Goal: Task Accomplishment & Management: Manage account settings

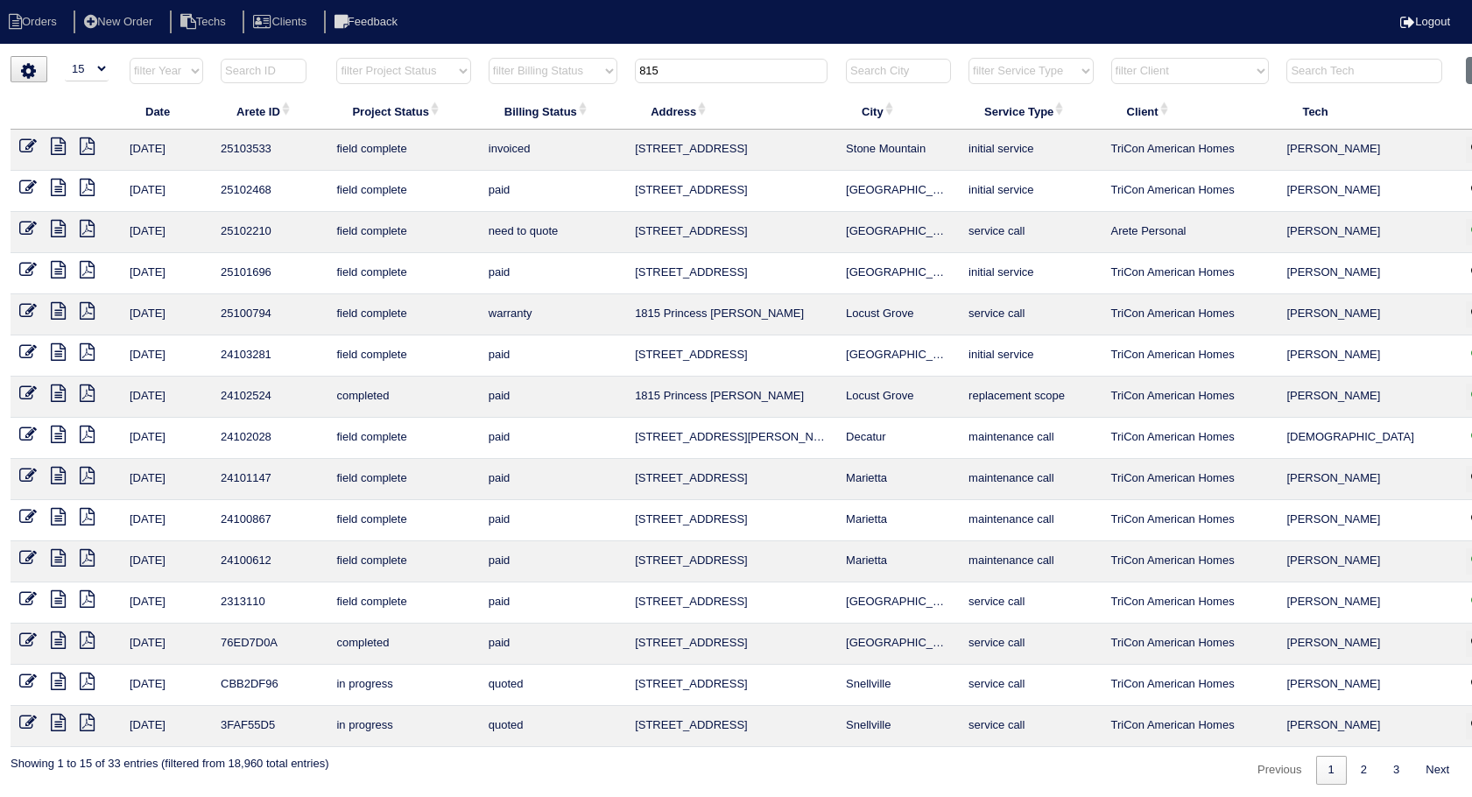
select select "15"
drag, startPoint x: 486, startPoint y: 123, endPoint x: 436, endPoint y: 131, distance: 50.5
click at [439, 130] on table "Date Arete ID Project Status Billing Status Address City Service Type Client Te…" at bounding box center [767, 402] width 1512 height 690
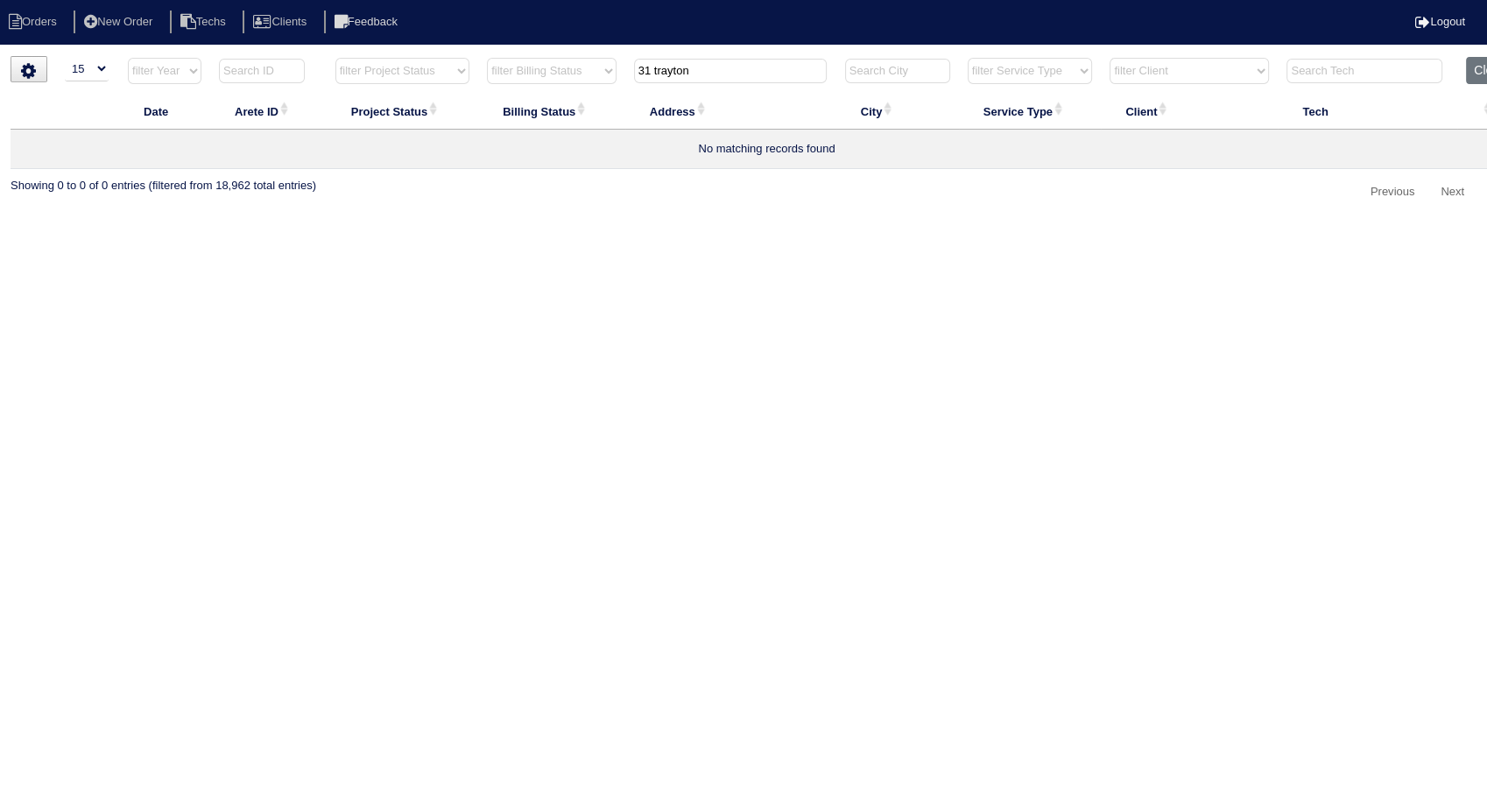
type input "31 trayton"
click at [24, 144] on icon at bounding box center [28, 146] width 18 height 18
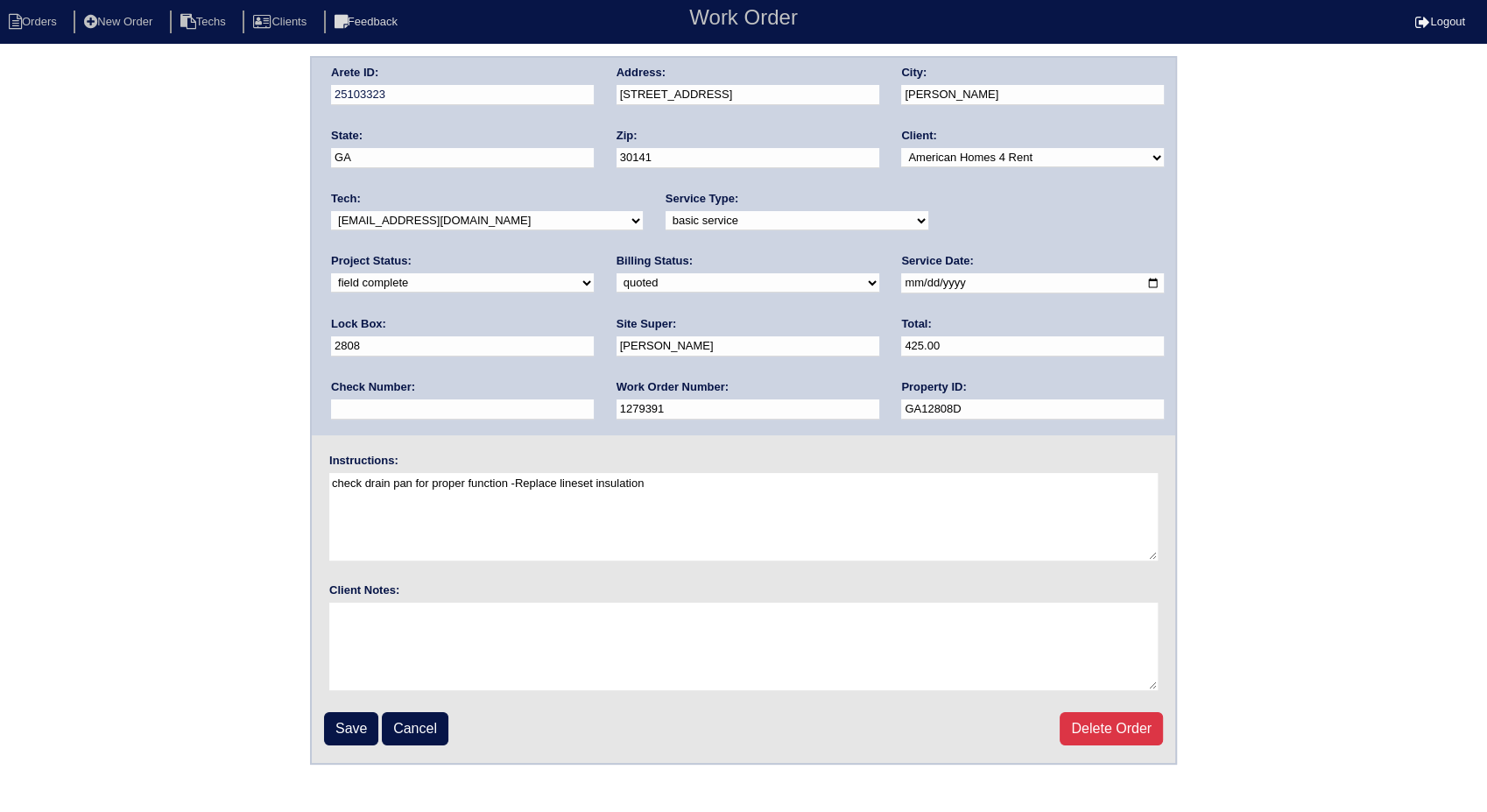
click at [616, 280] on select "need to quote quoted need to invoice invoiced paid warranty purchase order need…" at bounding box center [747, 282] width 263 height 19
select select "invoiced"
click at [616, 273] on select "need to quote quoted need to invoice invoiced paid warranty purchase order need…" at bounding box center [747, 282] width 263 height 19
click at [356, 725] on input "Save" at bounding box center [351, 728] width 54 height 33
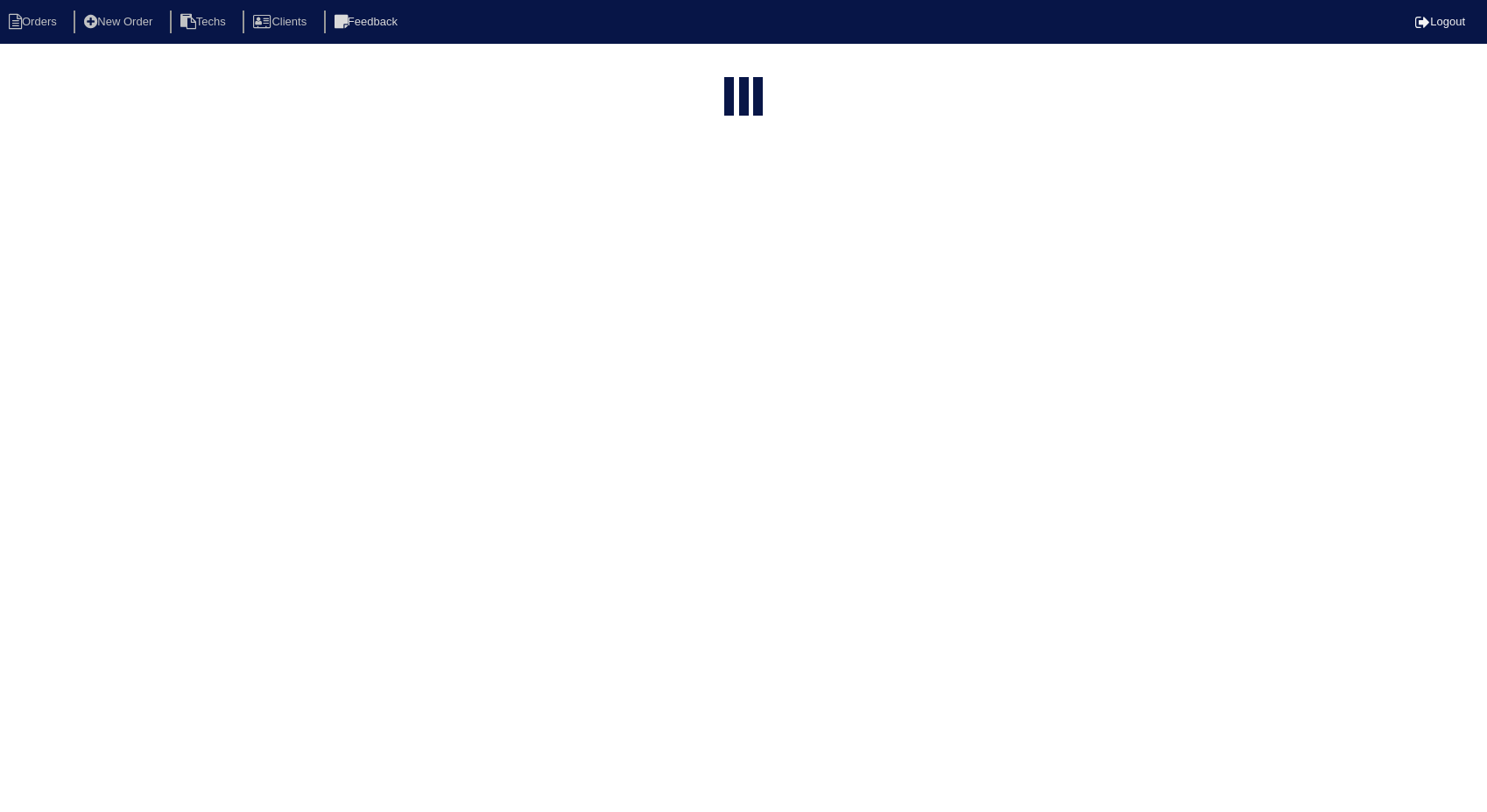
select select "15"
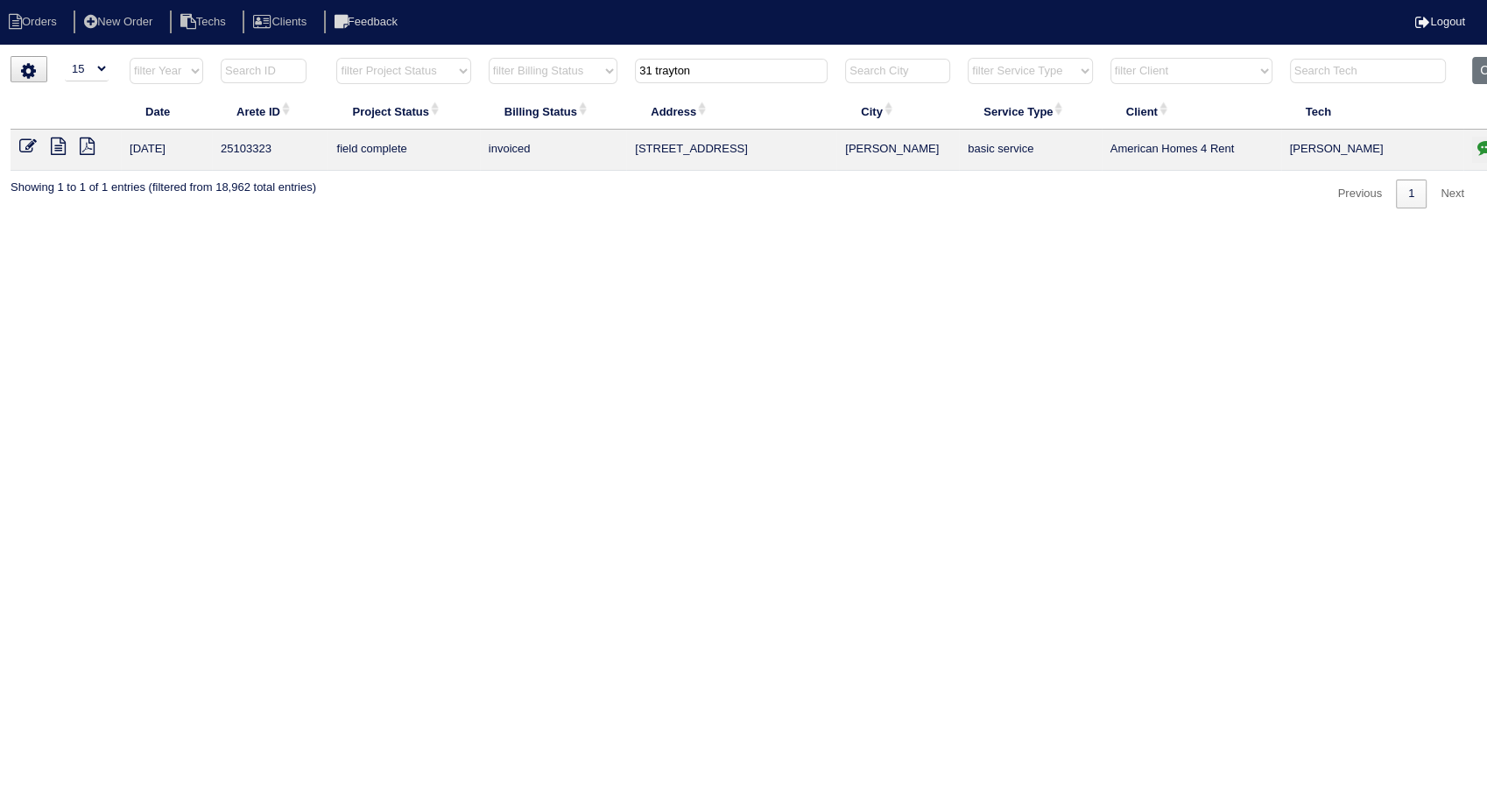
click at [510, 226] on html "Orders New Order Techs Clients Feedback Logout Orders New Order Users Clients M…" at bounding box center [743, 113] width 1487 height 226
drag, startPoint x: 721, startPoint y: 68, endPoint x: 567, endPoint y: 292, distance: 272.0
click at [525, 130] on table "Date Arete ID Project Status Billing Status Address City Service Type Client Te…" at bounding box center [770, 114] width 1518 height 114
click at [577, 226] on html "Orders New Order Techs Clients Feedback Logout Orders New Order Users Clients M…" at bounding box center [743, 113] width 1487 height 226
type input "3530"
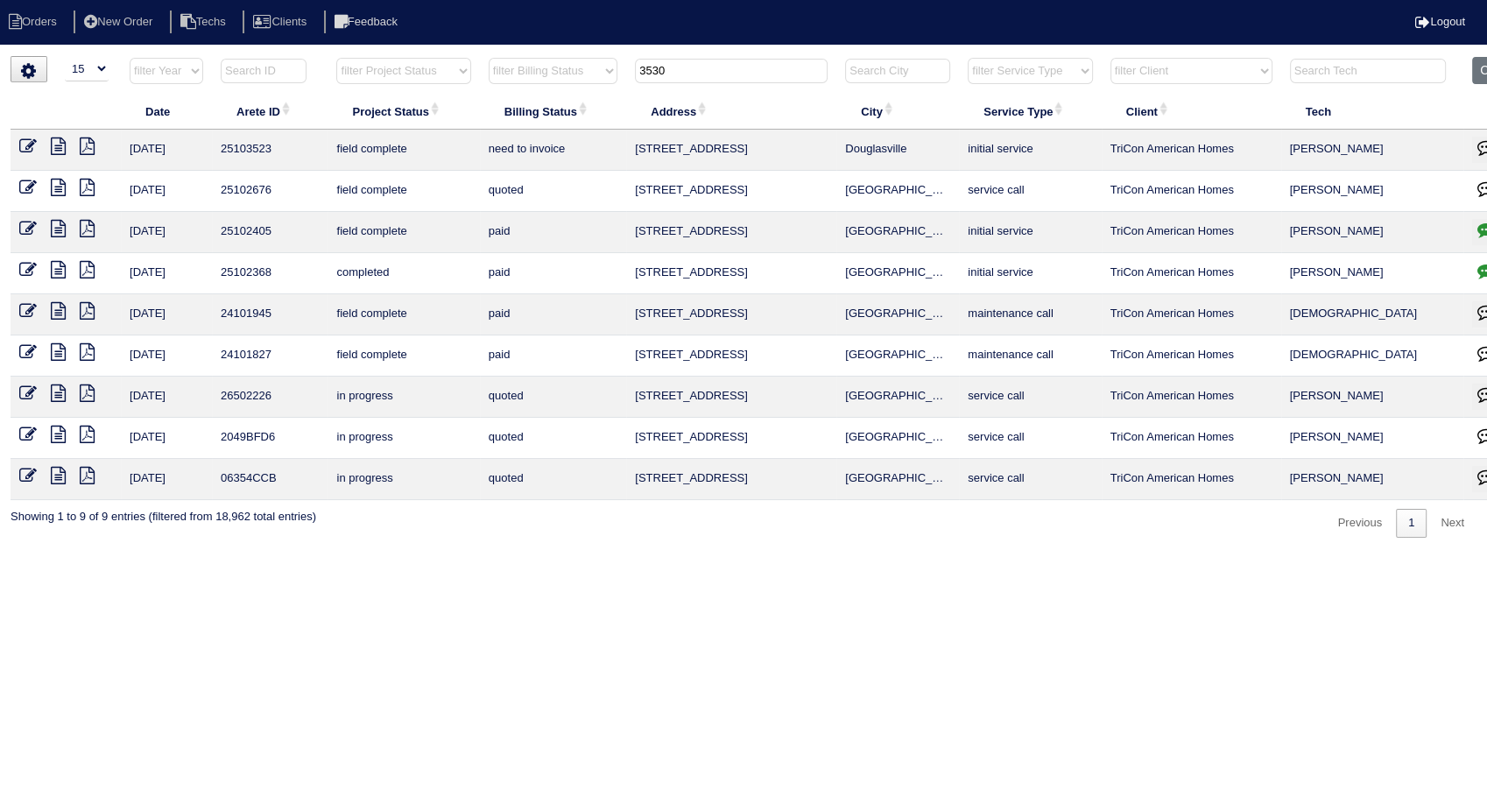
click at [30, 144] on icon at bounding box center [28, 146] width 18 height 18
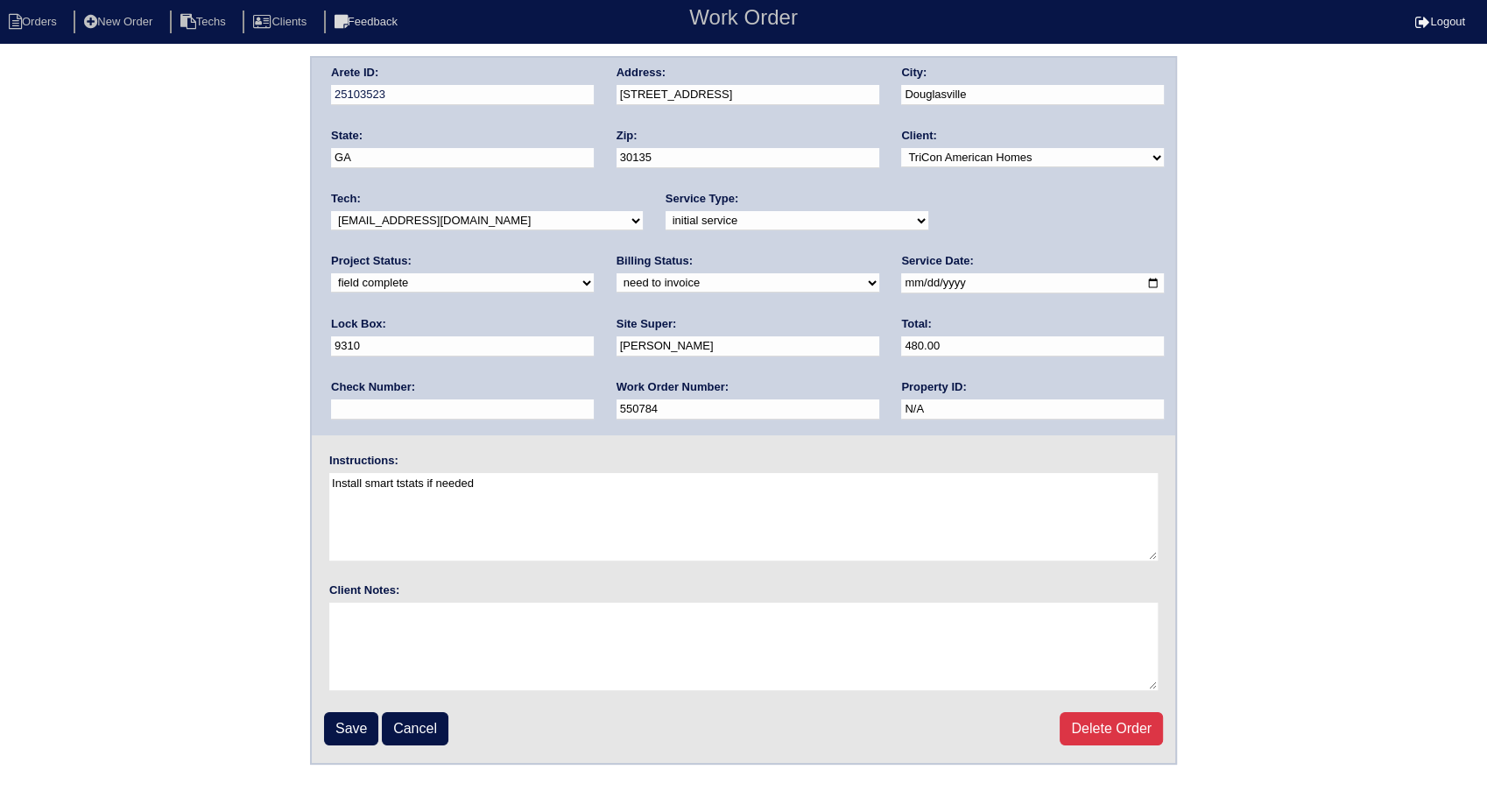
click at [616, 294] on div "Billing Status: need to quote quoted need to invoice invoiced paid warranty pur…" at bounding box center [747, 277] width 263 height 48
click at [616, 287] on select "need to quote quoted need to invoice invoiced paid warranty purchase order need…" at bounding box center [747, 282] width 263 height 19
select select "invoiced"
click at [616, 273] on select "need to quote quoted need to invoice invoiced paid warranty purchase order need…" at bounding box center [747, 282] width 263 height 19
click at [348, 726] on input "Save" at bounding box center [351, 728] width 54 height 33
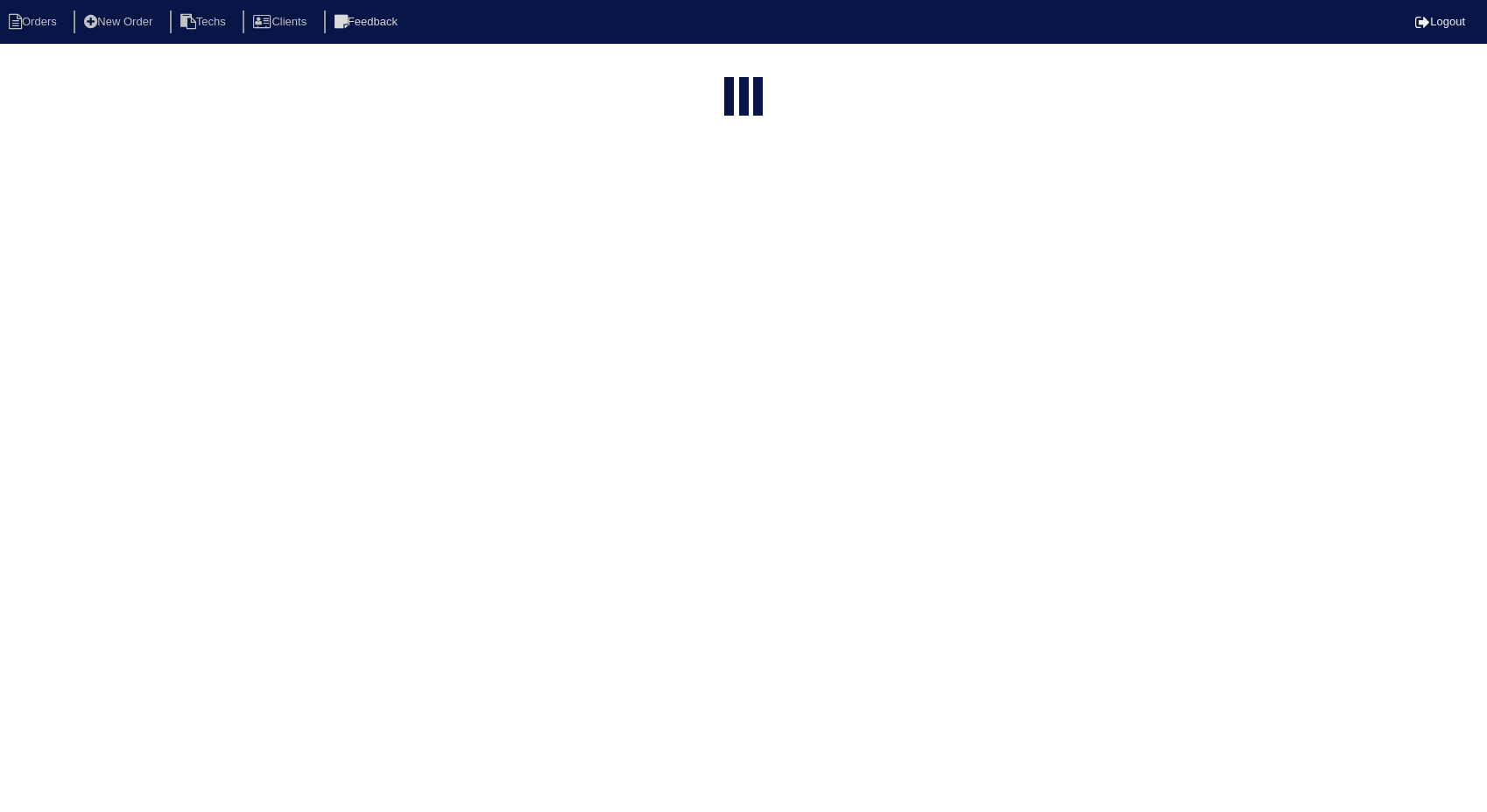
select select "15"
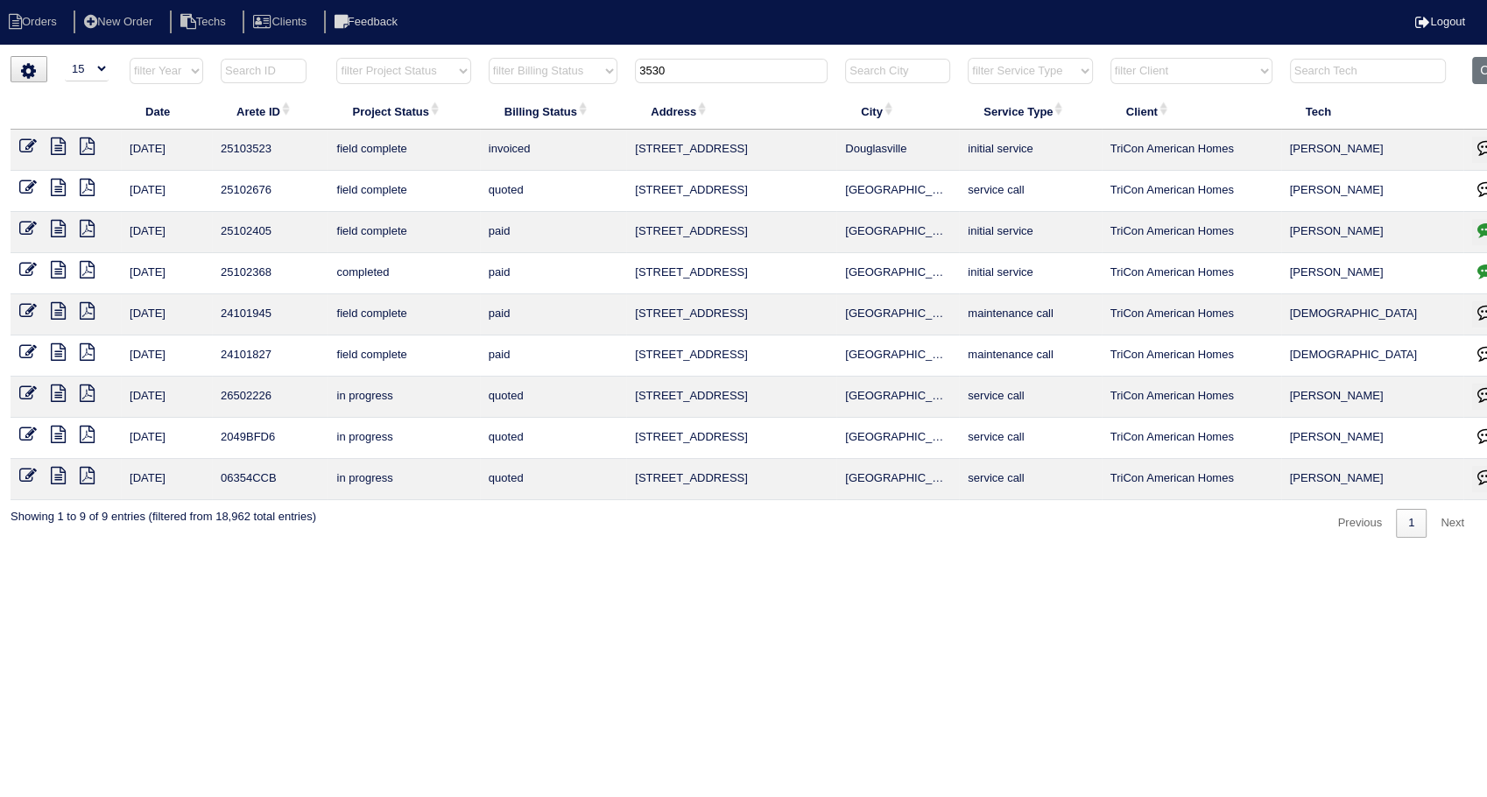
drag, startPoint x: 686, startPoint y: 72, endPoint x: 320, endPoint y: 145, distance: 374.1
click at [320, 145] on table "Date Arete ID Project Status Billing Status Address City Service Type Client Te…" at bounding box center [770, 278] width 1518 height 443
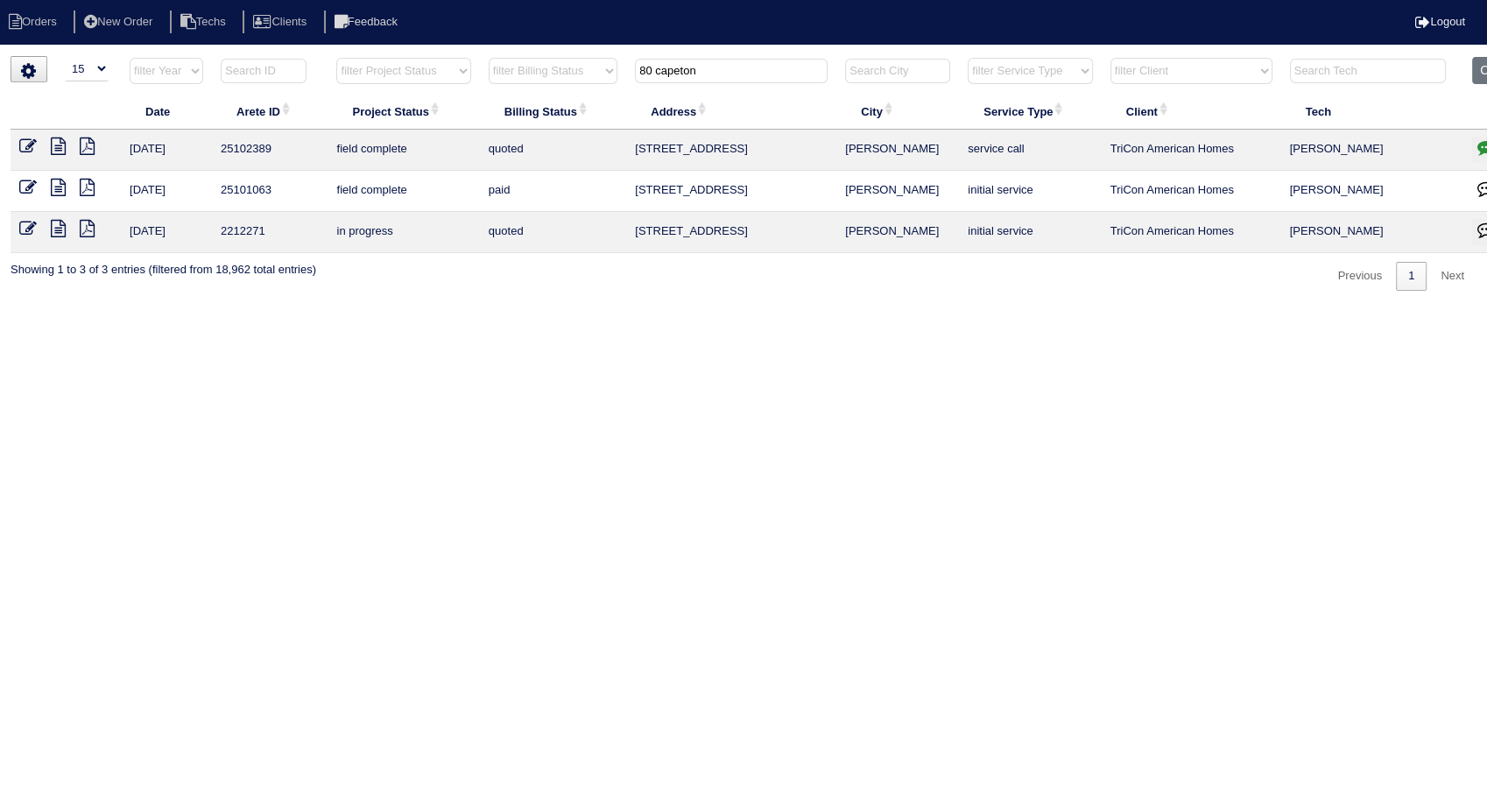
type input "80 capeton"
click at [24, 141] on icon at bounding box center [28, 146] width 18 height 18
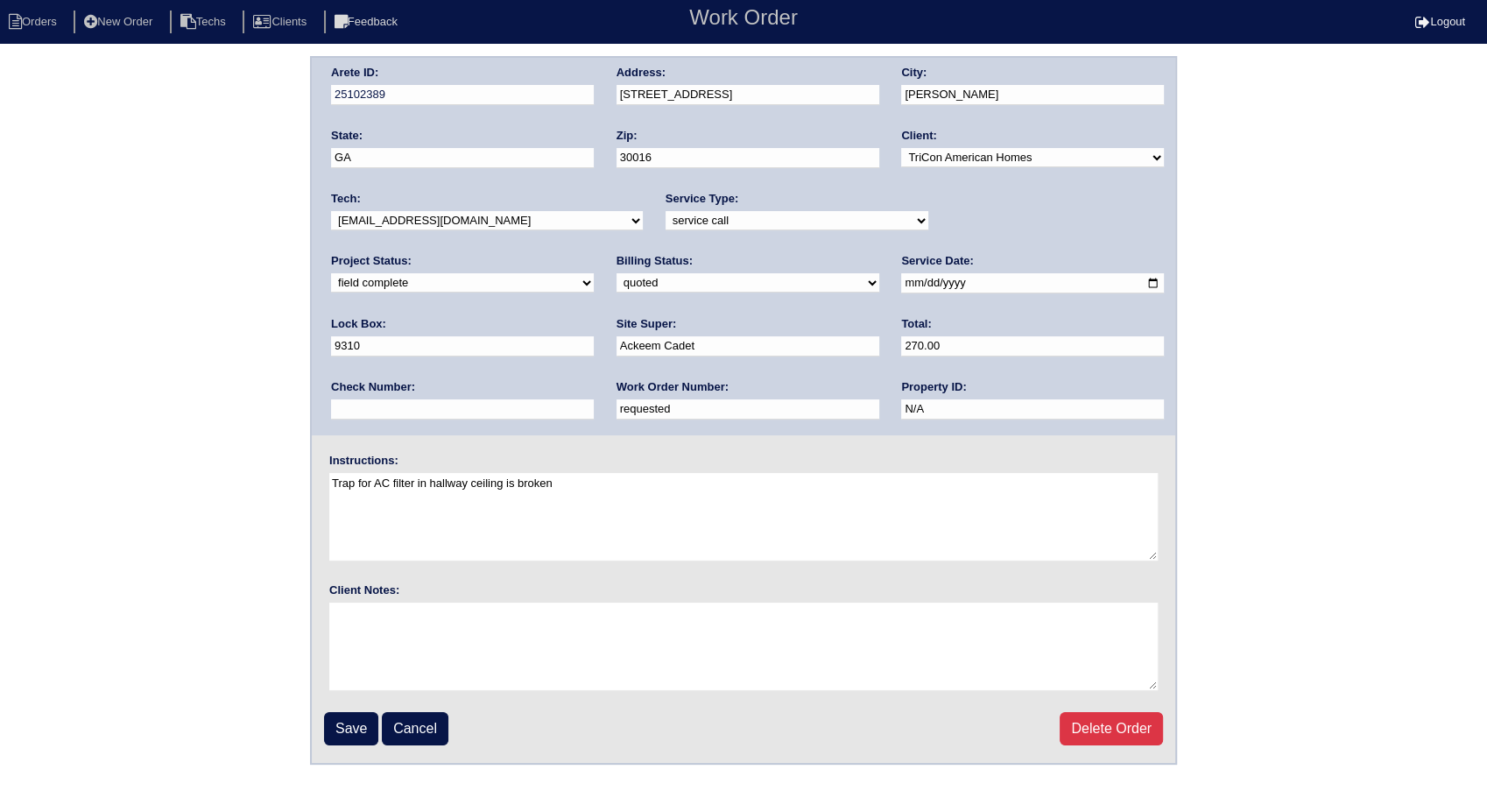
drag, startPoint x: 469, startPoint y: 407, endPoint x: 207, endPoint y: 436, distance: 264.2
click at [207, 436] on div "Arete ID: 25102389 Address: [STREET_ADDRESS] City: [GEOGRAPHIC_DATA] State: [GE…" at bounding box center [743, 410] width 1487 height 708
type input "552197"
click at [616, 277] on select "need to quote quoted need to invoice invoiced paid warranty purchase order need…" at bounding box center [747, 282] width 263 height 19
select select "invoiced"
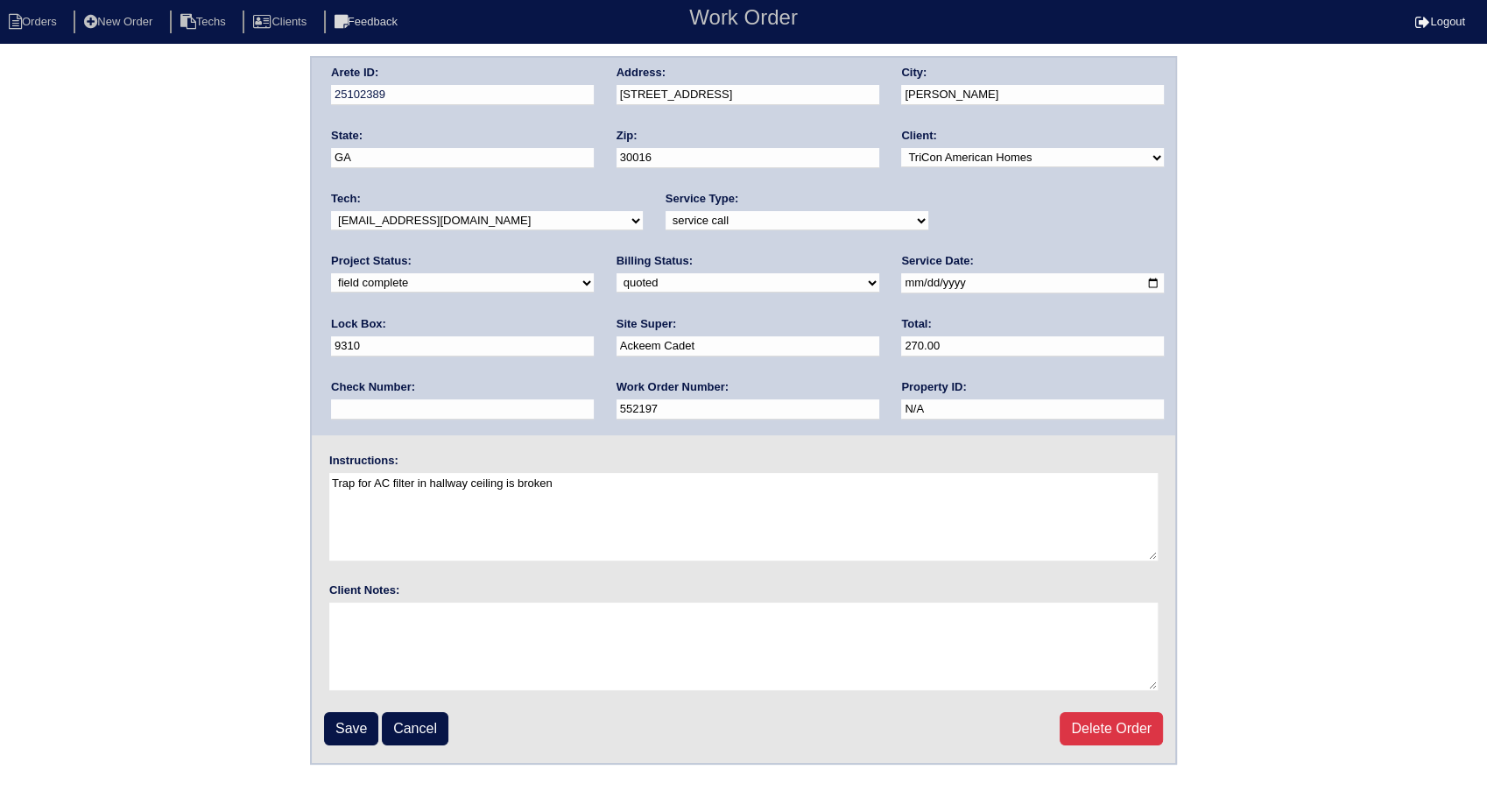
click at [616, 273] on select "need to quote quoted need to invoice invoiced paid warranty purchase order need…" at bounding box center [747, 282] width 263 height 19
click at [343, 721] on input "Save" at bounding box center [351, 728] width 54 height 33
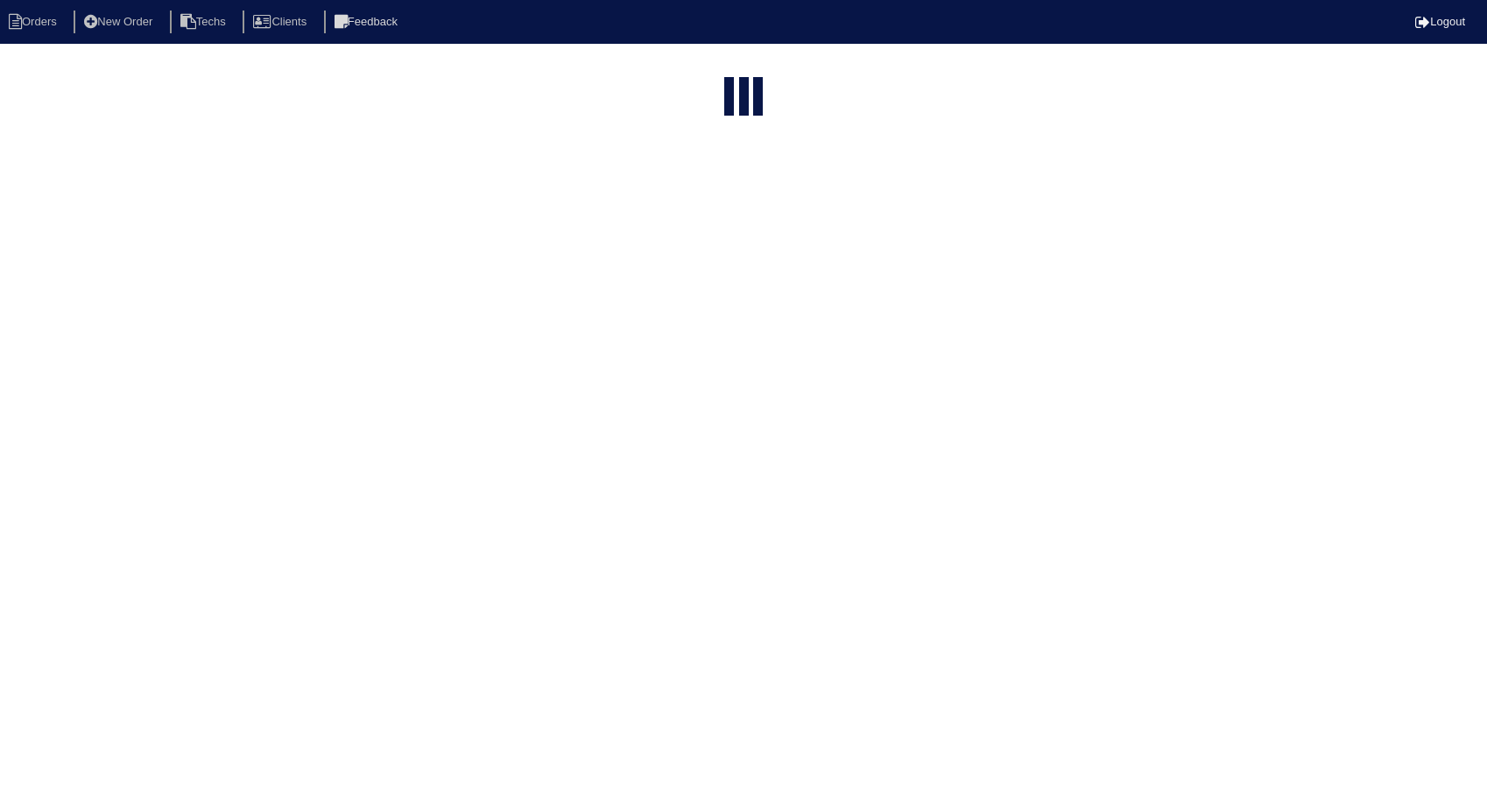
select select "15"
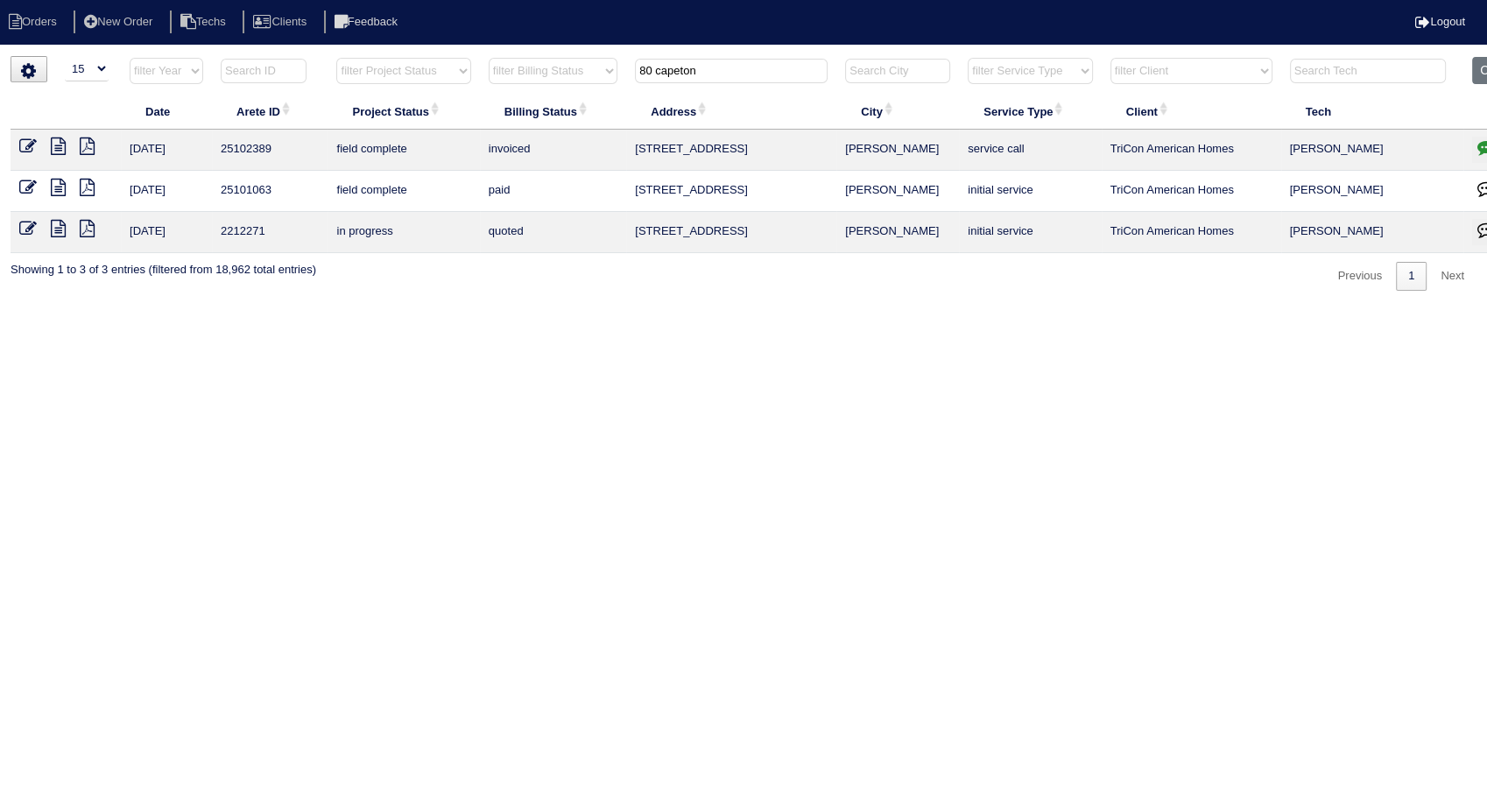
drag, startPoint x: 622, startPoint y: 94, endPoint x: 442, endPoint y: 131, distance: 183.4
click at [437, 130] on table "Date Arete ID Project Status Billing Status Address City Service Type Client Te…" at bounding box center [770, 155] width 1518 height 196
type input "563"
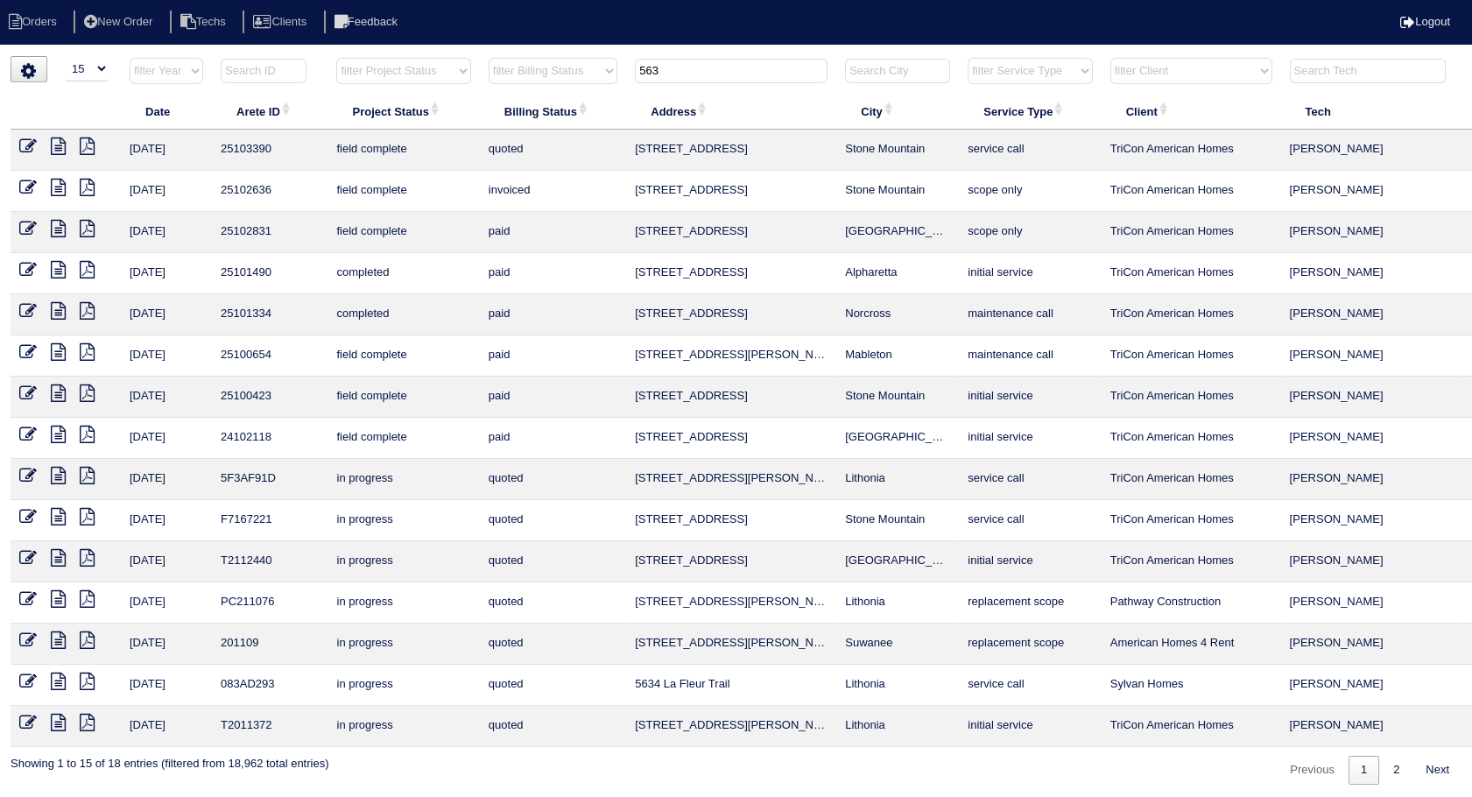
click at [22, 144] on icon at bounding box center [28, 146] width 18 height 18
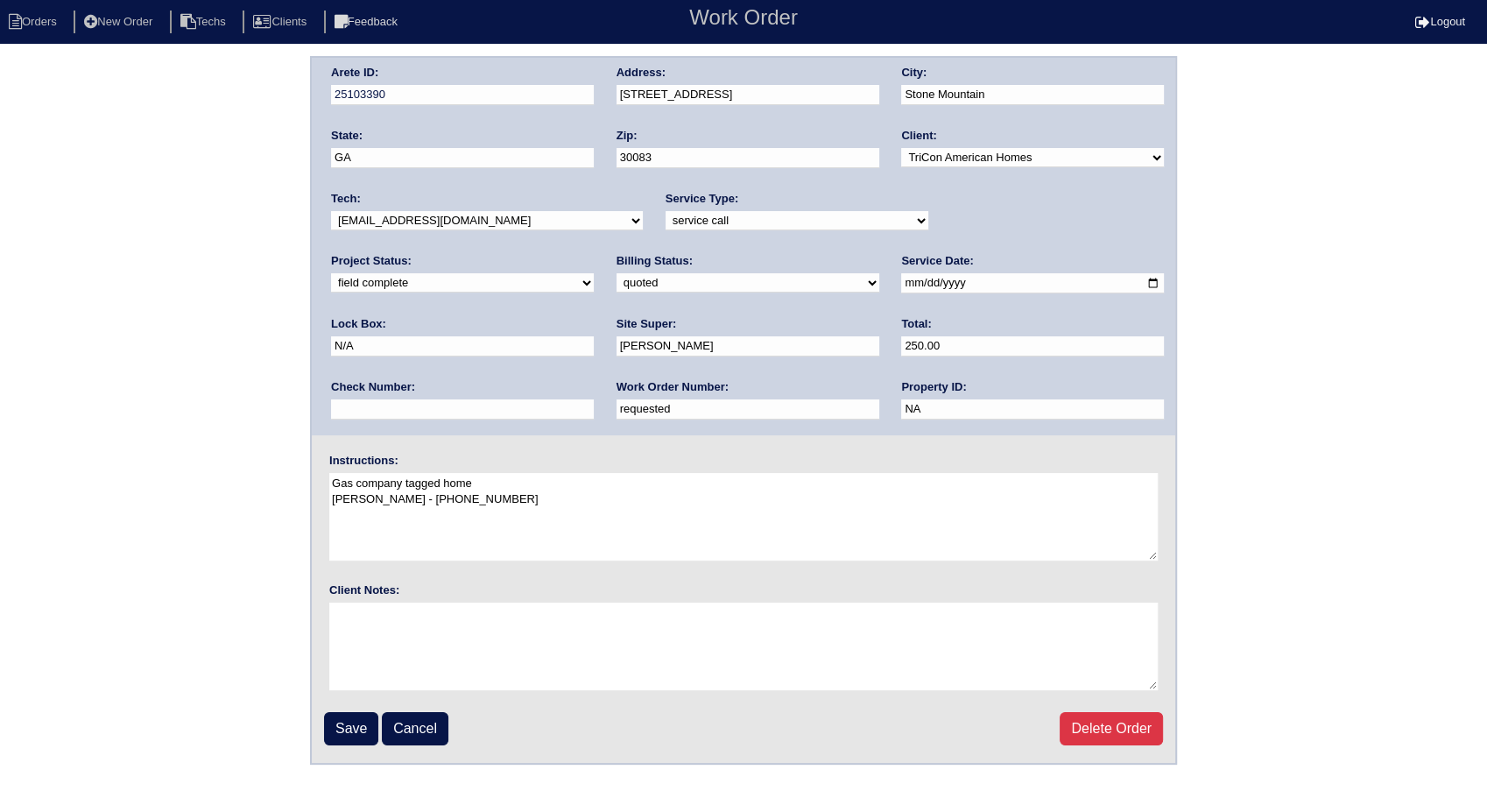
drag, startPoint x: 413, startPoint y: 398, endPoint x: 149, endPoint y: 449, distance: 269.2
click at [154, 448] on div "Arete ID: 25103390 Address: [STREET_ADDRESS] City: [GEOGRAPHIC_DATA] State: [GE…" at bounding box center [743, 410] width 1487 height 708
type input "552174"
click at [616, 286] on select "need to quote quoted need to invoice invoiced paid warranty purchase order need…" at bounding box center [747, 282] width 263 height 19
select select "invoiced"
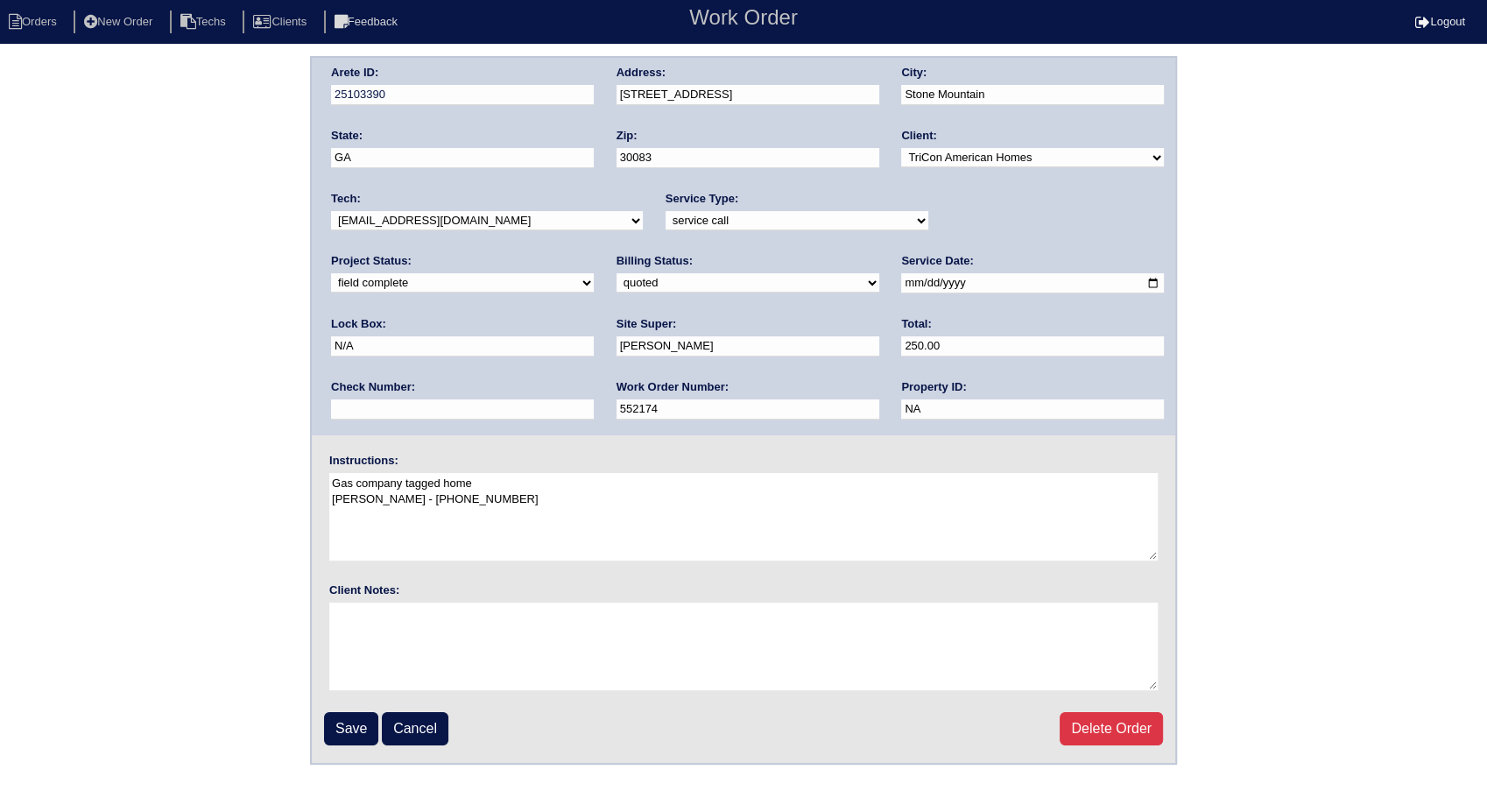
click at [616, 273] on select "need to quote quoted need to invoice invoiced paid warranty purchase order need…" at bounding box center [747, 282] width 263 height 19
click at [256, 411] on div "Arete ID: 25103390 Address: [STREET_ADDRESS] City: [GEOGRAPHIC_DATA] State: [GE…" at bounding box center [743, 410] width 1487 height 708
click at [341, 730] on input "Save" at bounding box center [351, 728] width 54 height 33
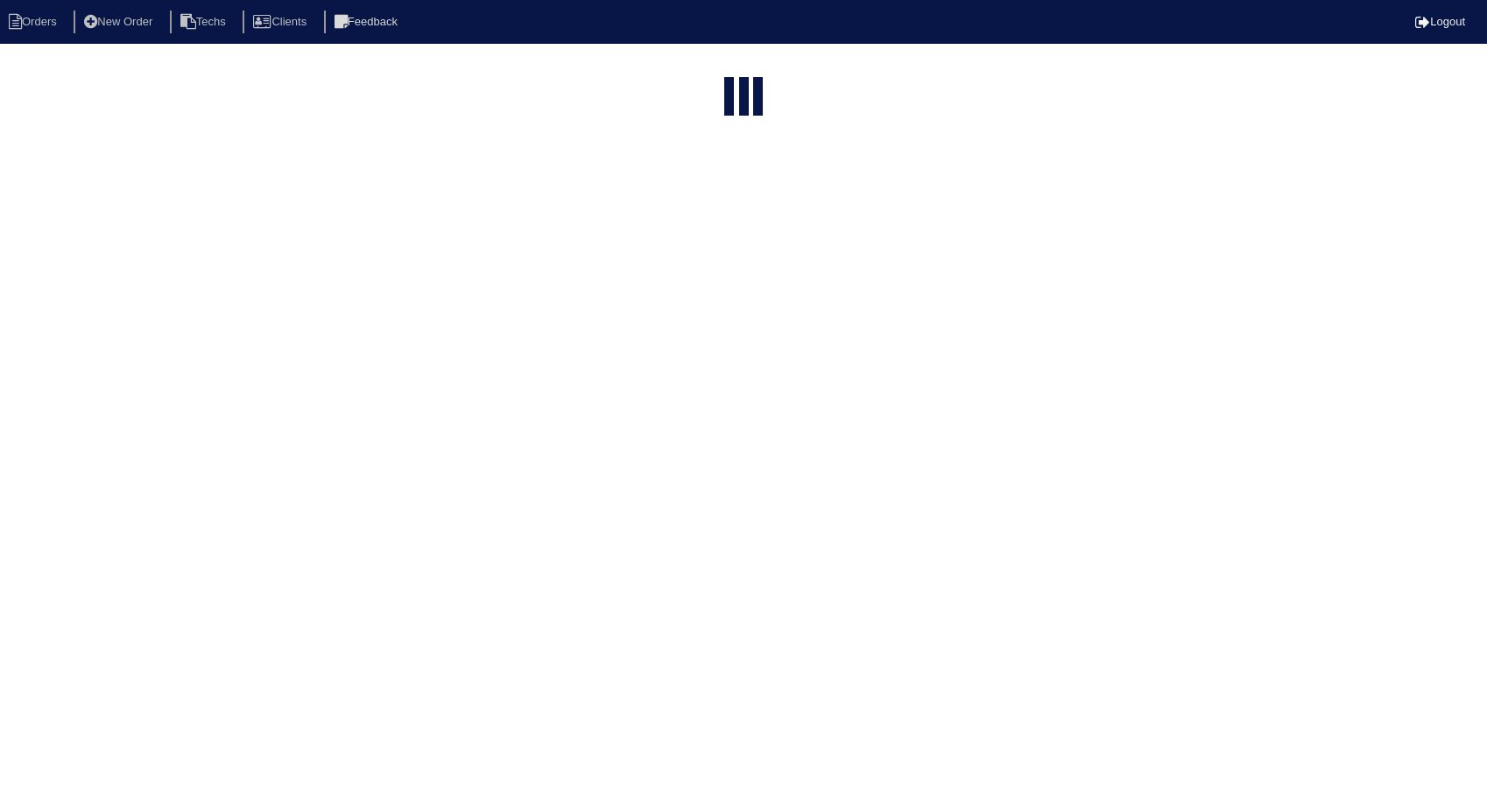
select select "15"
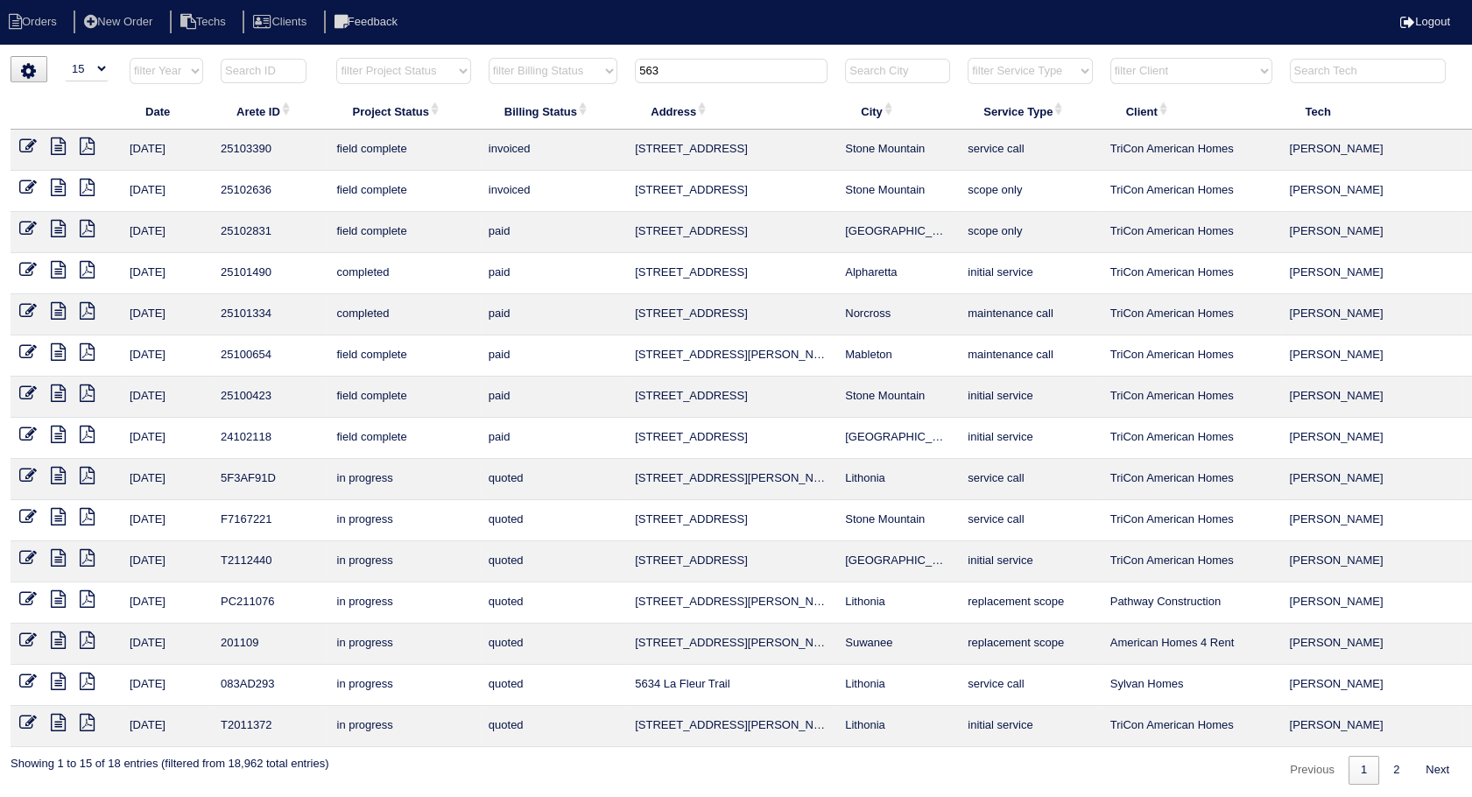
click at [691, 70] on input "563" at bounding box center [731, 71] width 193 height 25
drag, startPoint x: 691, startPoint y: 70, endPoint x: 565, endPoint y: 101, distance: 129.7
click at [565, 101] on table "Date Arete ID Project Status Billing Status Address City Service Type Client Te…" at bounding box center [770, 402] width 1518 height 690
type input "3321"
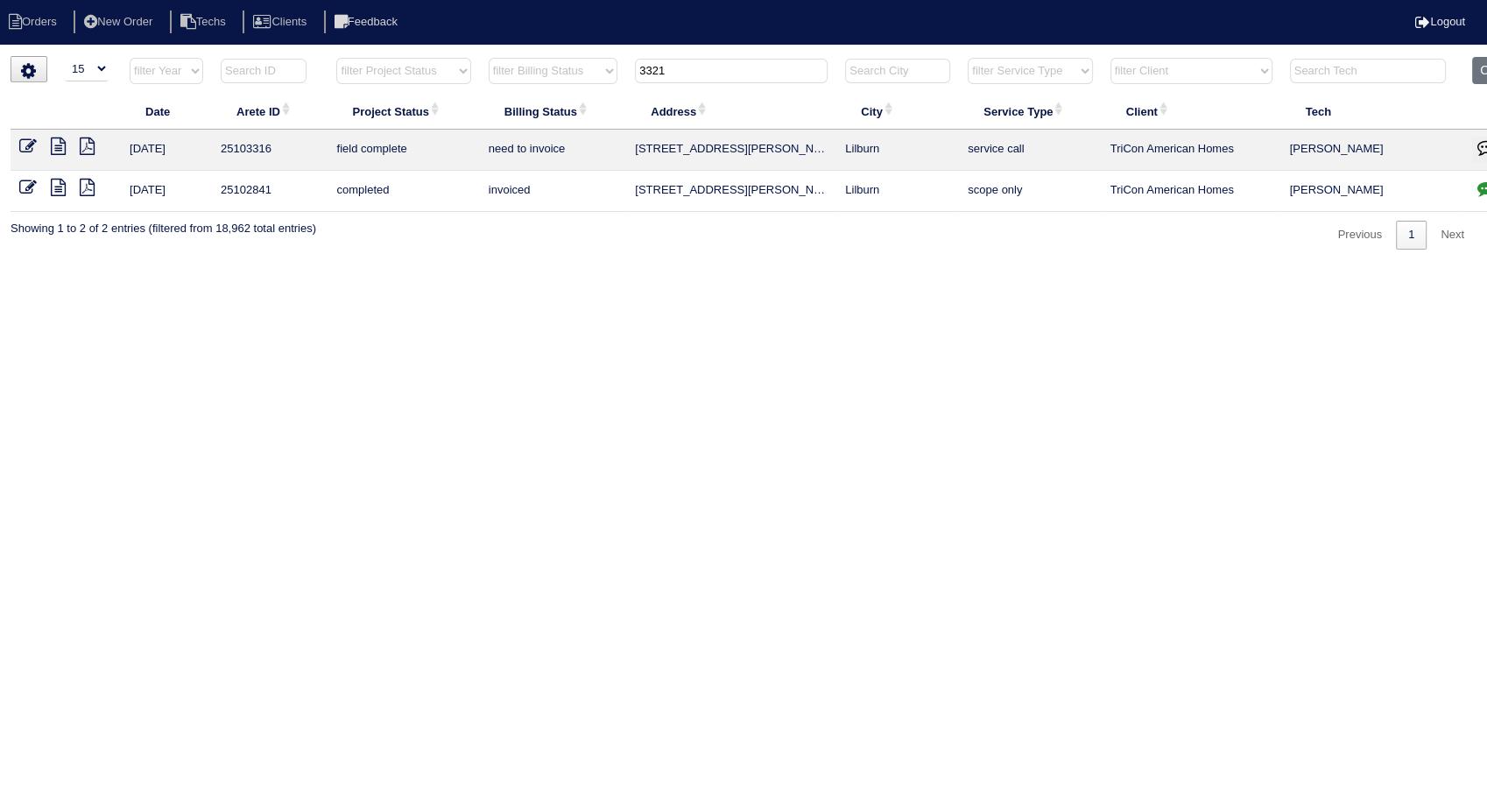
click at [24, 144] on icon at bounding box center [28, 146] width 18 height 18
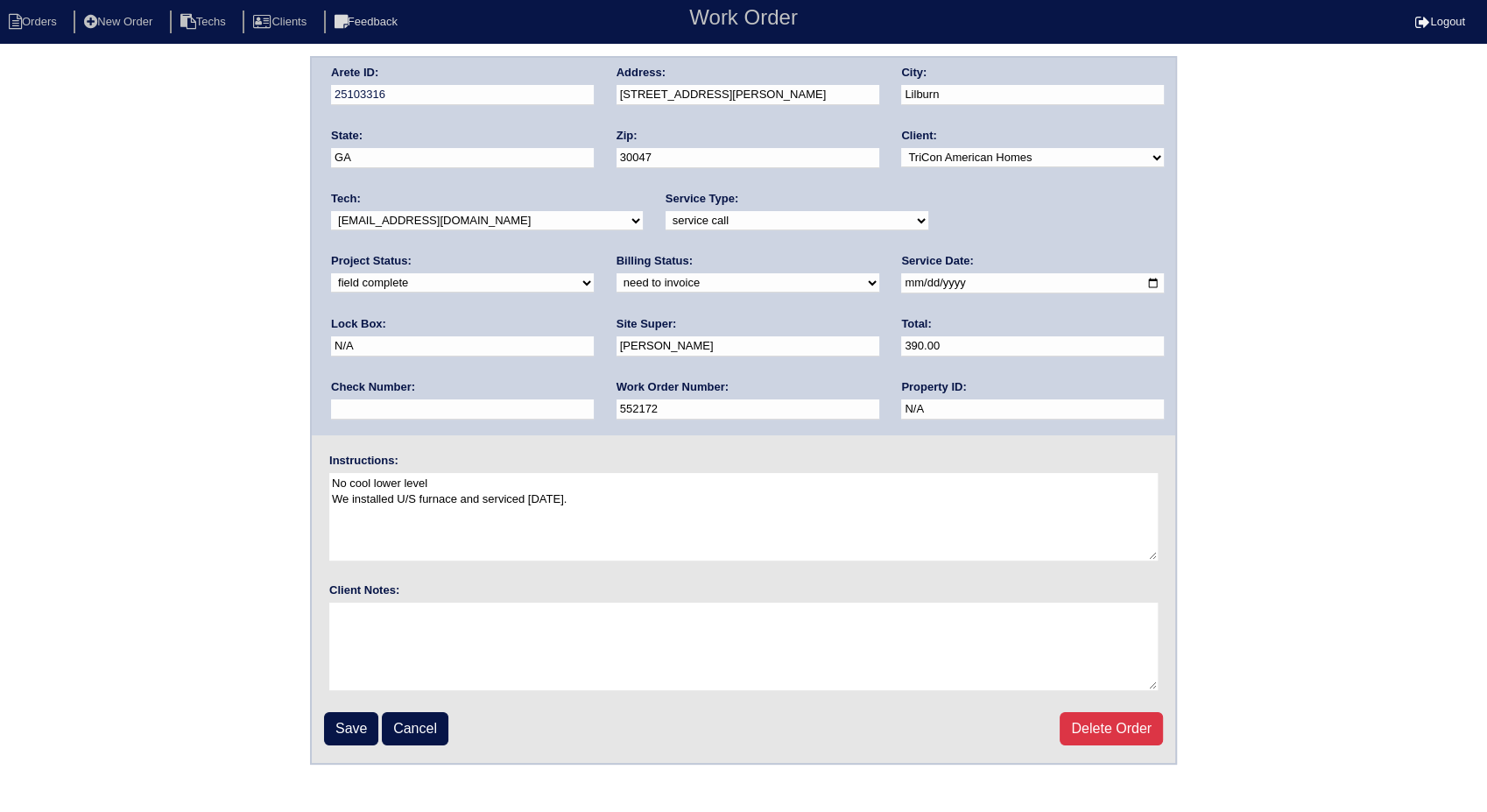
click at [616, 284] on select "need to quote quoted need to invoice invoiced paid warranty purchase order need…" at bounding box center [747, 282] width 263 height 19
select select "invoiced"
click at [616, 273] on select "need to quote quoted need to invoice invoiced paid warranty purchase order need…" at bounding box center [747, 282] width 263 height 19
click at [354, 726] on input "Save" at bounding box center [351, 728] width 54 height 33
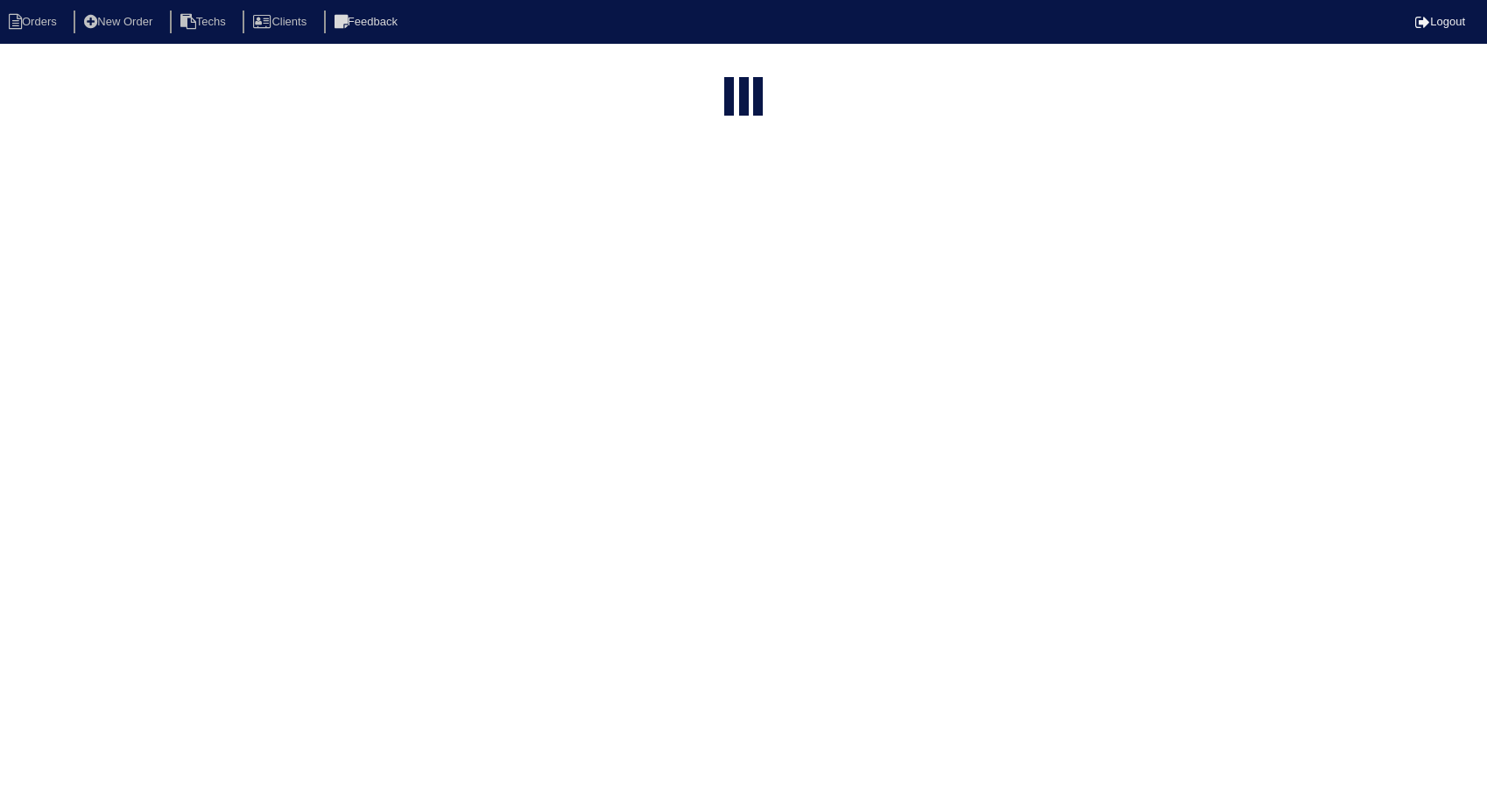
select select "15"
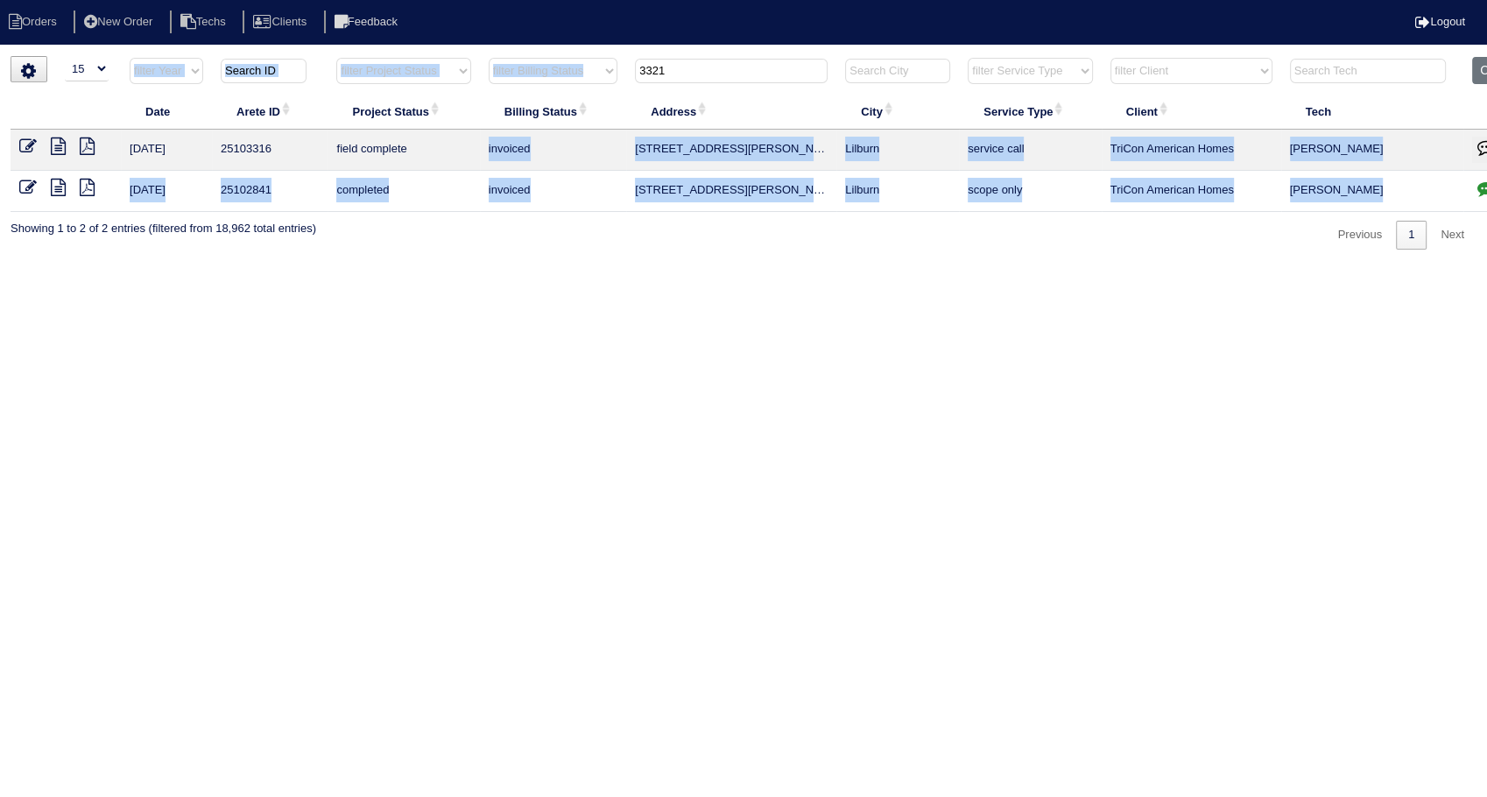
drag, startPoint x: 721, startPoint y: 56, endPoint x: 430, endPoint y: 142, distance: 303.9
click at [430, 142] on table "Date Arete ID Project Status Billing Status Address City Service Type Client Te…" at bounding box center [770, 134] width 1518 height 155
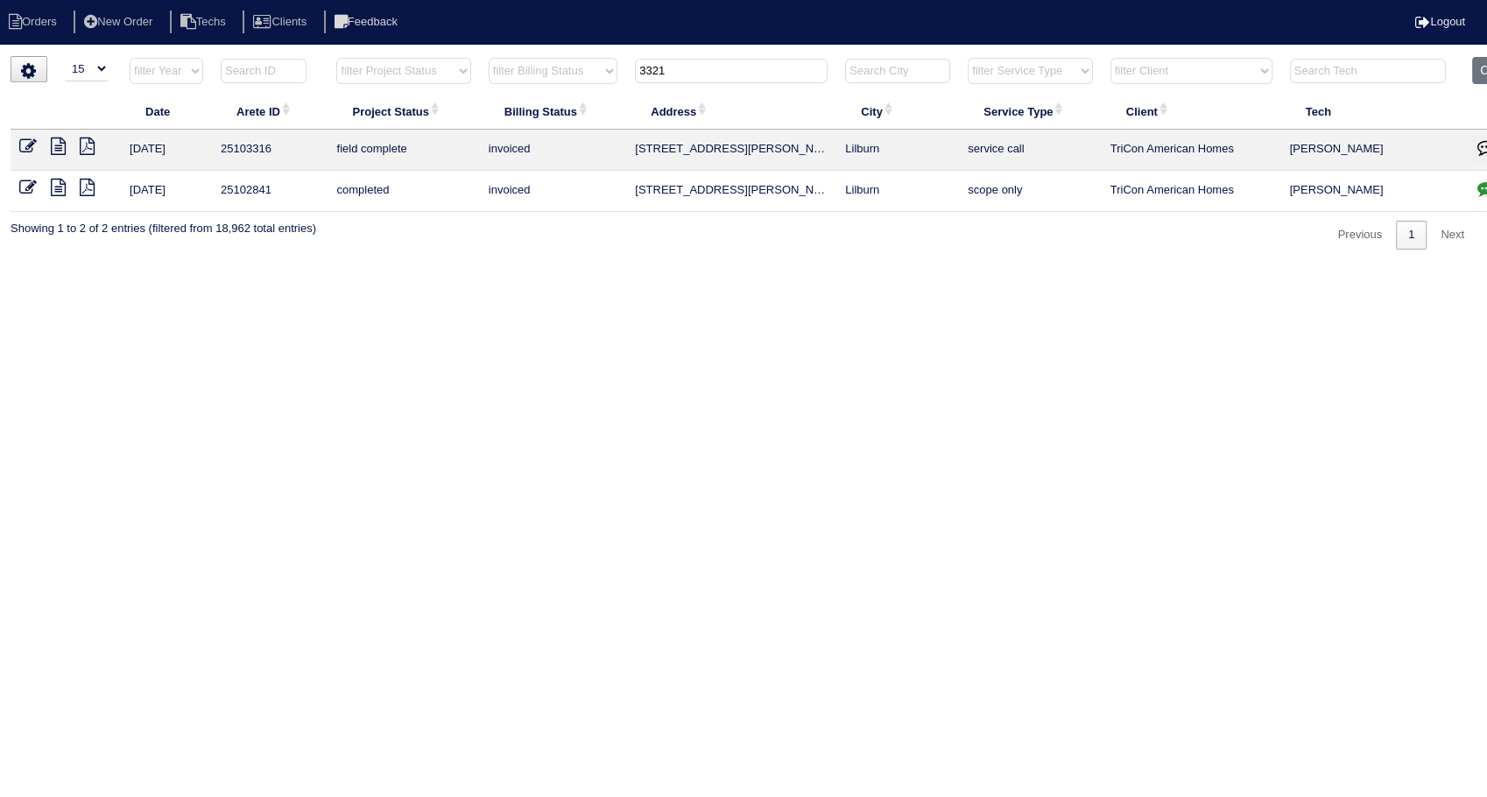
drag, startPoint x: 430, startPoint y: 142, endPoint x: 657, endPoint y: 214, distance: 238.7
click at [661, 267] on html "Orders New Order Techs Clients Feedback Logout Orders New Order Users Clients M…" at bounding box center [743, 133] width 1487 height 267
drag, startPoint x: 671, startPoint y: 65, endPoint x: 600, endPoint y: 73, distance: 71.3
click at [600, 69] on tr "filter Year -- Any Year -- 2025 2024 2023 2022 2021 2020 2019 filter Project St…" at bounding box center [770, 75] width 1518 height 36
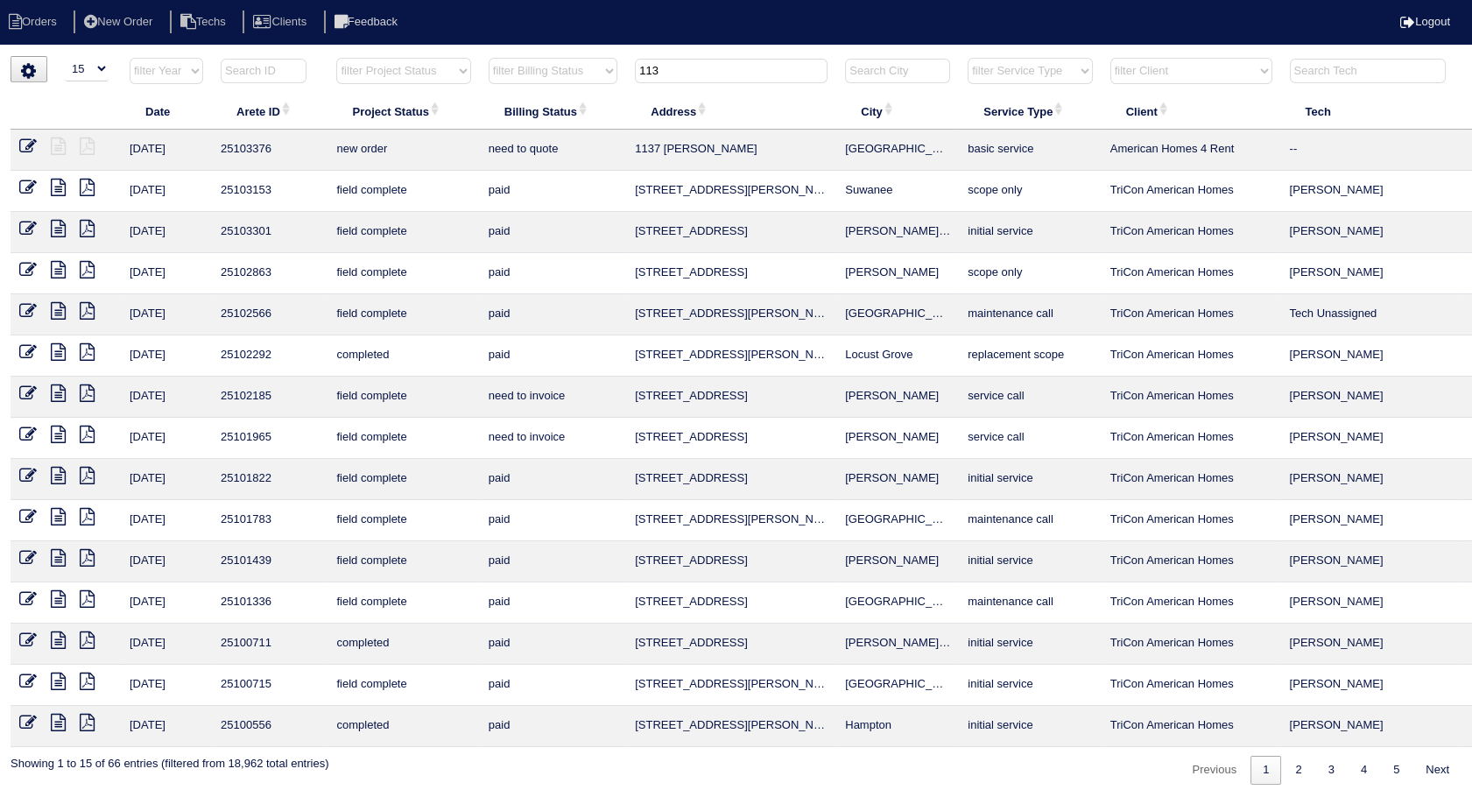
click at [678, 71] on input "113" at bounding box center [731, 71] width 193 height 25
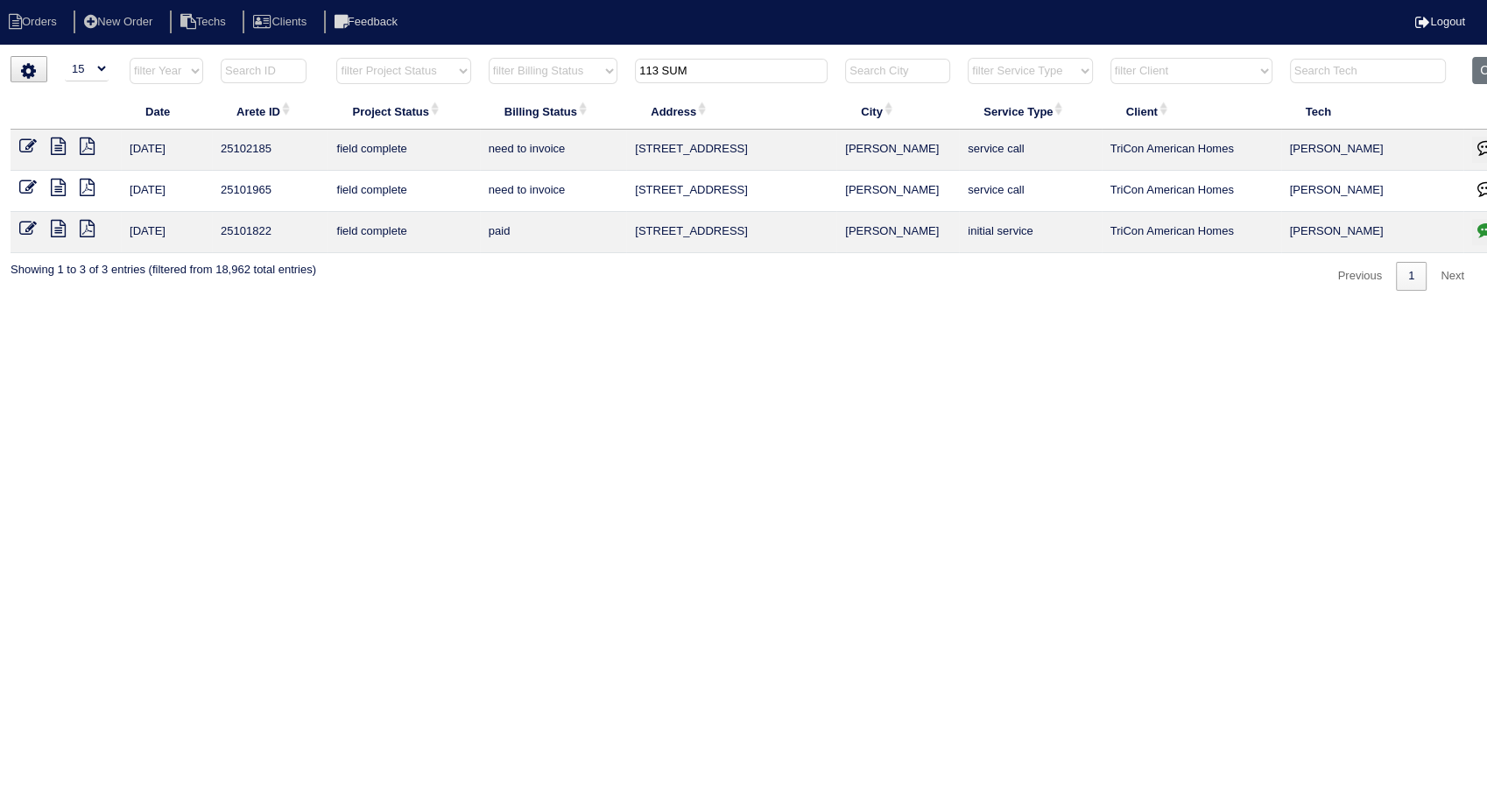
type input "113 SUM"
click at [25, 143] on icon at bounding box center [28, 146] width 18 height 18
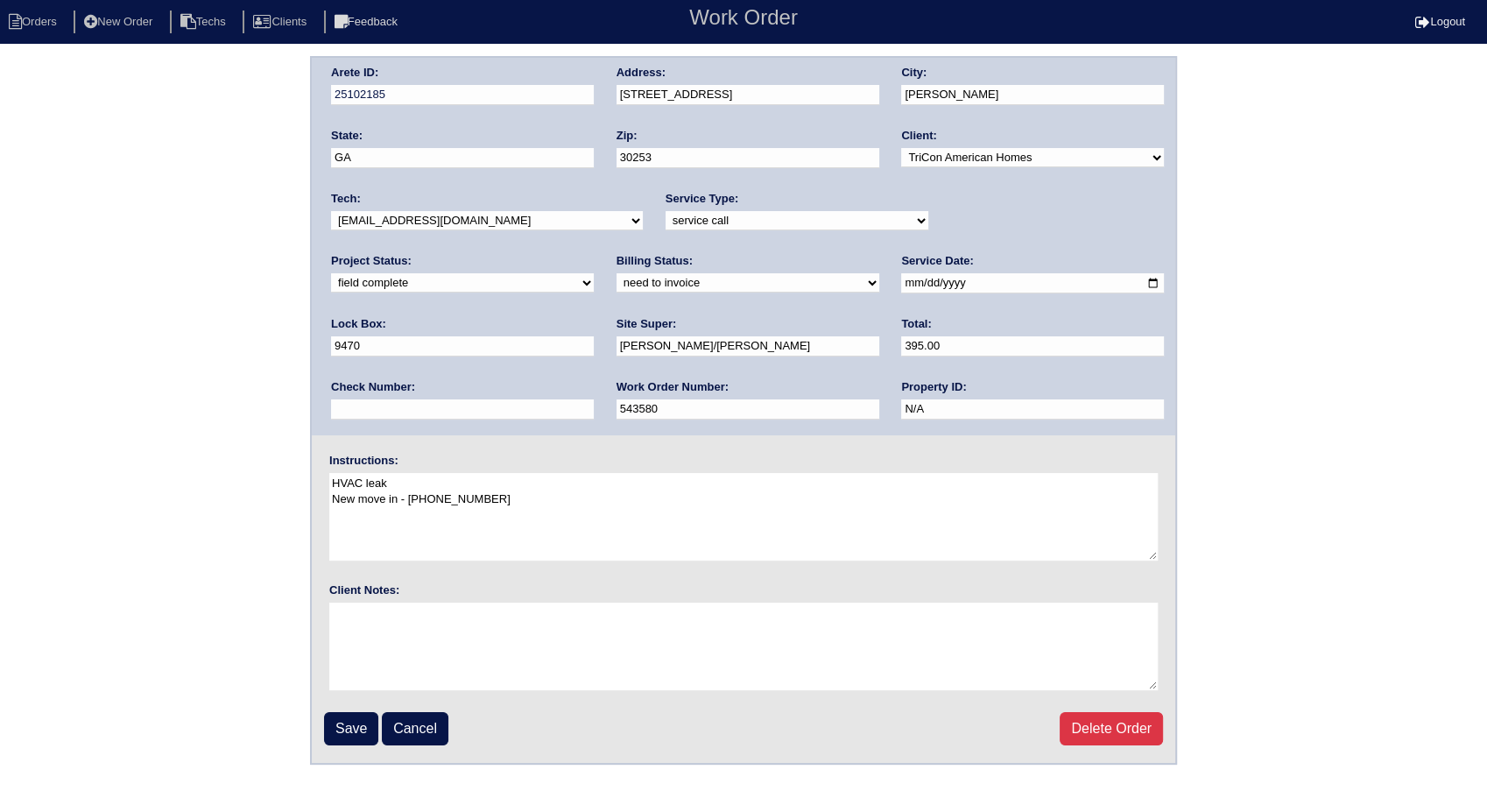
click at [616, 289] on select "need to quote quoted need to invoice invoiced paid warranty purchase order need…" at bounding box center [747, 282] width 263 height 19
select select "invoiced"
click at [616, 273] on select "need to quote quoted need to invoice invoiced paid warranty purchase order need…" at bounding box center [747, 282] width 263 height 19
drag, startPoint x: 685, startPoint y: 347, endPoint x: 602, endPoint y: 354, distance: 82.6
click at [602, 354] on div "Arete ID: 25102185 Address: 113 Summit View Dr City: McDonough State: GA Zip: 3…" at bounding box center [743, 246] width 863 height 377
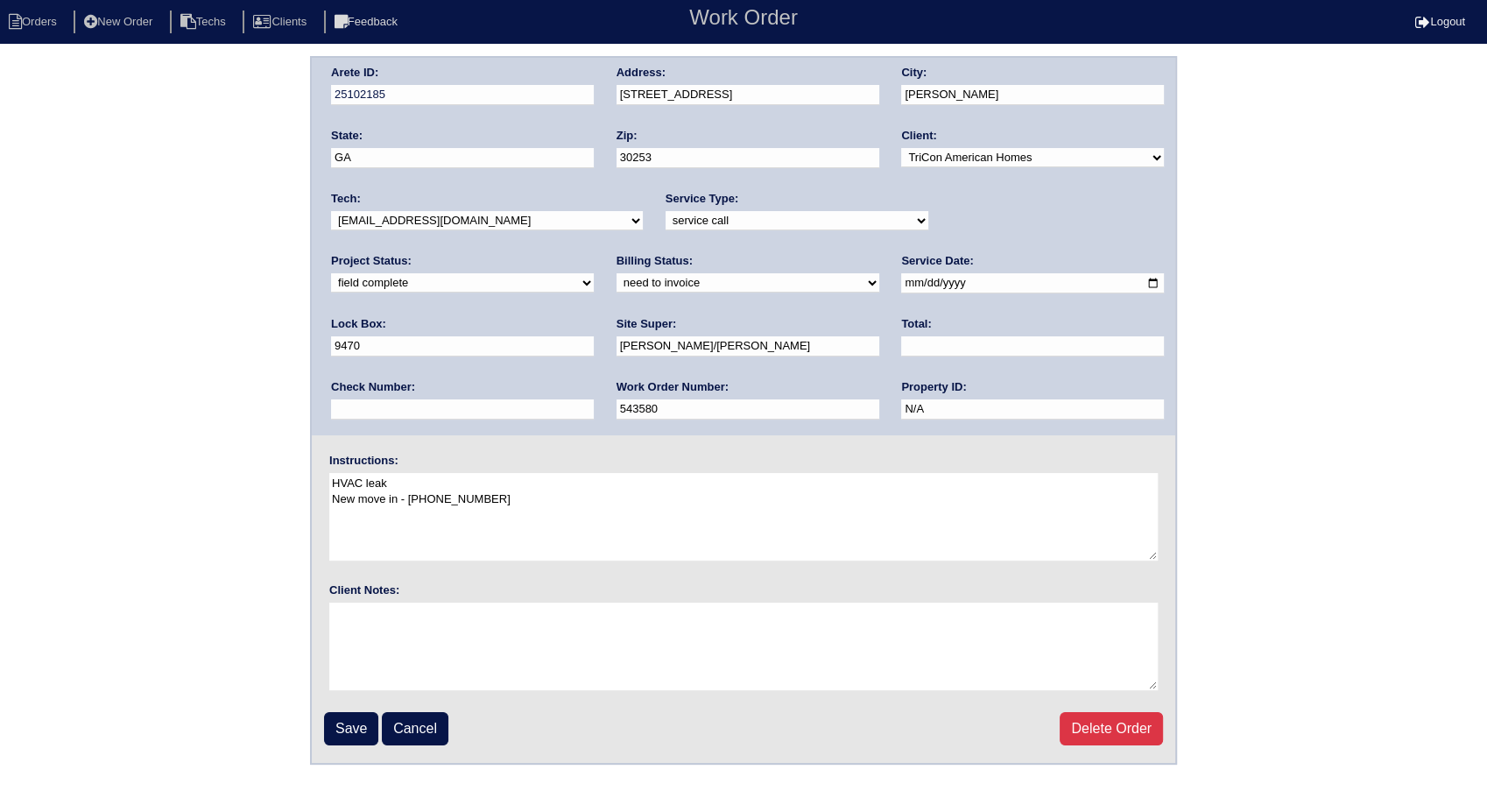
click at [938, 378] on div "Arete ID: 25102185 Address: 113 Summit View Dr City: McDonough State: GA Zip: 3…" at bounding box center [743, 246] width 863 height 377
click at [616, 284] on select "need to quote quoted need to invoice invoiced paid warranty purchase order need…" at bounding box center [747, 282] width 263 height 19
click at [616, 273] on select "need to quote quoted need to invoice invoiced paid warranty purchase order need…" at bounding box center [747, 282] width 263 height 19
click at [901, 346] on input "text" at bounding box center [1032, 346] width 263 height 20
type input "0.00"
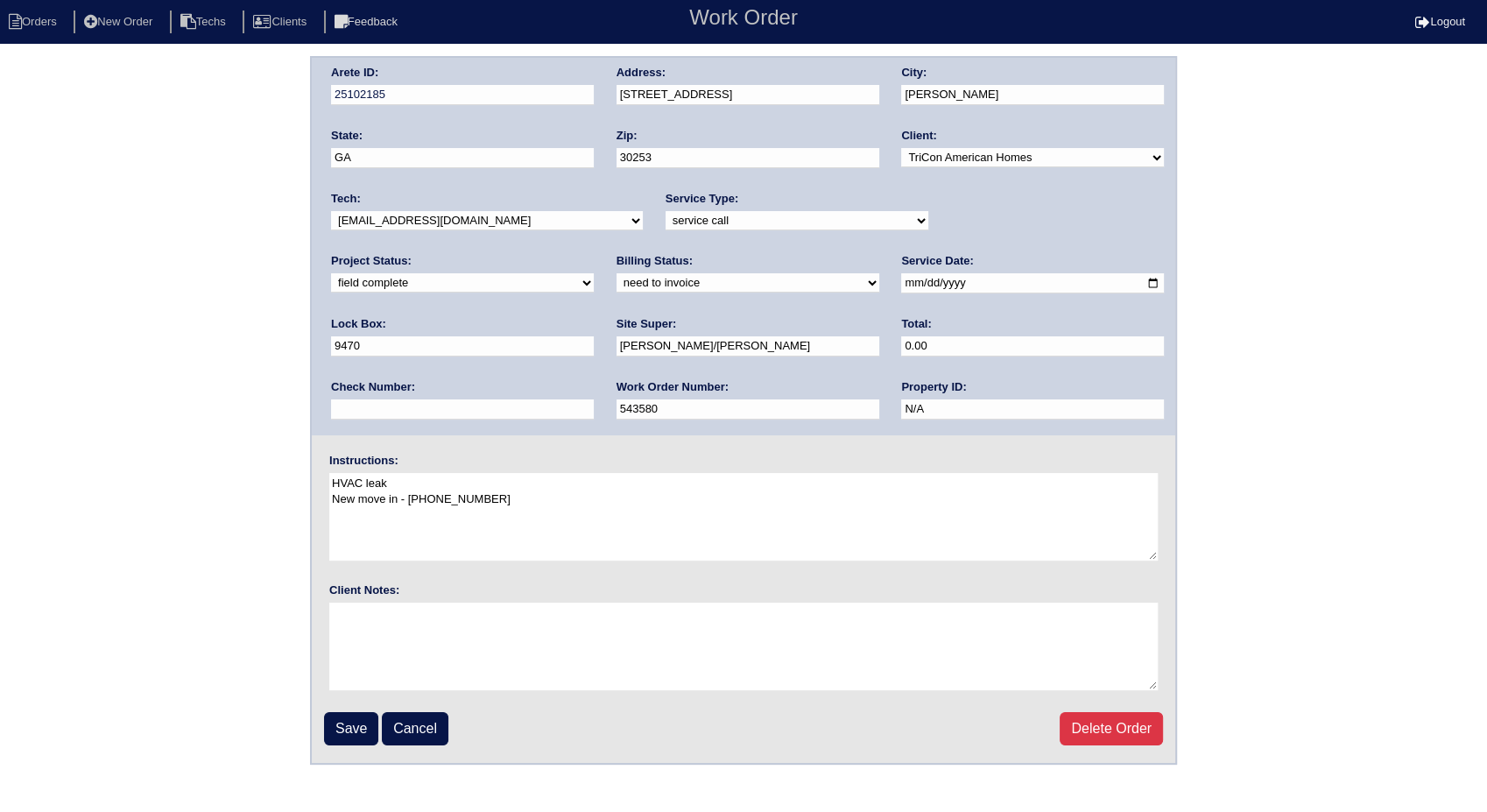
click at [167, 383] on div "Arete ID: 25102185 Address: 113 Summit View Dr City: McDonough State: GA Zip: 3…" at bounding box center [743, 410] width 1487 height 708
click at [343, 729] on input "Save" at bounding box center [351, 728] width 54 height 33
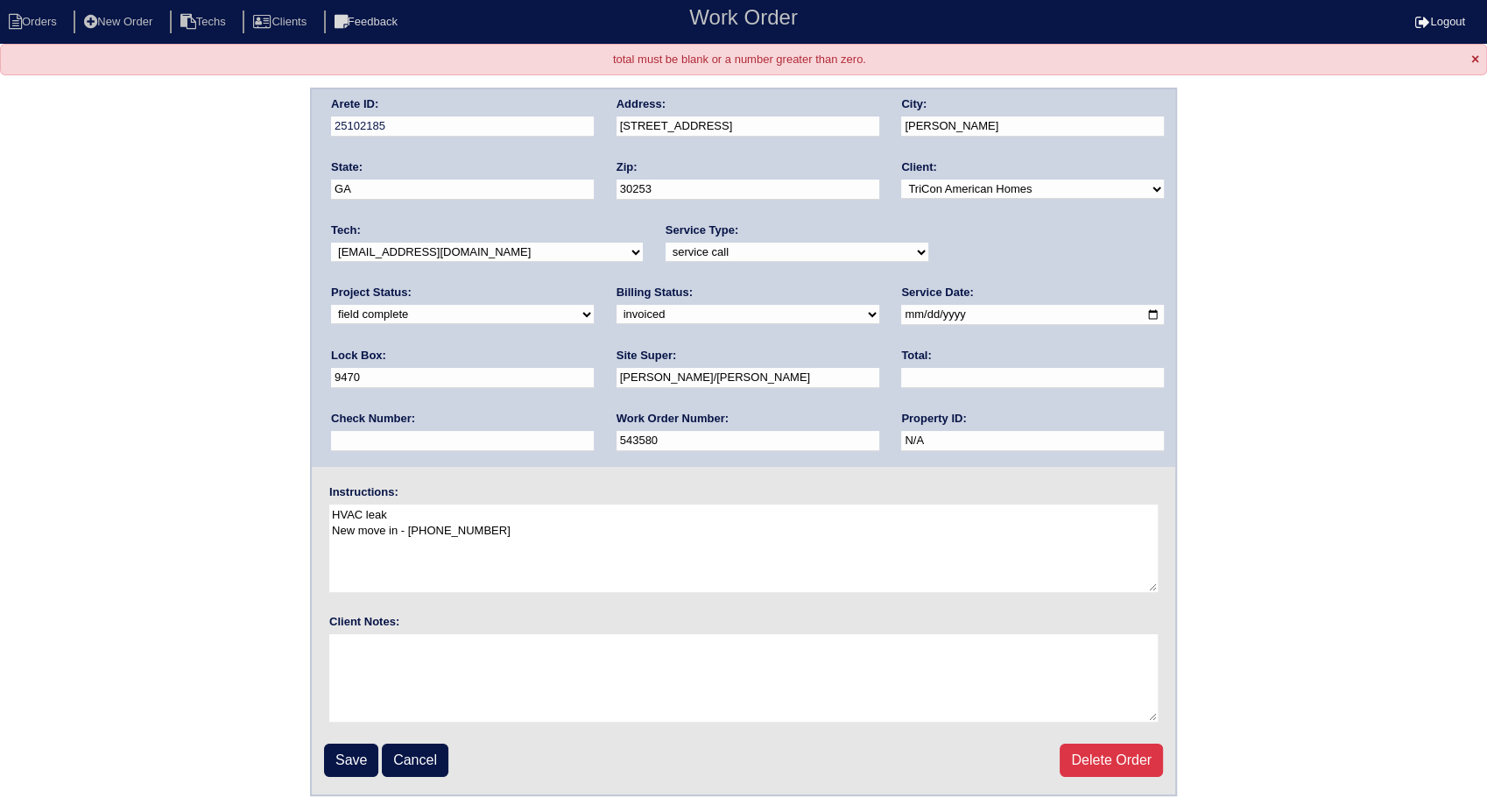
click at [616, 312] on select "need to quote quoted need to invoice invoiced paid warranty purchase order need…" at bounding box center [747, 314] width 263 height 19
select select "unknown"
click at [616, 305] on select "need to quote quoted need to invoice invoiced paid warranty purchase order need…" at bounding box center [747, 314] width 263 height 19
click at [341, 759] on input "Save" at bounding box center [351, 759] width 54 height 33
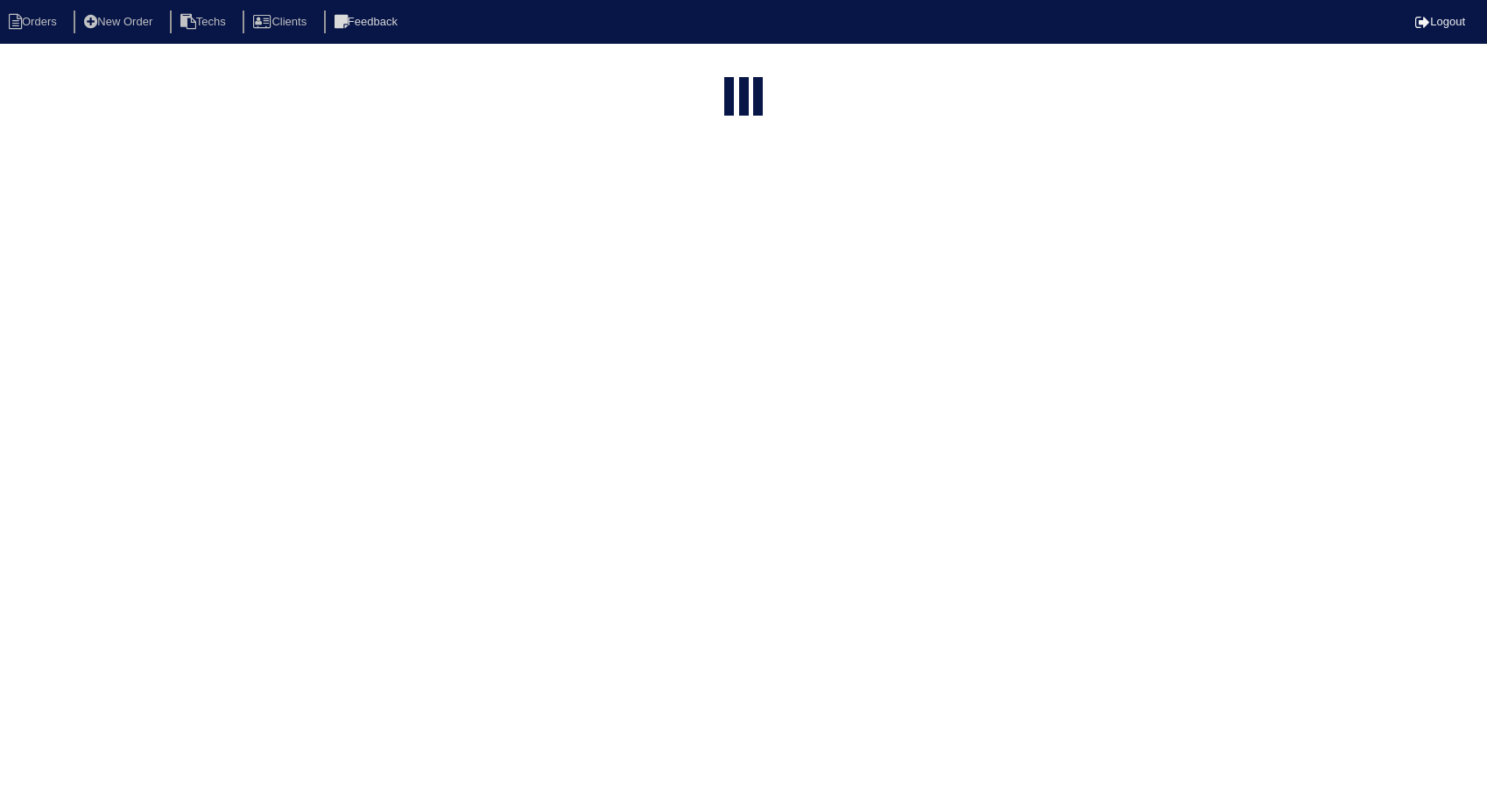
select select "15"
type input "113 SUM"
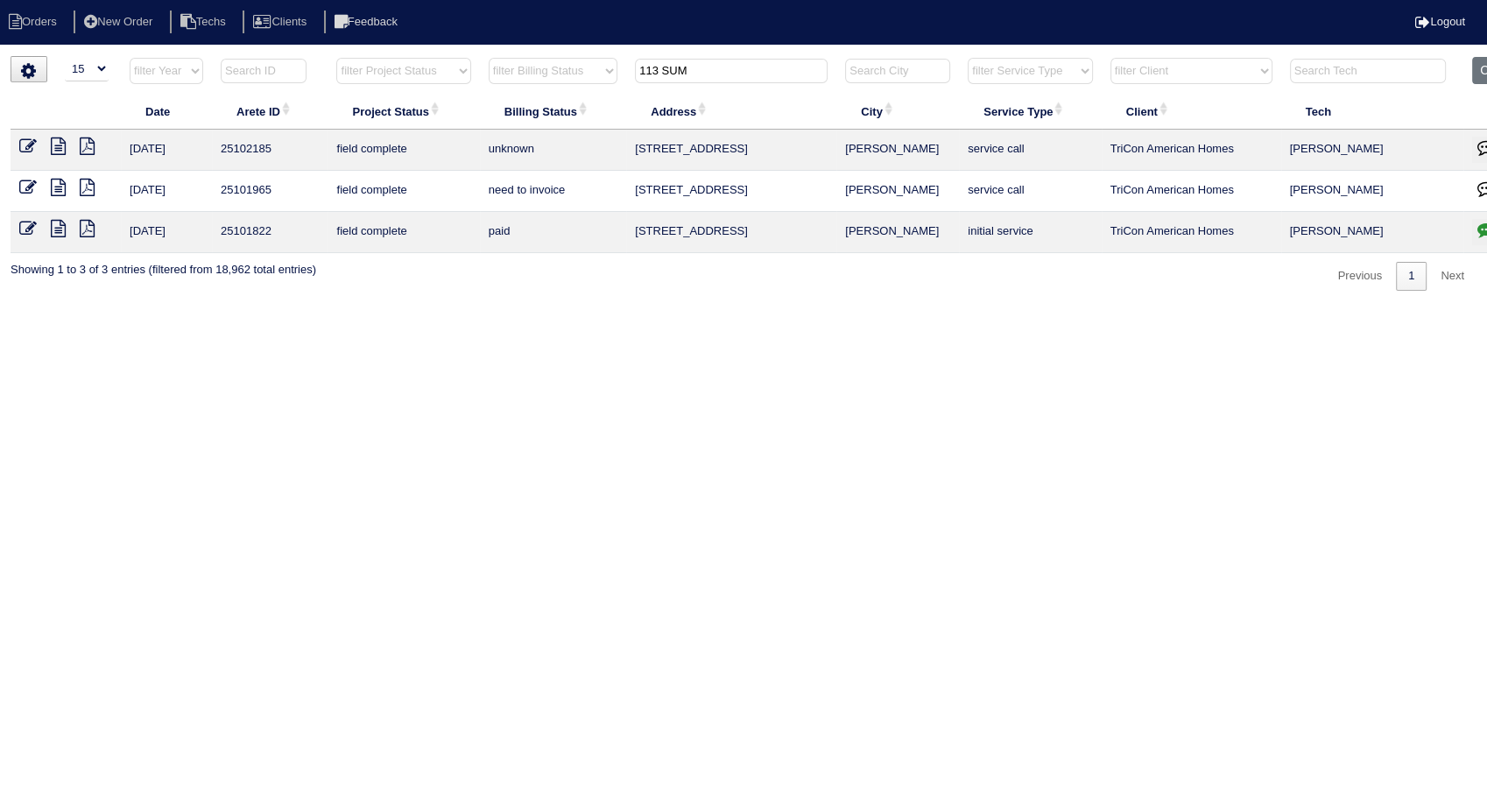
click at [26, 183] on icon at bounding box center [28, 188] width 18 height 18
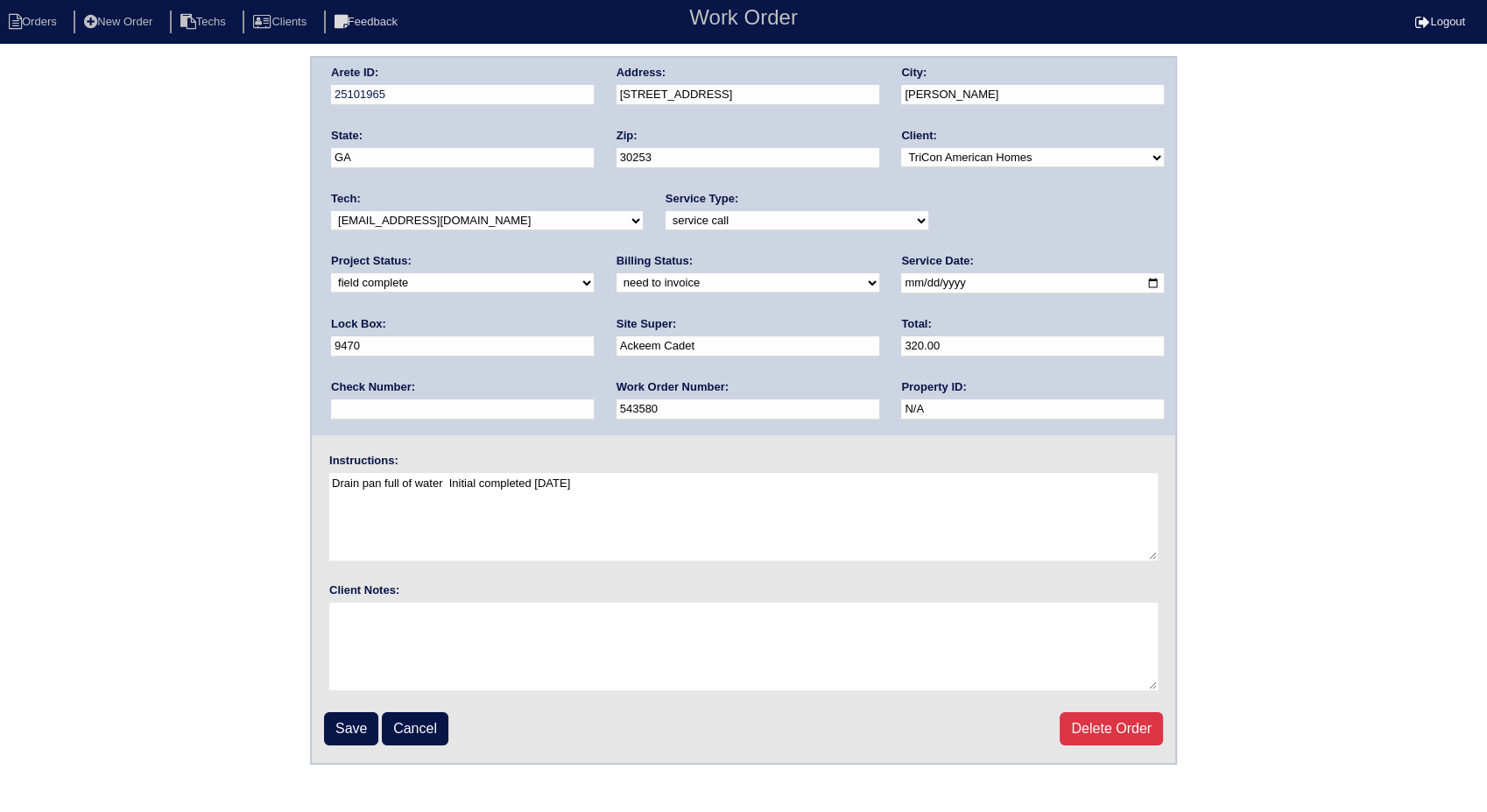
click at [616, 283] on select "need to quote quoted need to invoice invoiced paid warranty purchase order need…" at bounding box center [747, 282] width 263 height 19
select select "invoiced"
click at [616, 273] on select "need to quote quoted need to invoice invoiced paid warranty purchase order need…" at bounding box center [747, 282] width 263 height 19
drag, startPoint x: 726, startPoint y: 338, endPoint x: 602, endPoint y: 373, distance: 128.3
click at [602, 373] on div "Arete ID: 25101965 Address: [STREET_ADDRESS] City: [PERSON_NAME] State: [GEOGRA…" at bounding box center [743, 246] width 863 height 377
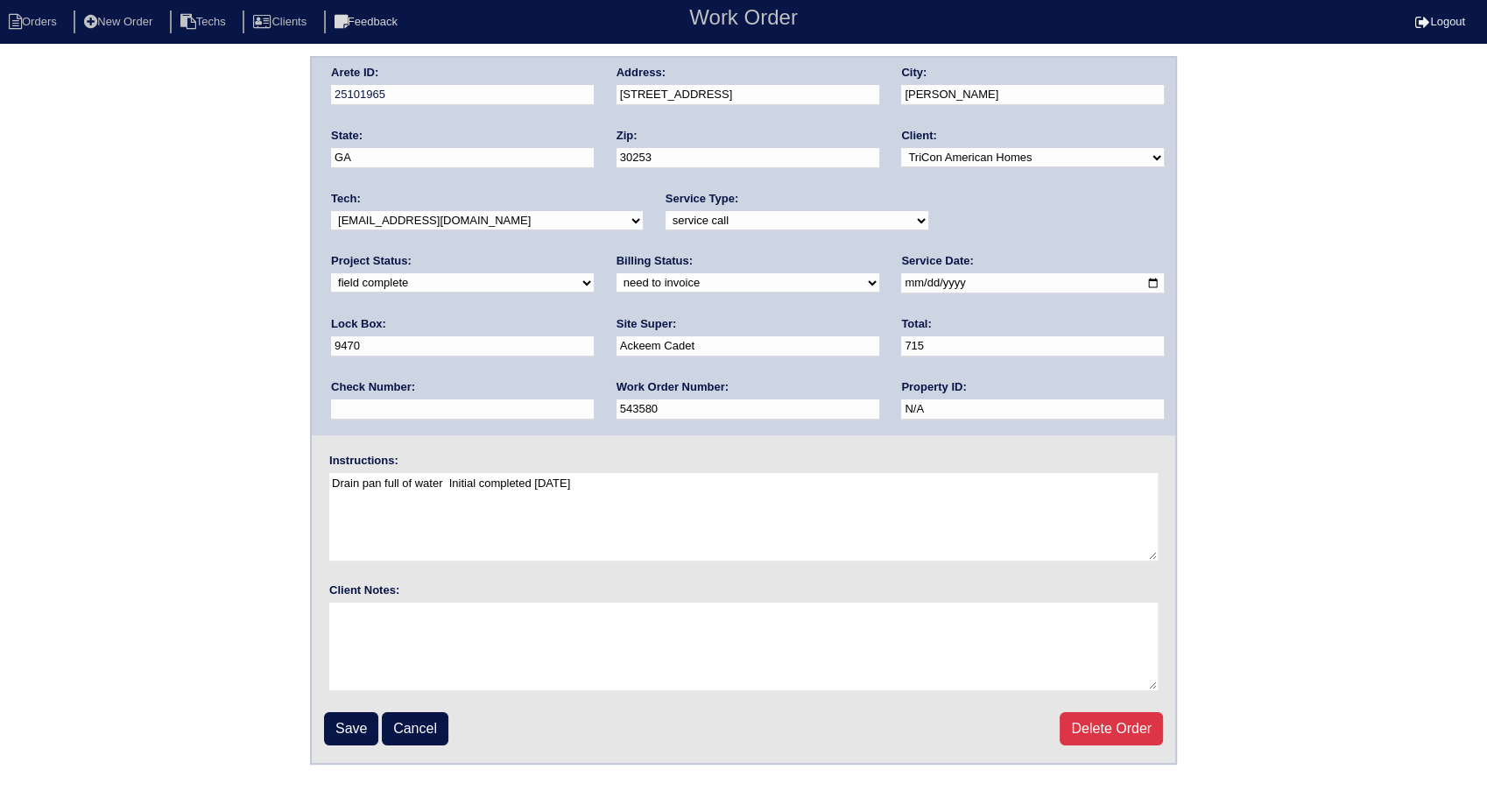
type input "715"
click at [643, 521] on textarea "Drain pan full of water Initial completed 6/5/25" at bounding box center [743, 517] width 828 height 88
click at [356, 729] on input "Save" at bounding box center [351, 728] width 54 height 33
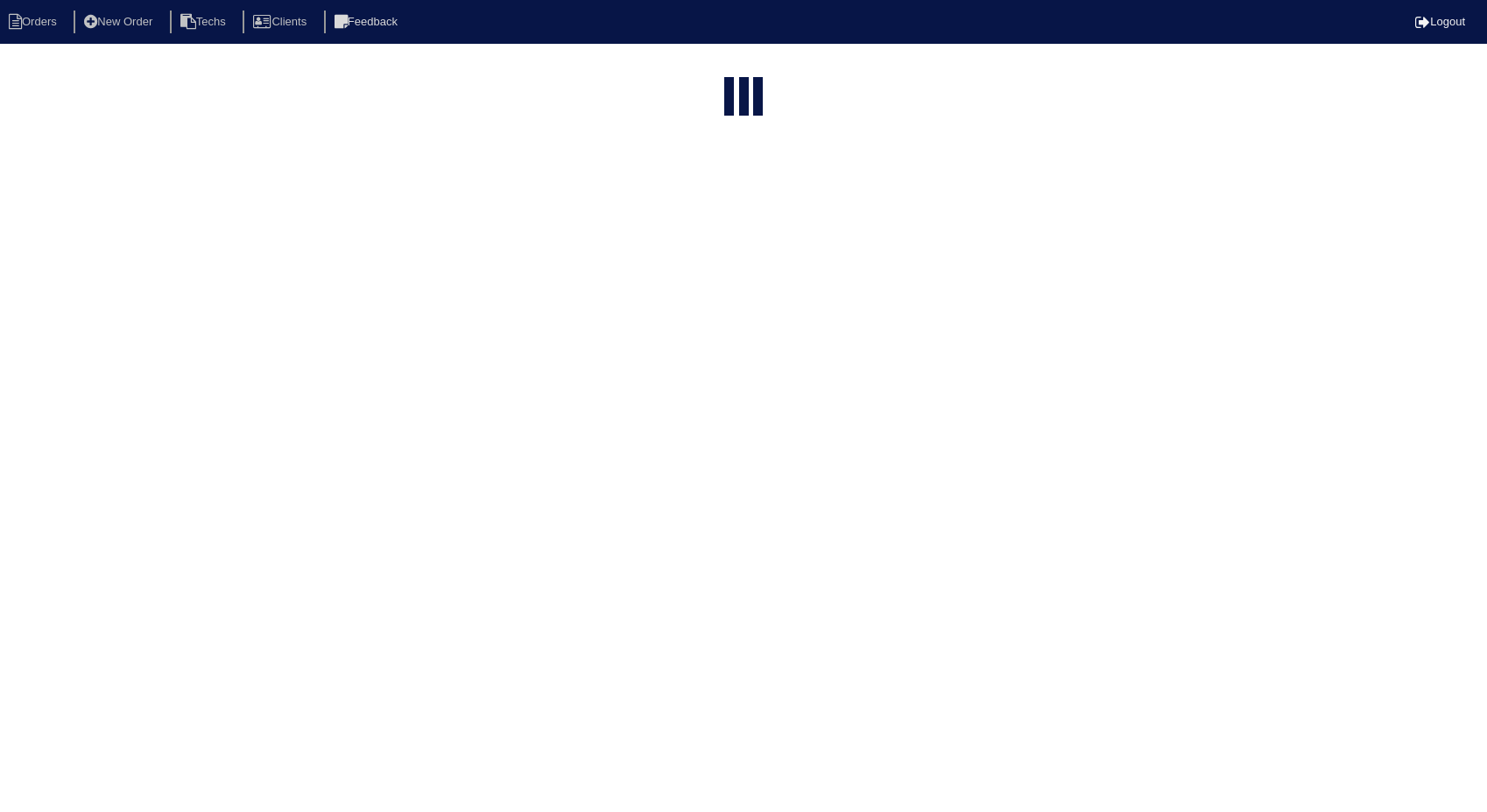
select select "15"
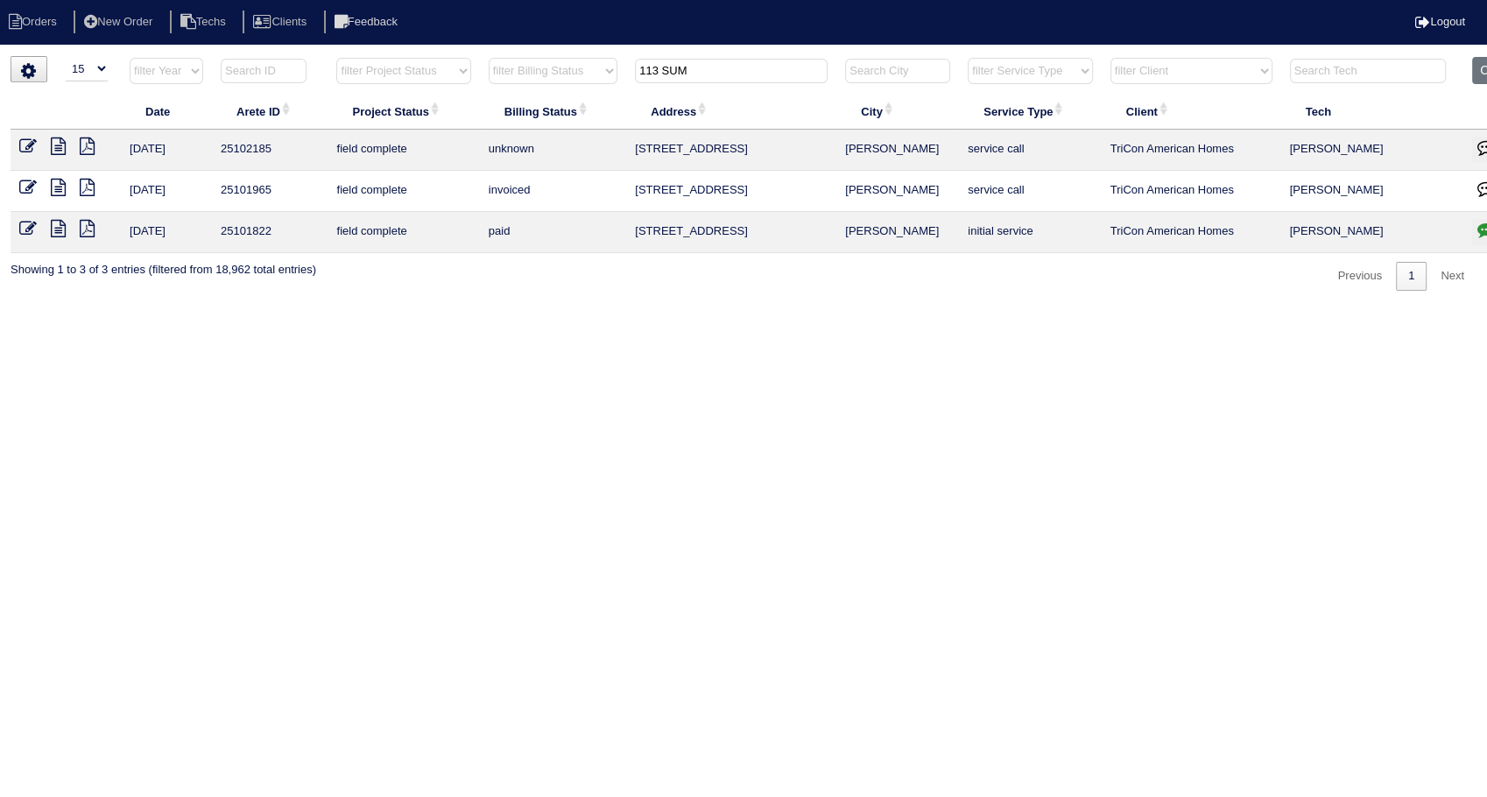
drag, startPoint x: 707, startPoint y: 70, endPoint x: 526, endPoint y: 151, distance: 198.3
click at [526, 132] on table "Date Arete ID Project Status Billing Status Address City Service Type Client Te…" at bounding box center [770, 155] width 1518 height 196
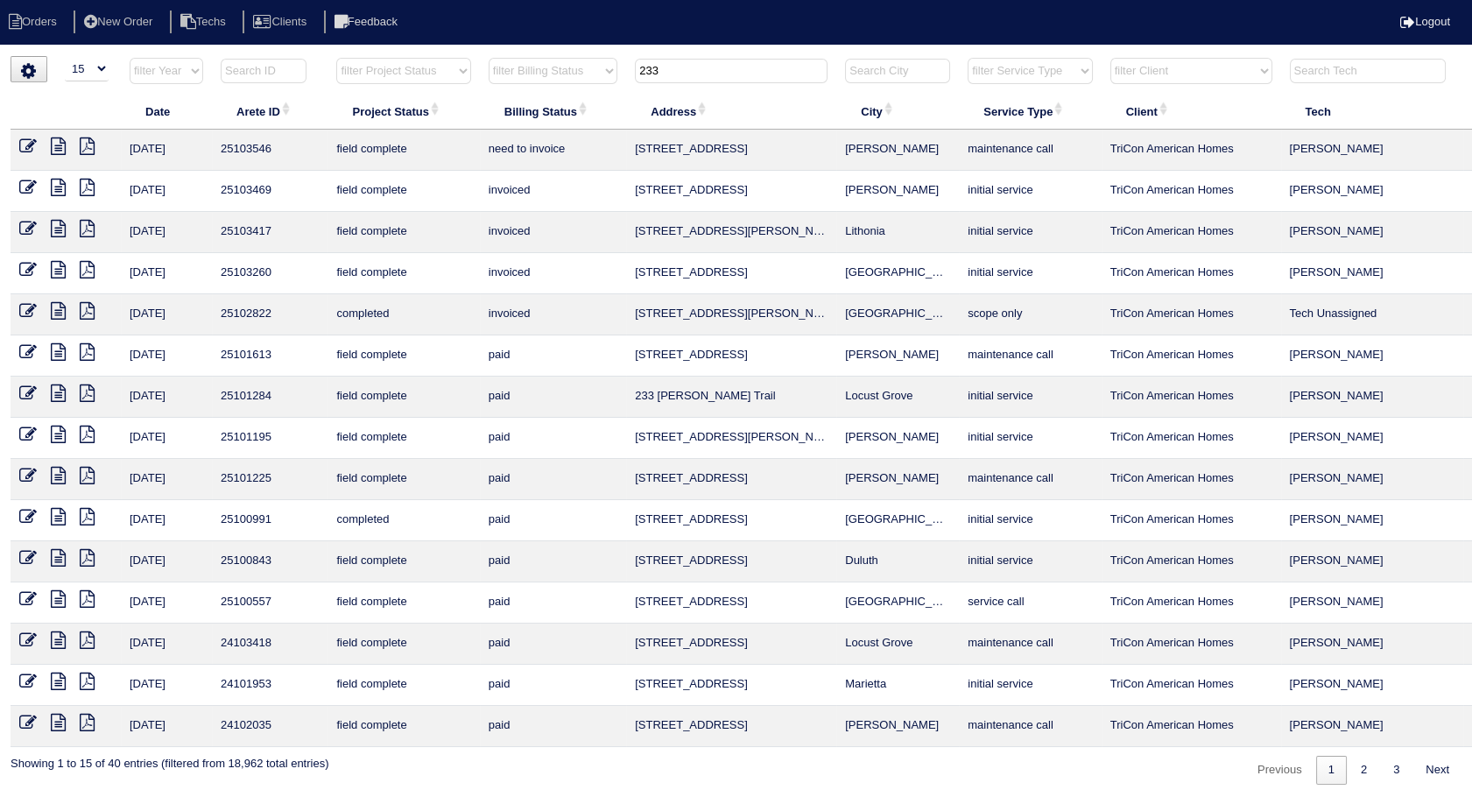
type input "233"
click at [29, 139] on icon at bounding box center [28, 146] width 18 height 18
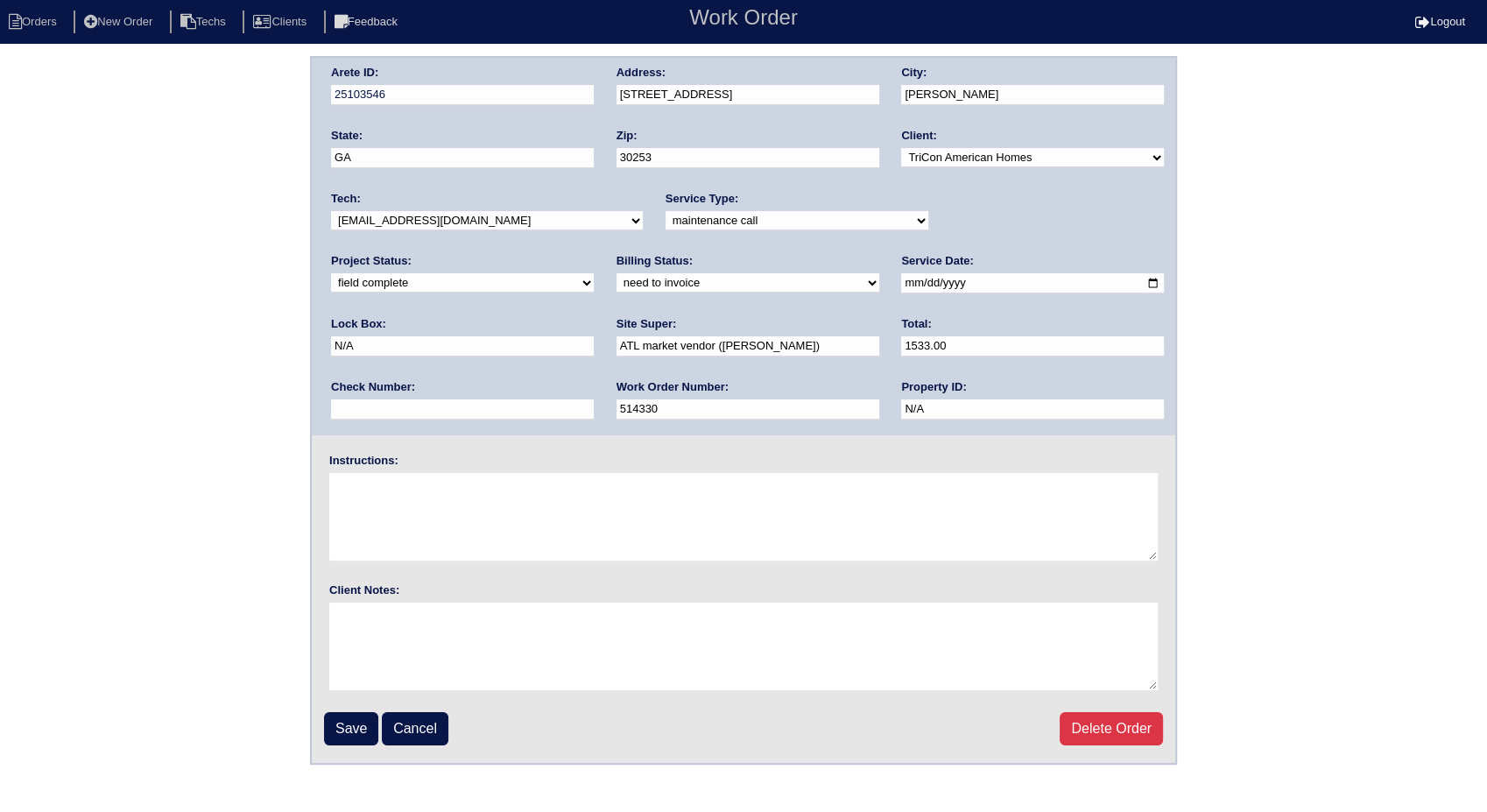
click at [616, 281] on select "need to quote quoted need to invoice invoiced paid warranty purchase order need…" at bounding box center [747, 282] width 263 height 19
select select "invoiced"
click at [616, 273] on select "need to quote quoted need to invoice invoiced paid warranty purchase order need…" at bounding box center [747, 282] width 263 height 19
click at [362, 731] on input "Save" at bounding box center [351, 728] width 54 height 33
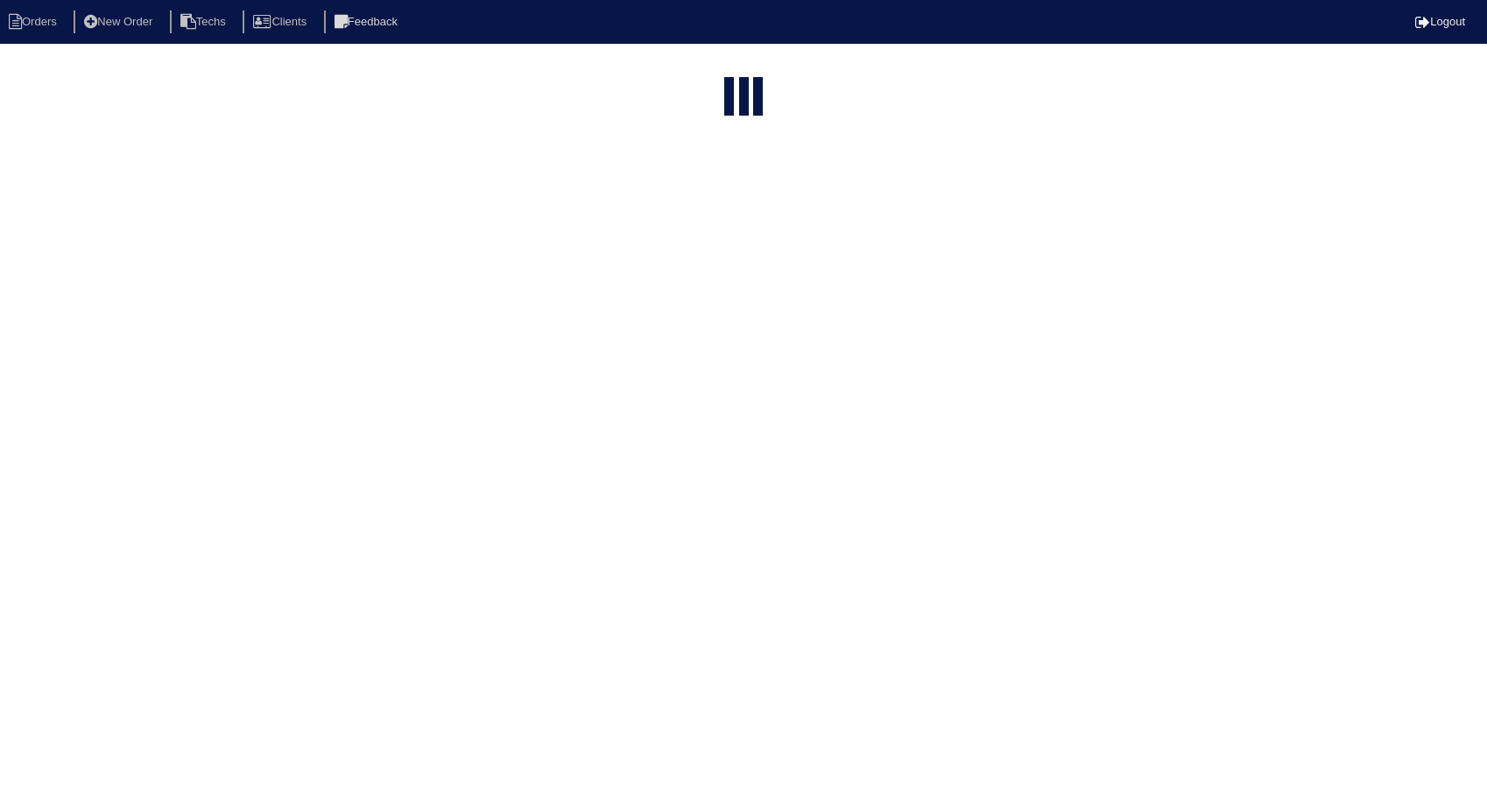
select select "15"
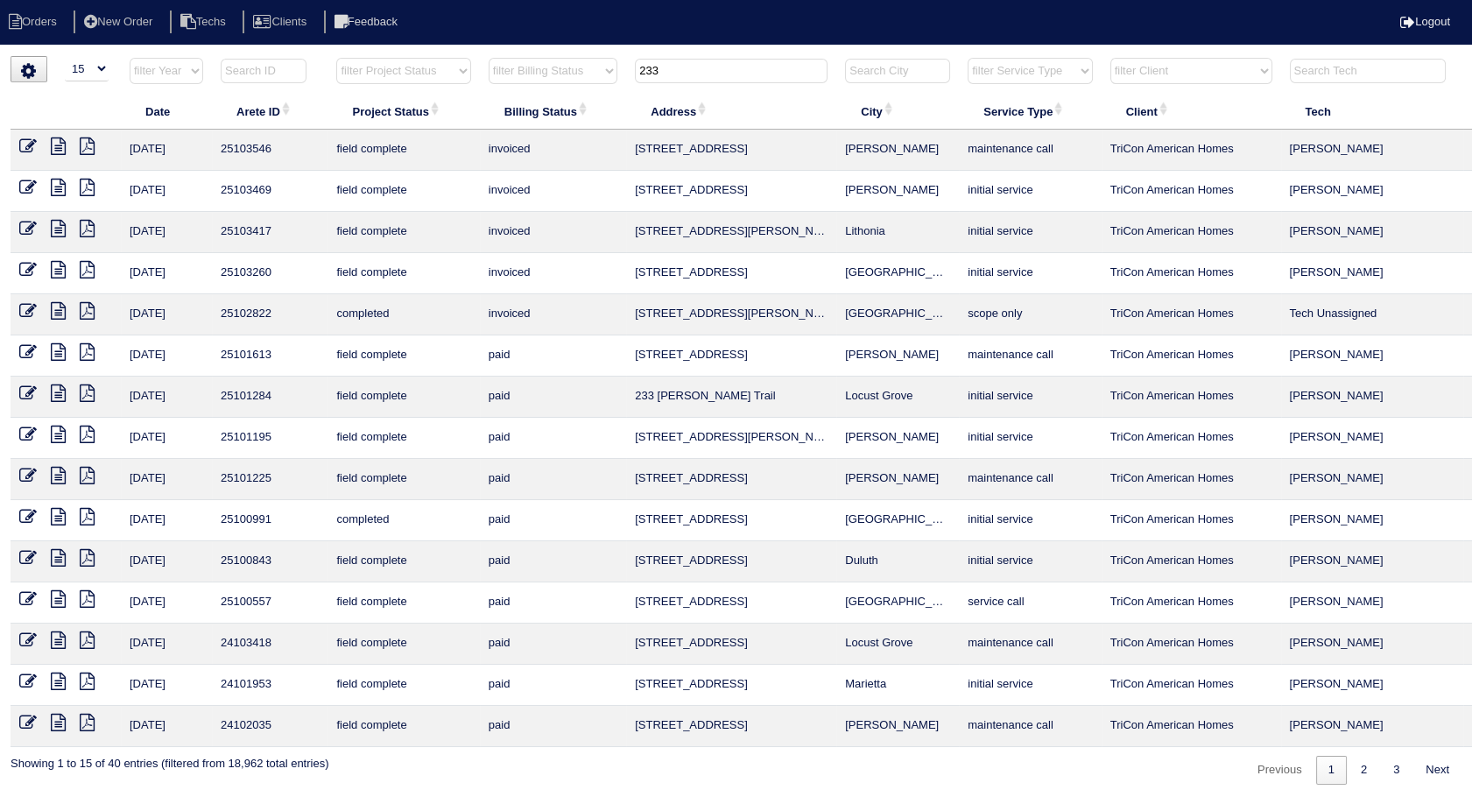
drag, startPoint x: 695, startPoint y: 69, endPoint x: 484, endPoint y: 111, distance: 215.1
click at [484, 111] on table "Date Arete ID Project Status Billing Status Address City Service Type Client Te…" at bounding box center [770, 402] width 1518 height 690
type input "3530"
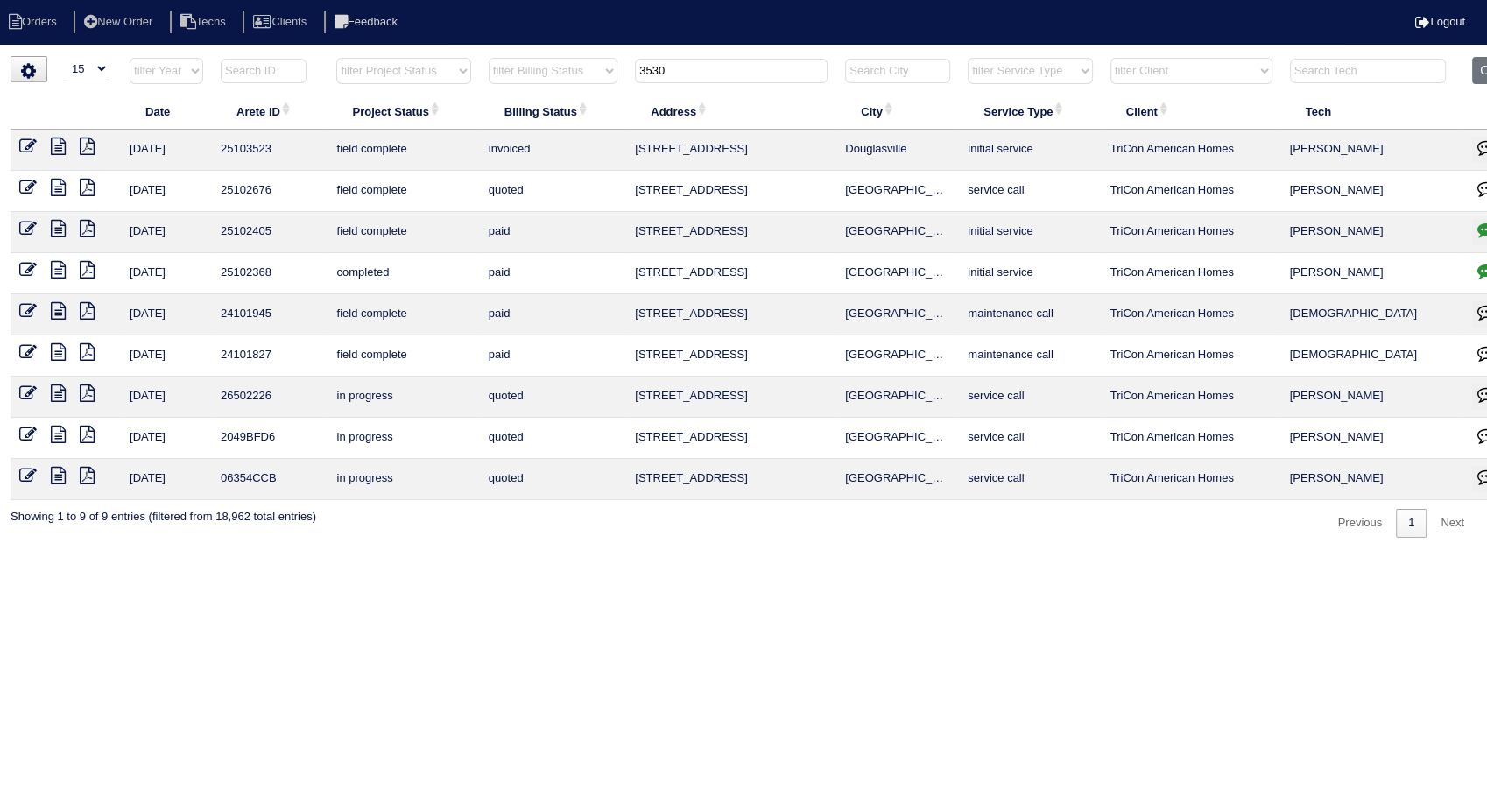
click at [28, 141] on icon at bounding box center [28, 146] width 18 height 18
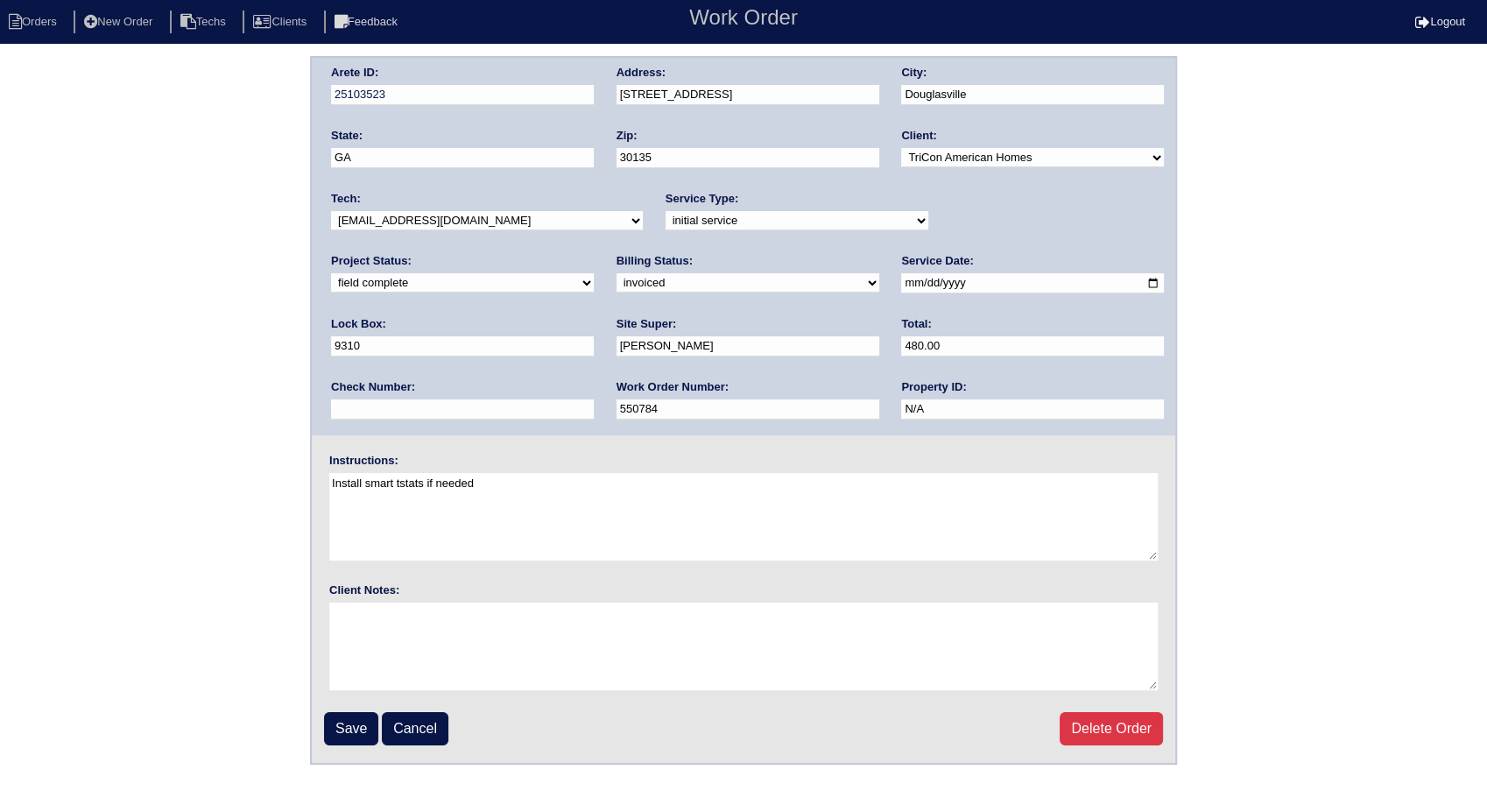
click at [132, 263] on div "Arete ID: 25103523 Address: [STREET_ADDRESS] City: [GEOGRAPHIC_DATA] State: [GE…" at bounding box center [743, 410] width 1487 height 708
click at [342, 729] on input "Save" at bounding box center [351, 728] width 54 height 33
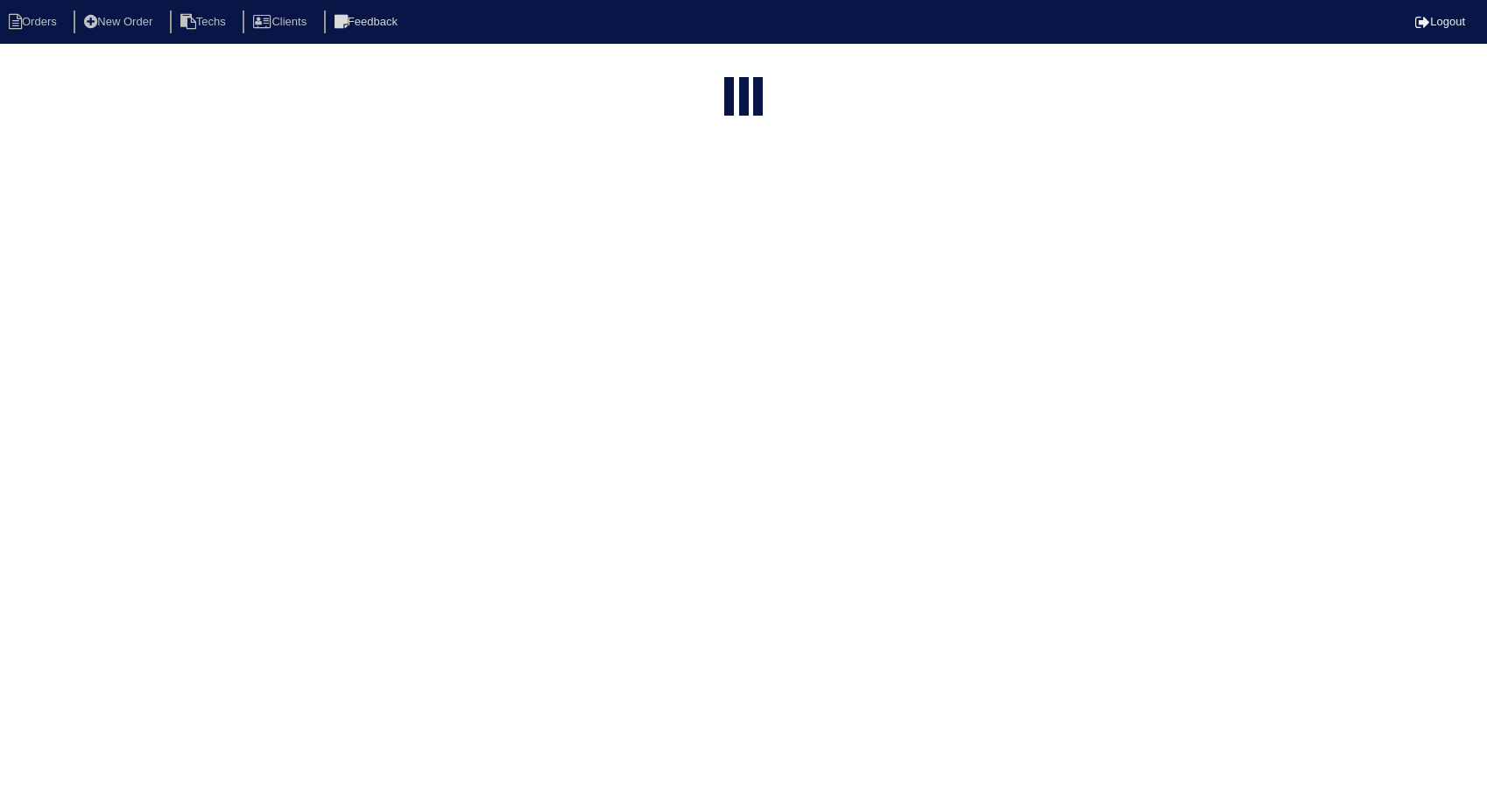
select select "15"
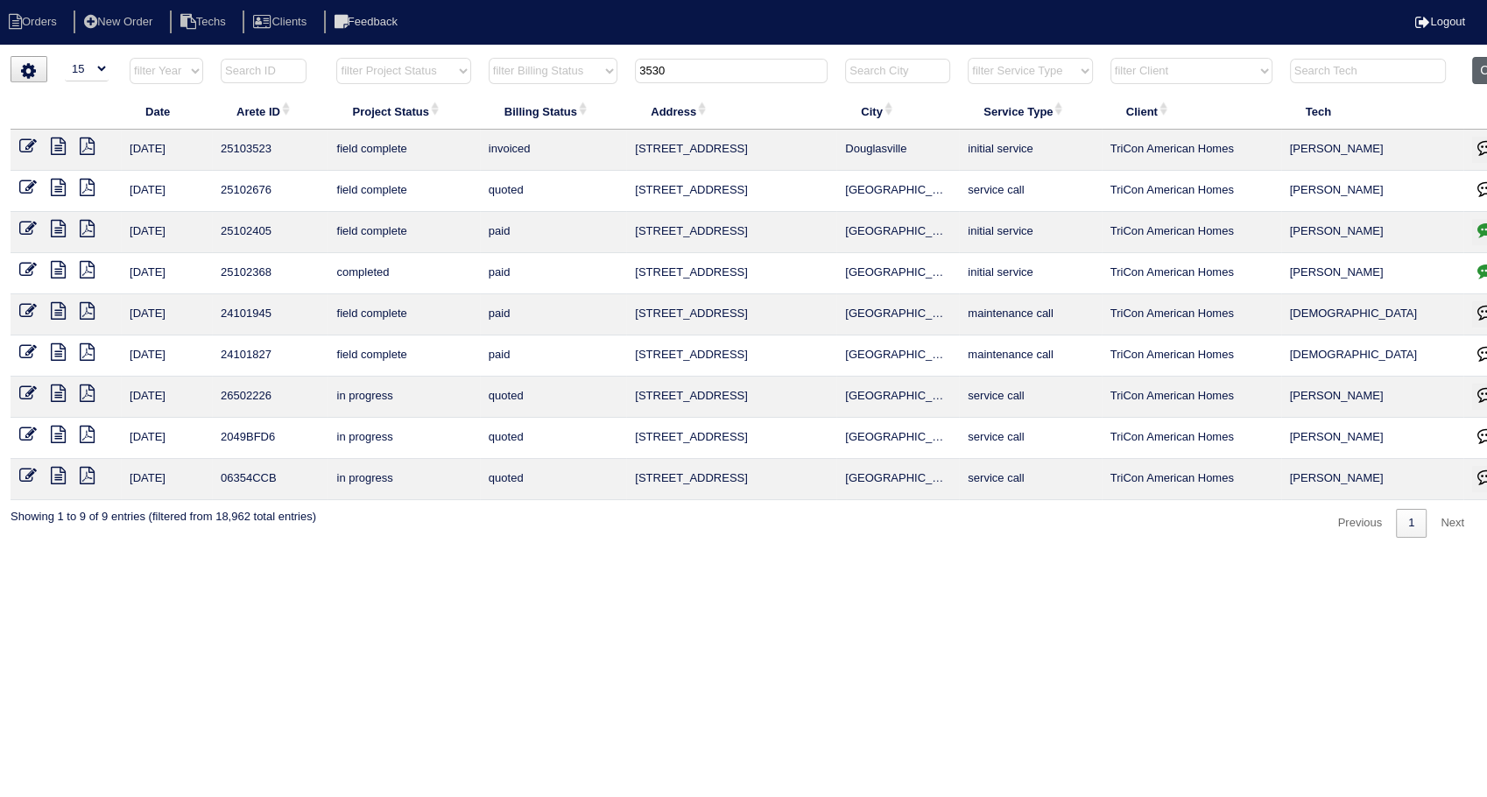
click at [1483, 70] on button "Clear" at bounding box center [1494, 70] width 45 height 27
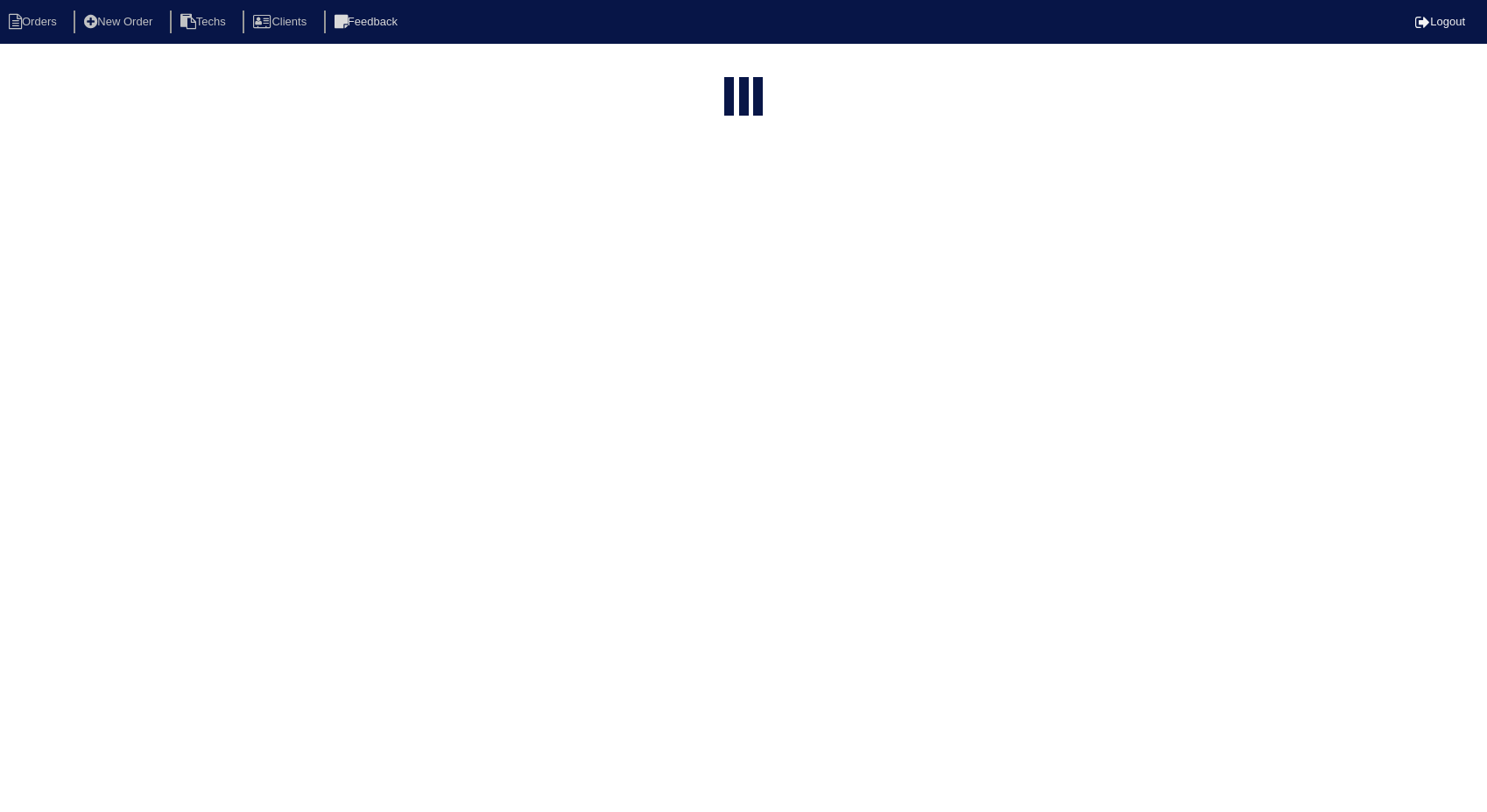
select select "15"
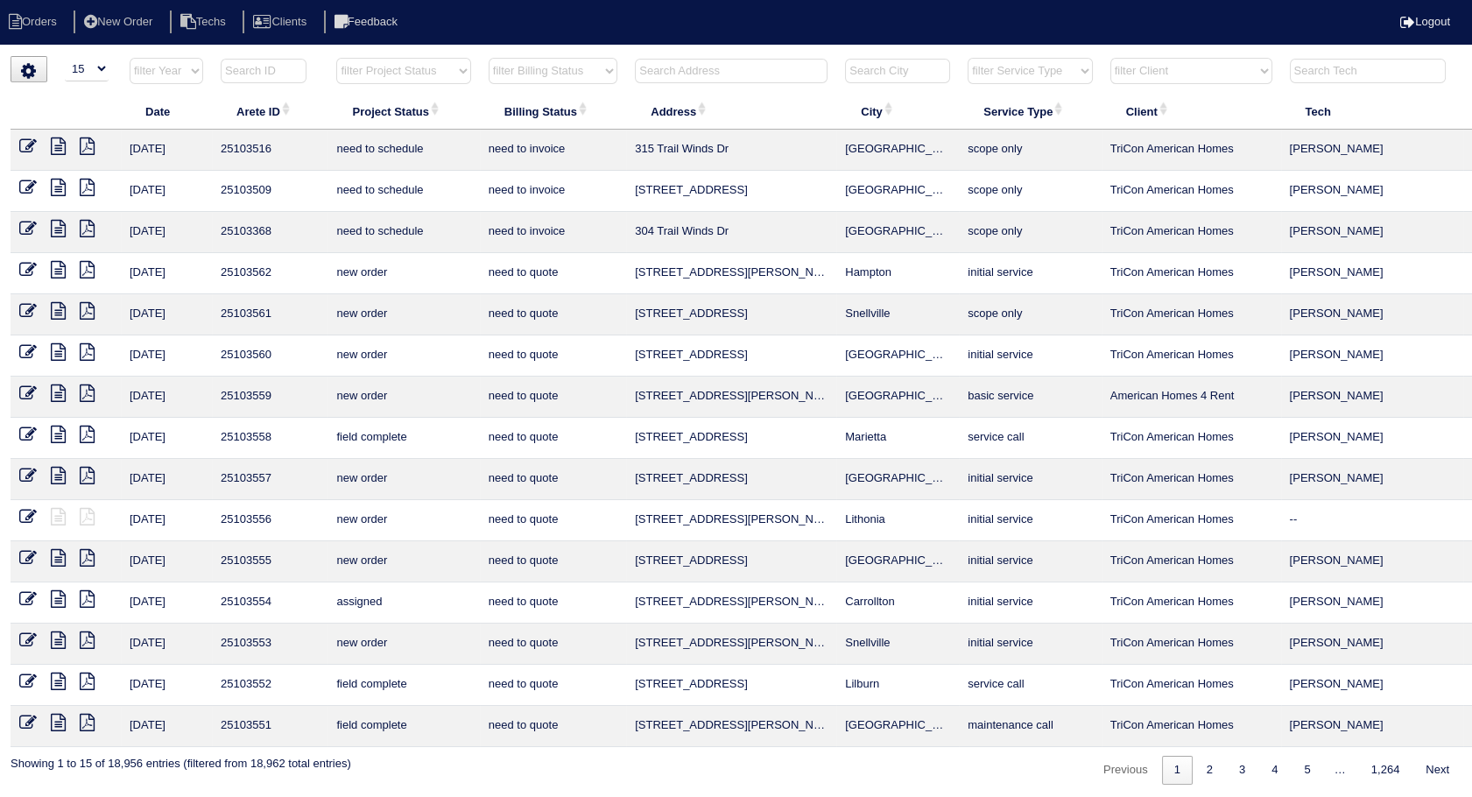
click at [679, 79] on input "text" at bounding box center [731, 71] width 193 height 25
type input "476"
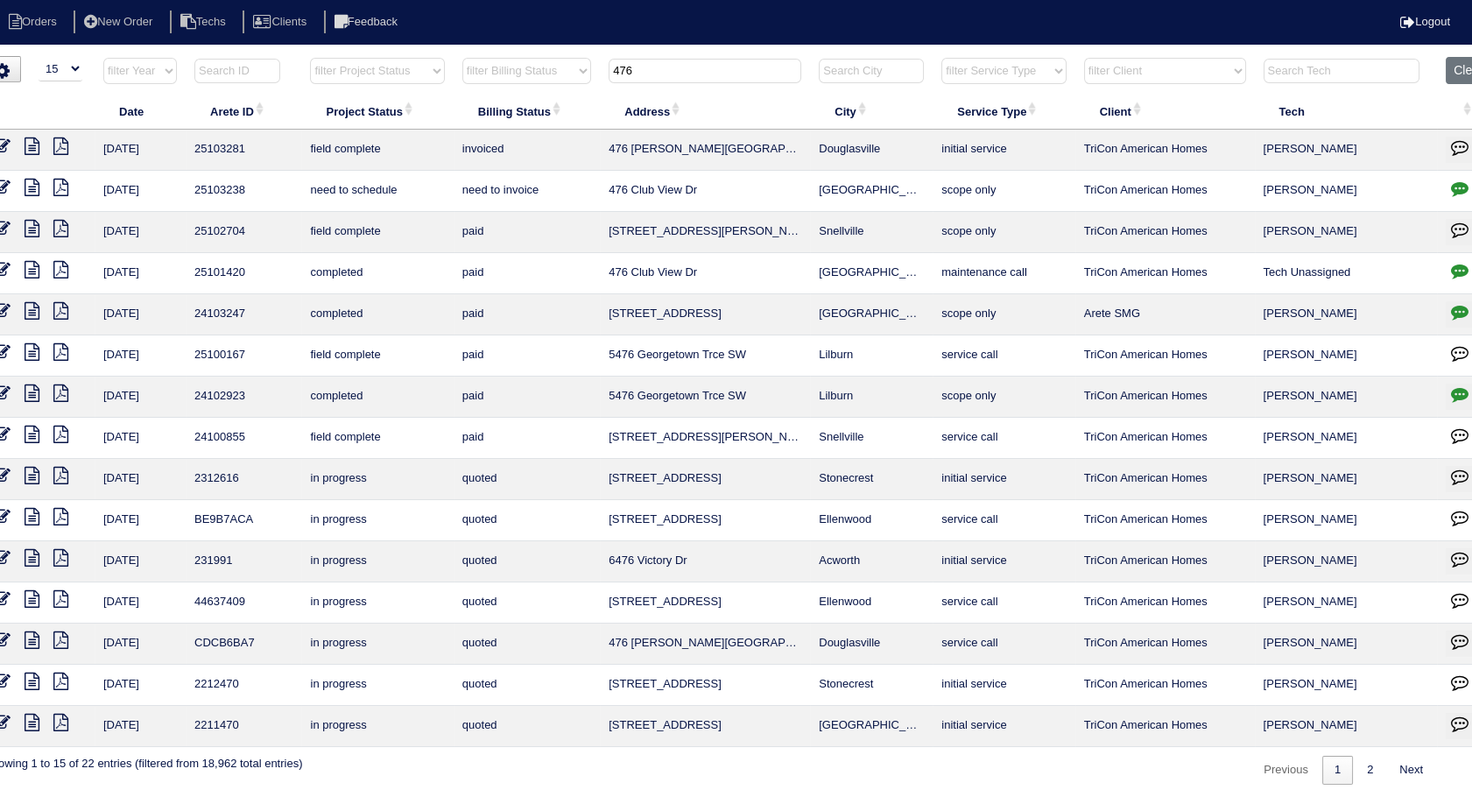
scroll to position [0, 56]
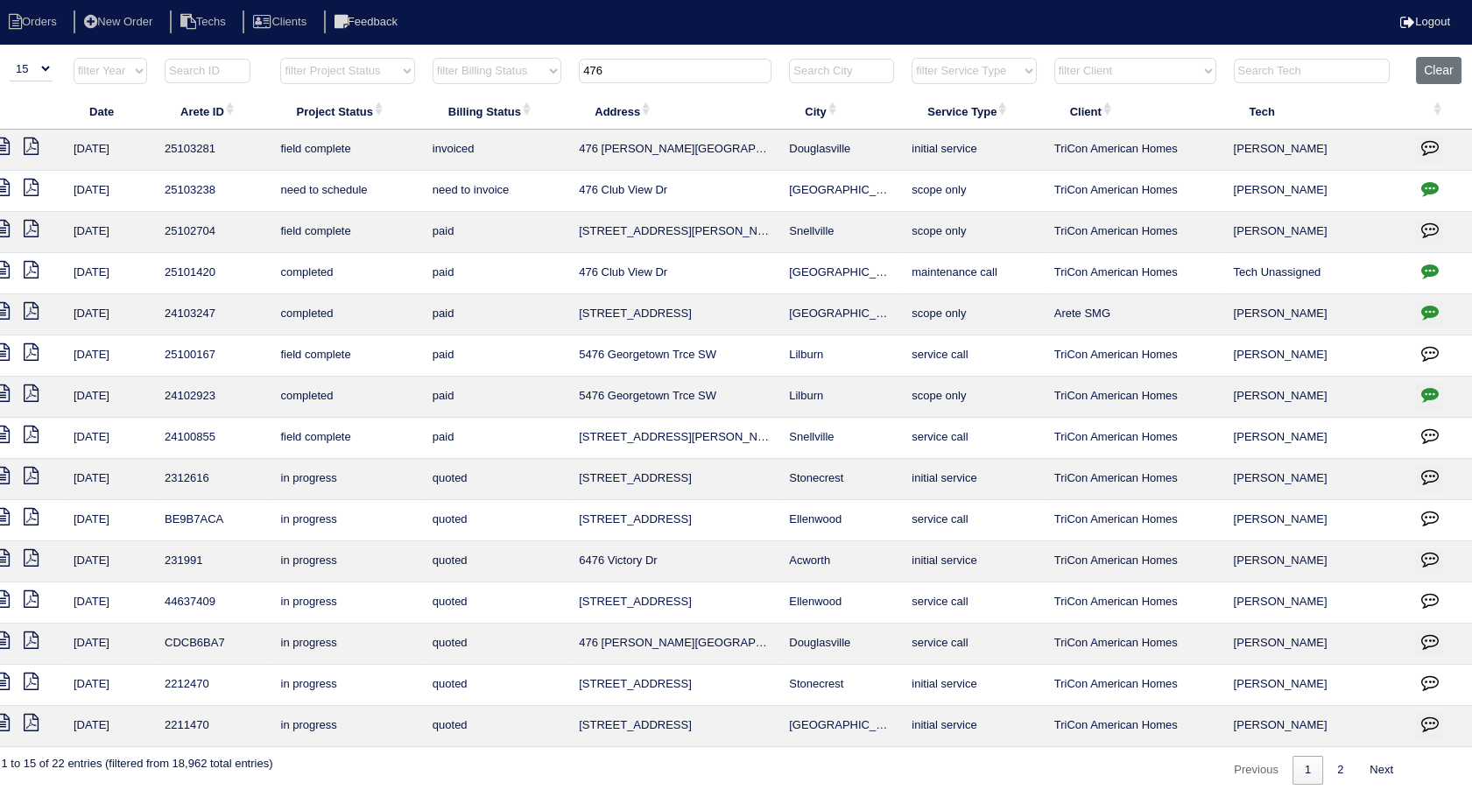
click at [1426, 187] on icon "button" at bounding box center [1430, 188] width 18 height 18
type textarea "9/19/25 - Replacement of main and service US approved - sent to Dan, Payton and…"
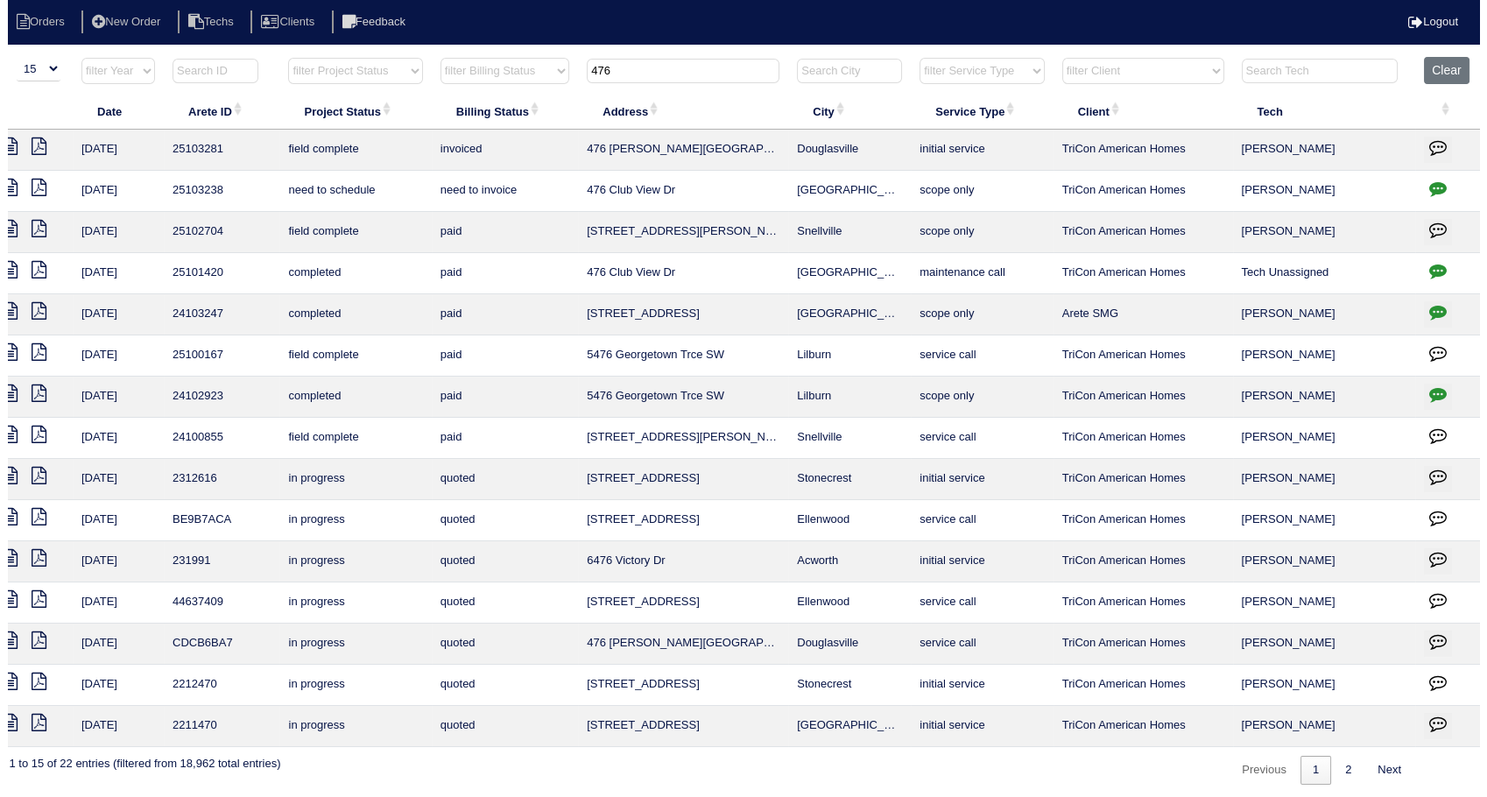
scroll to position [0, 42]
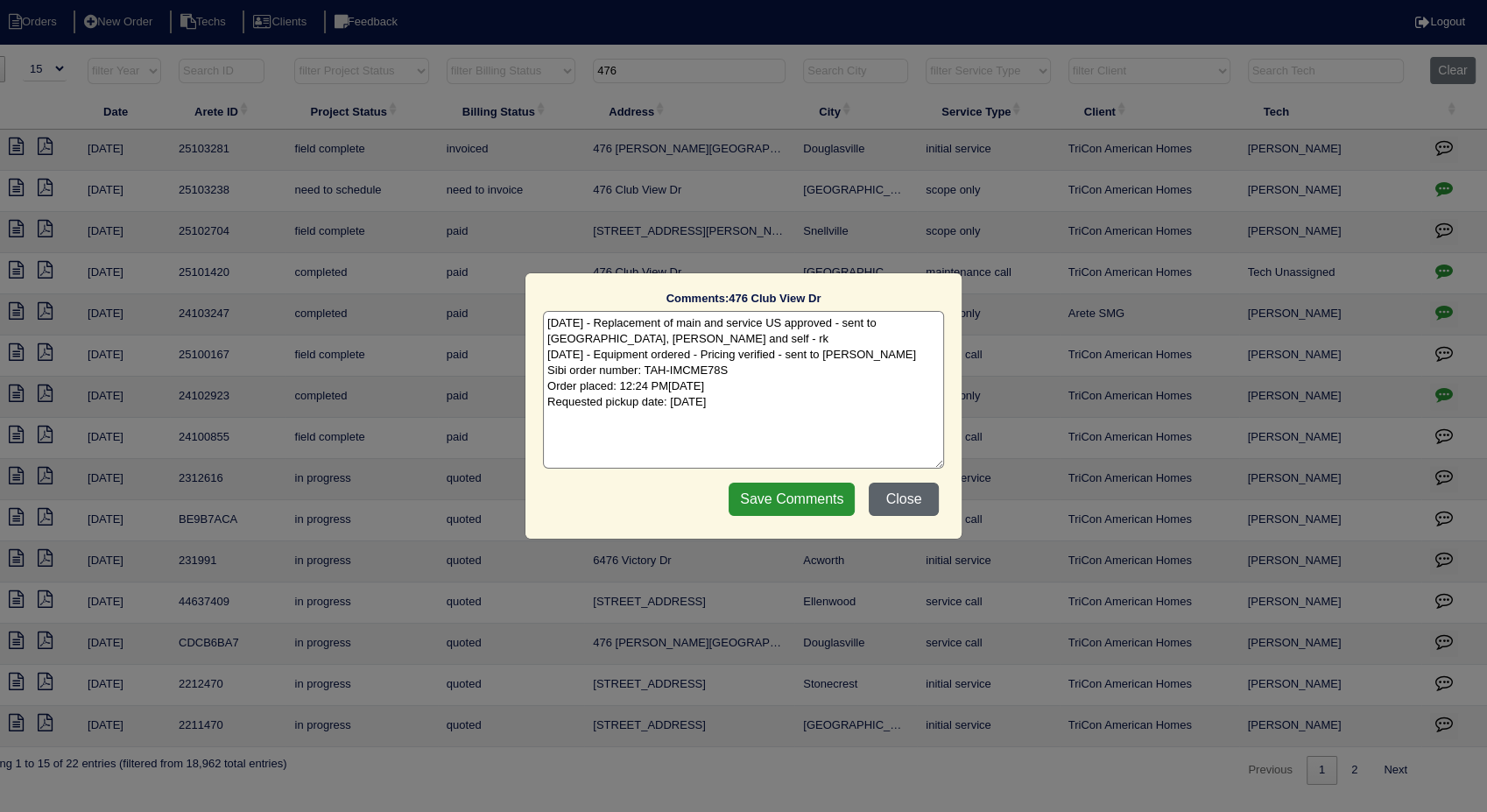
click at [908, 502] on button "Close" at bounding box center [903, 498] width 70 height 33
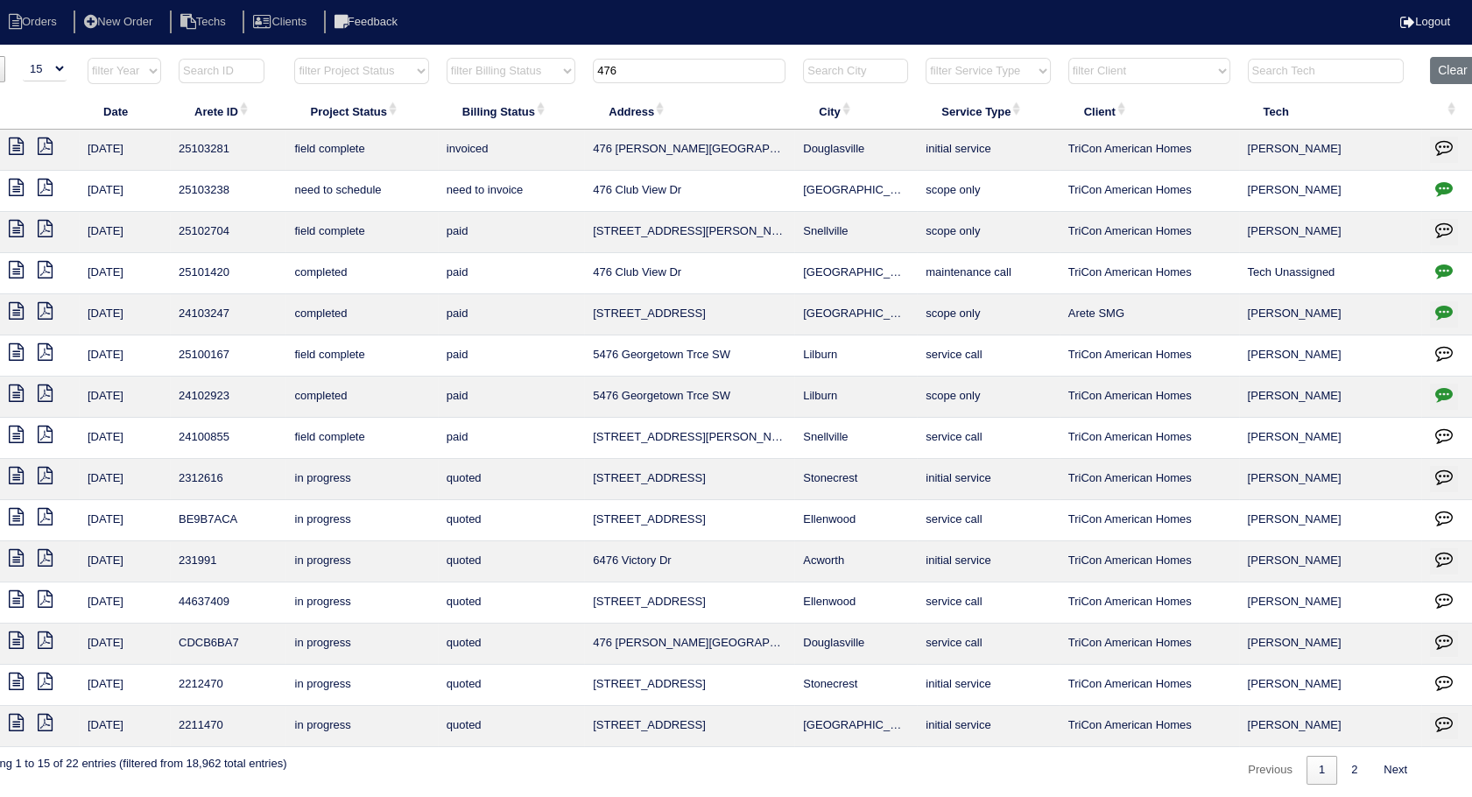
click at [1441, 268] on icon "button" at bounding box center [1444, 271] width 18 height 18
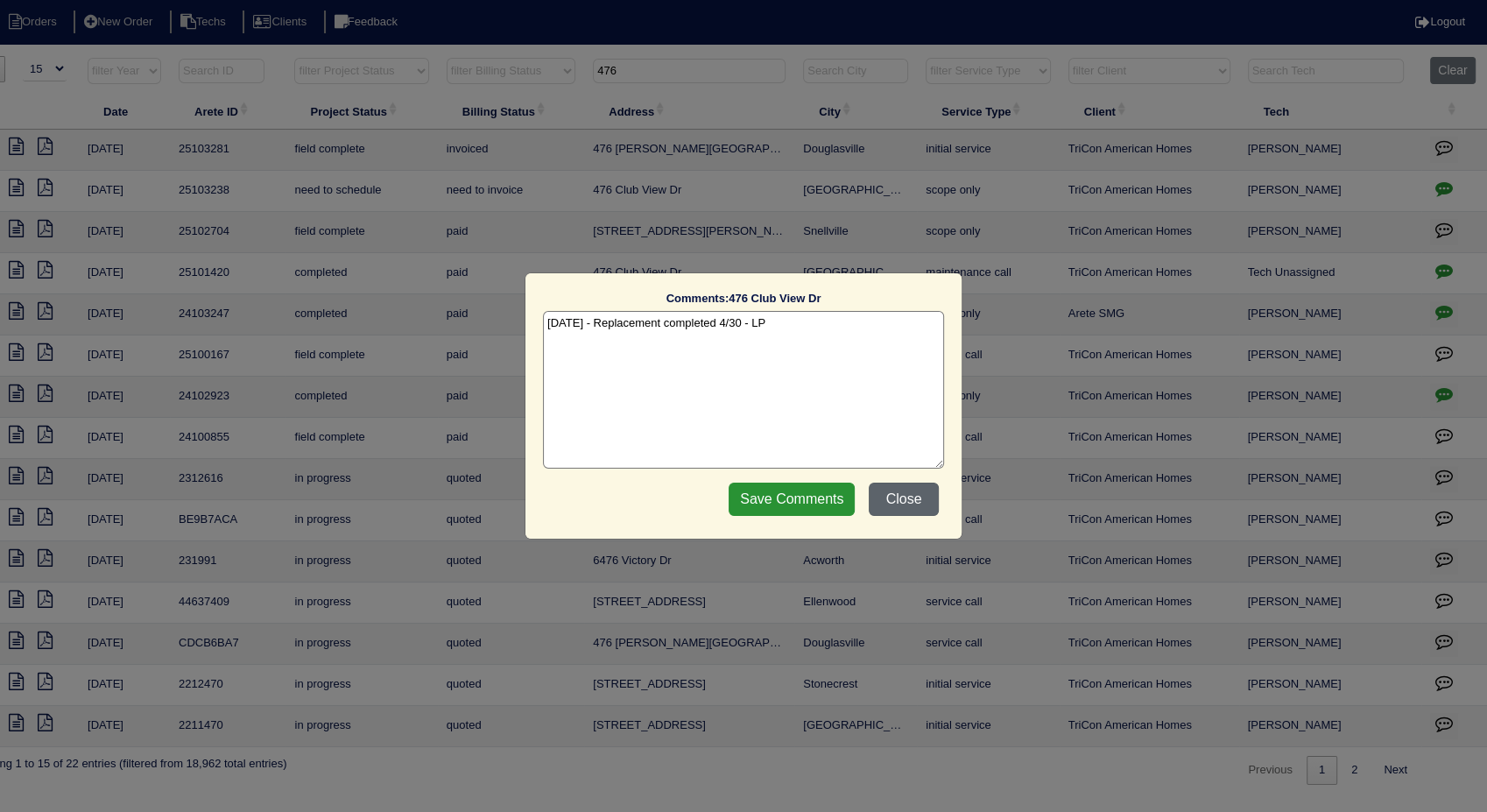
click at [901, 497] on button "Close" at bounding box center [903, 498] width 70 height 33
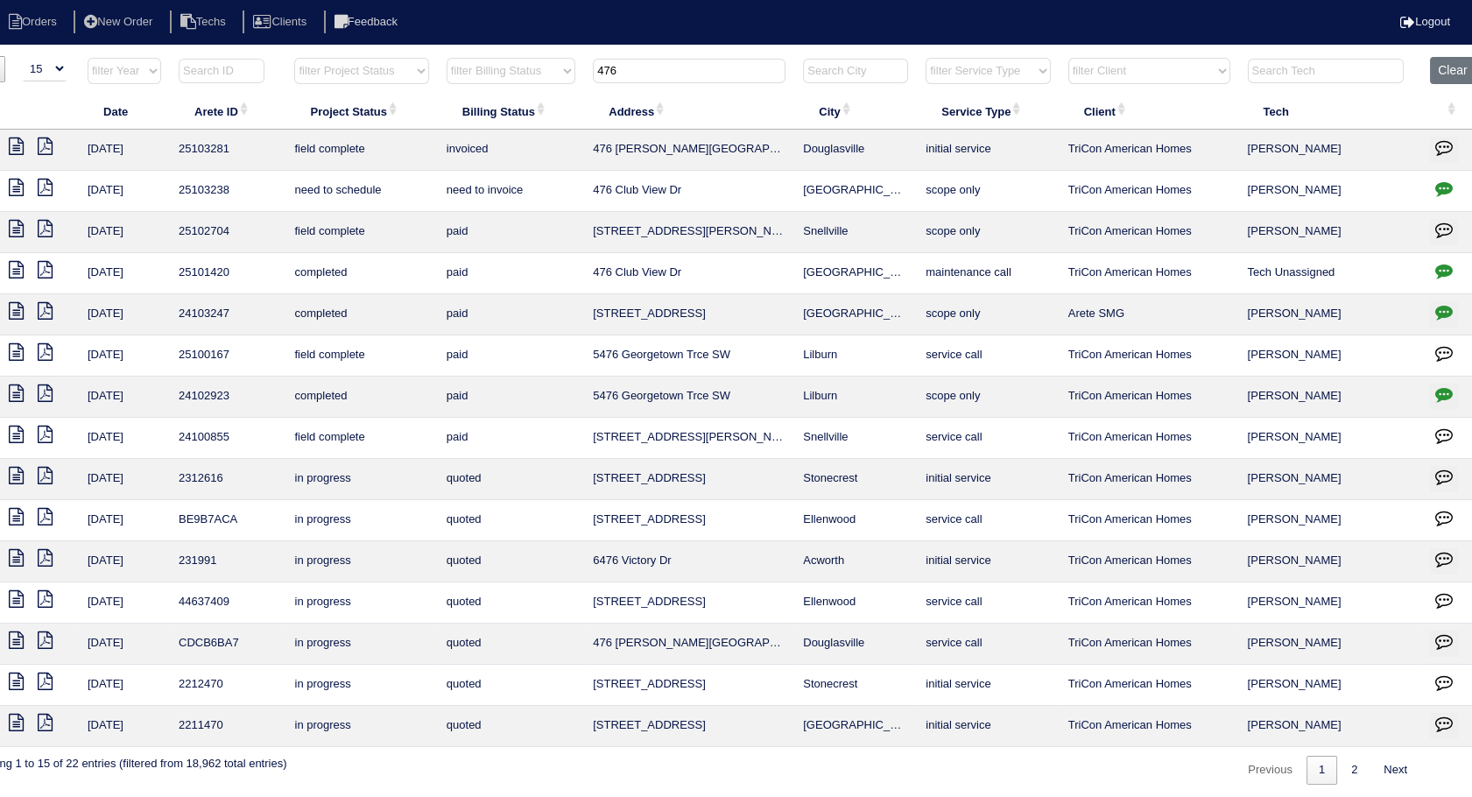
drag, startPoint x: 638, startPoint y: 76, endPoint x: 520, endPoint y: 93, distance: 119.4
click at [520, 93] on table "Date Arete ID Project Status Billing Status Address City Service Type Client Te…" at bounding box center [727, 402] width 1518 height 690
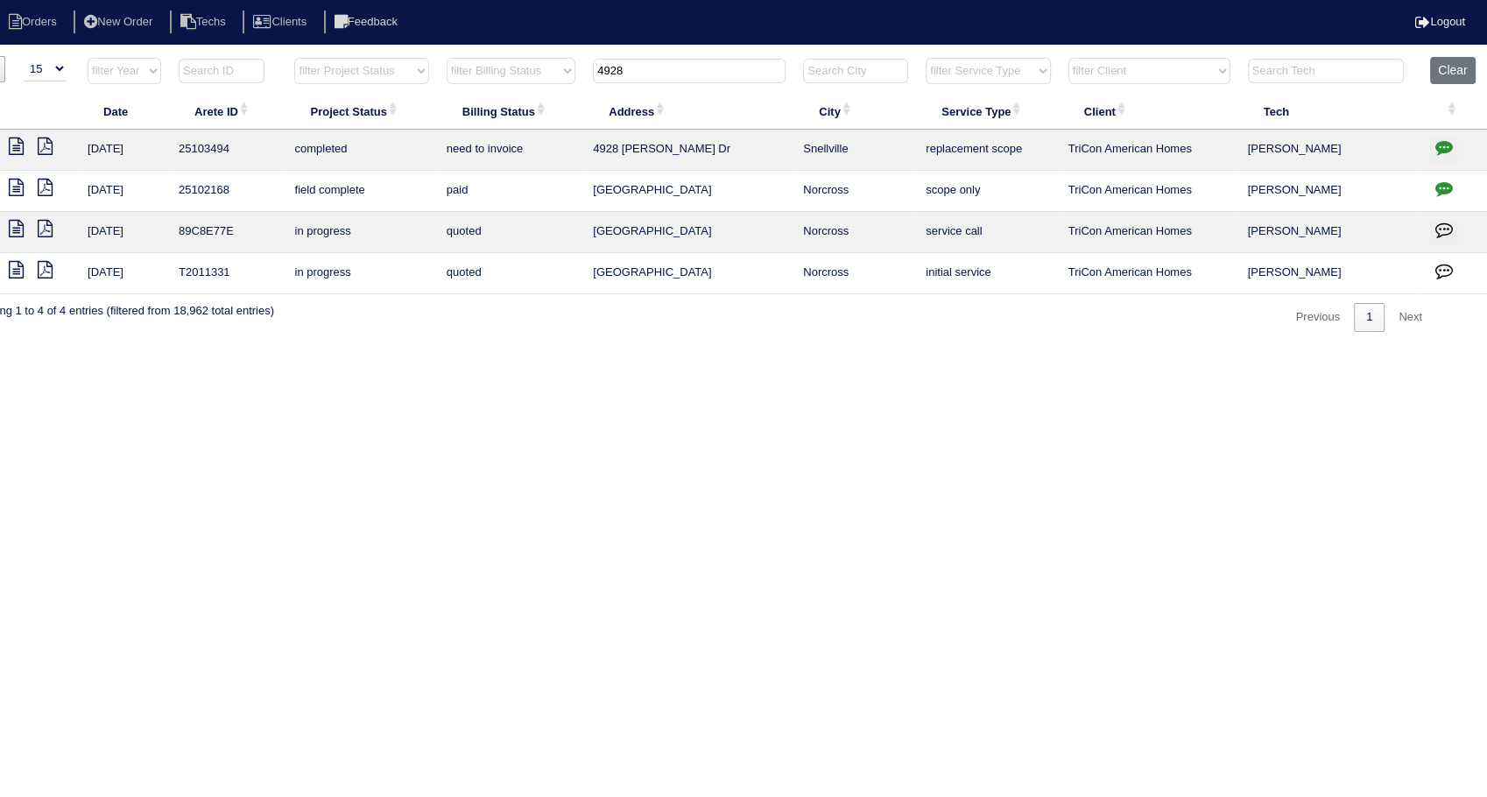
type input "4928"
click at [12, 143] on icon at bounding box center [16, 146] width 15 height 18
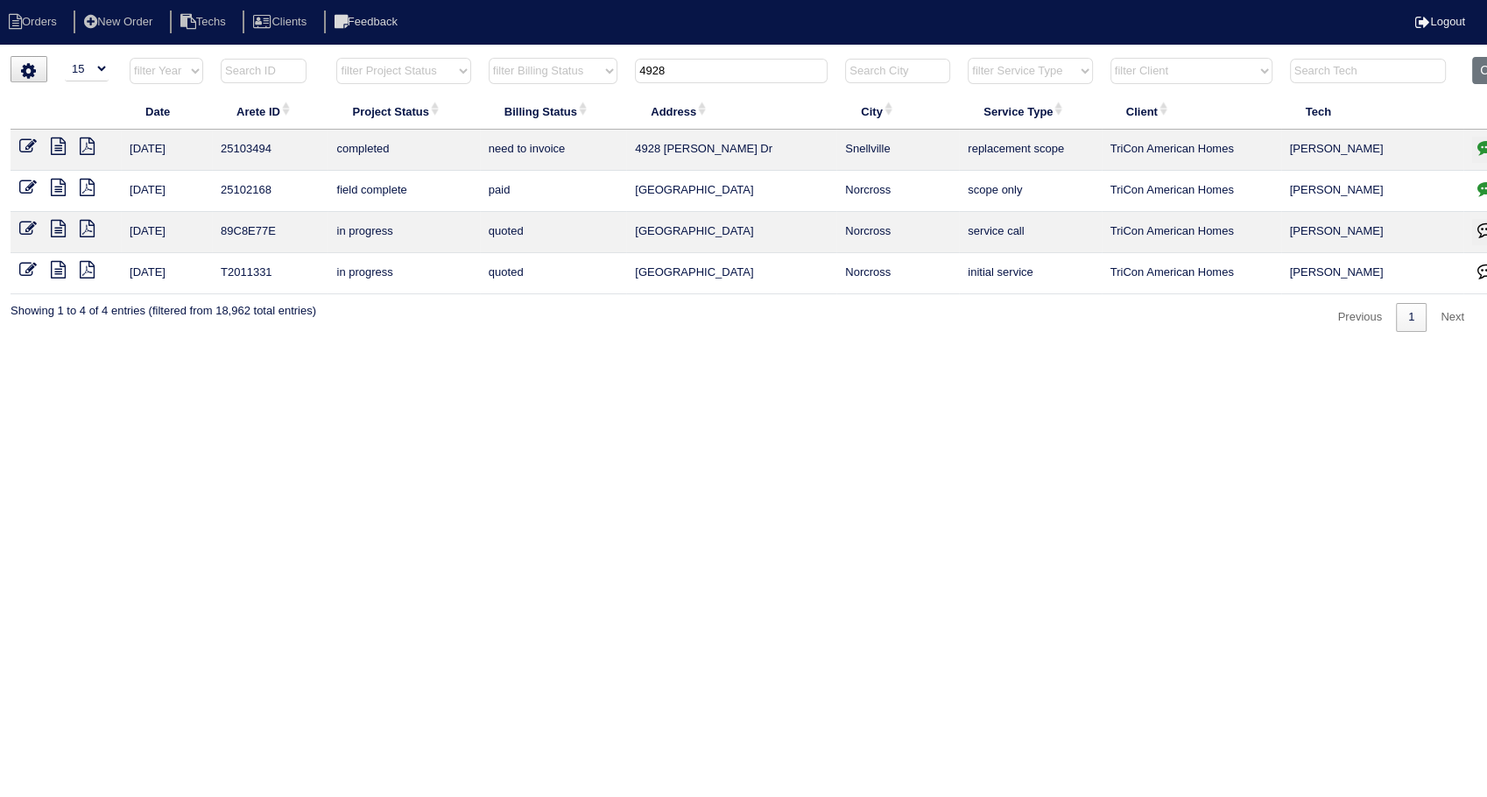
click at [30, 139] on icon at bounding box center [28, 146] width 18 height 18
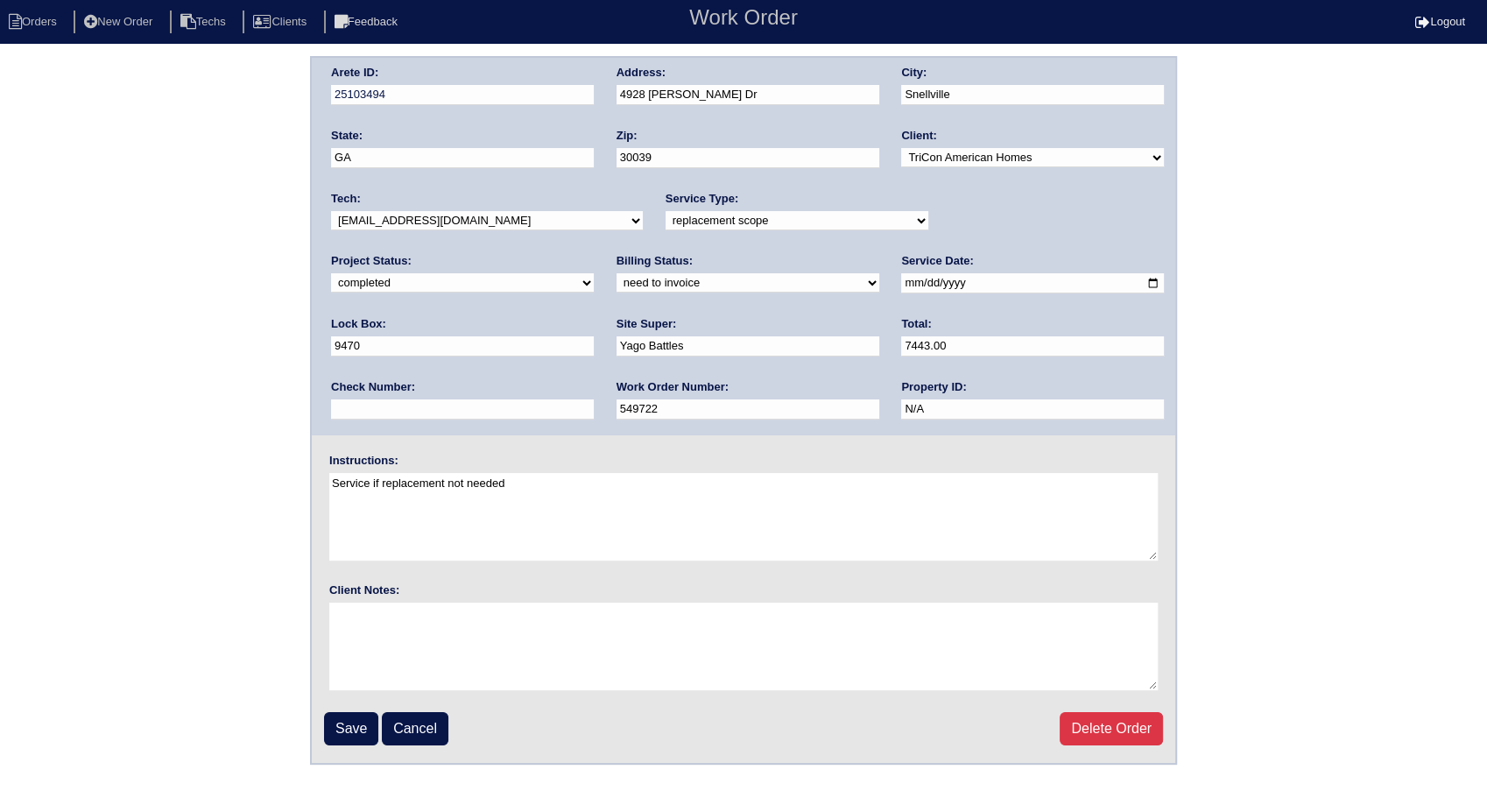
click at [616, 290] on select "need to quote quoted need to invoice invoiced paid warranty purchase order need…" at bounding box center [747, 282] width 263 height 19
select select "invoiced"
click at [616, 273] on select "need to quote quoted need to invoice invoiced paid warranty purchase order need…" at bounding box center [747, 282] width 263 height 19
click at [350, 726] on input "Save" at bounding box center [351, 728] width 54 height 33
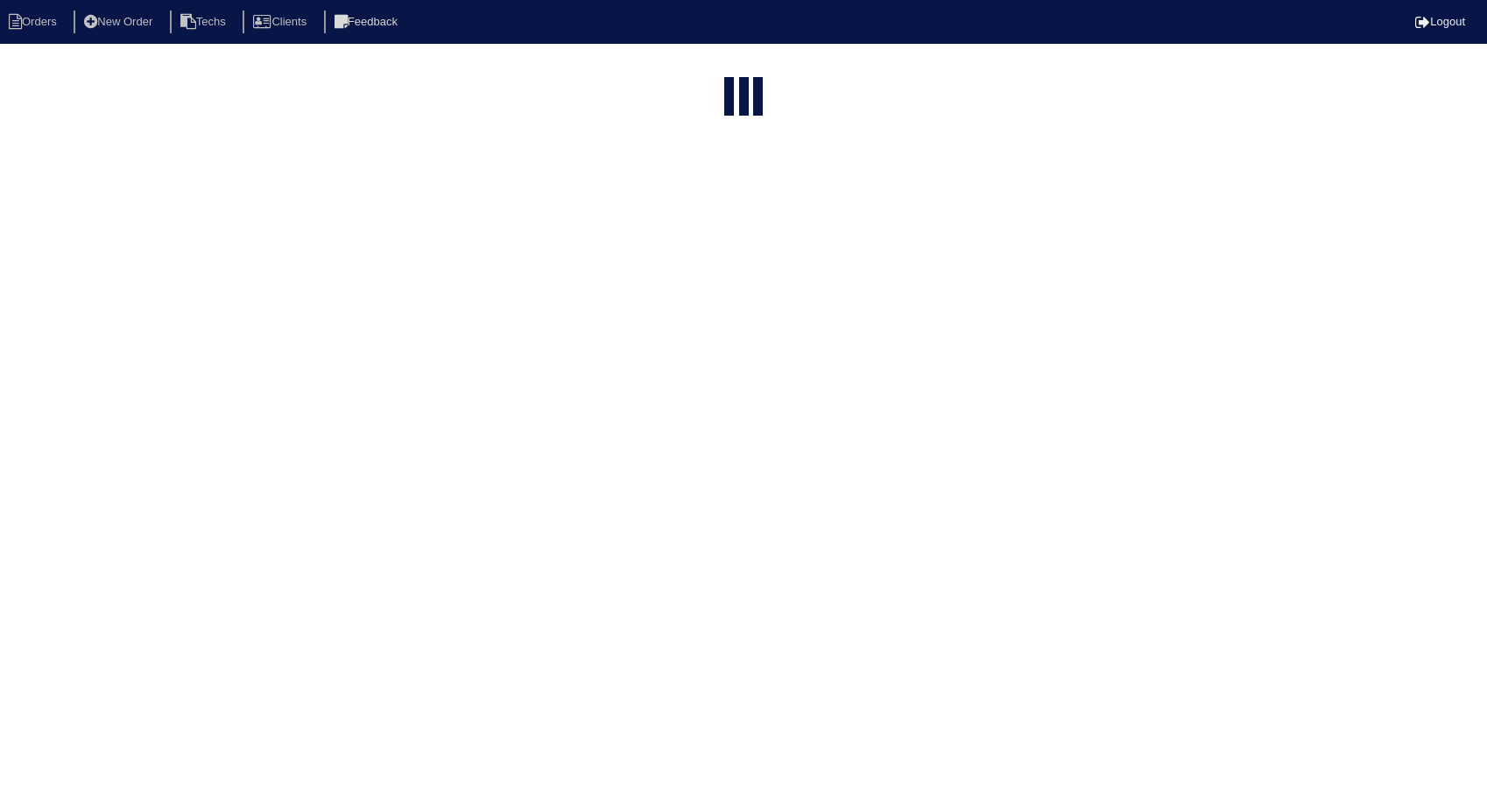
select select "15"
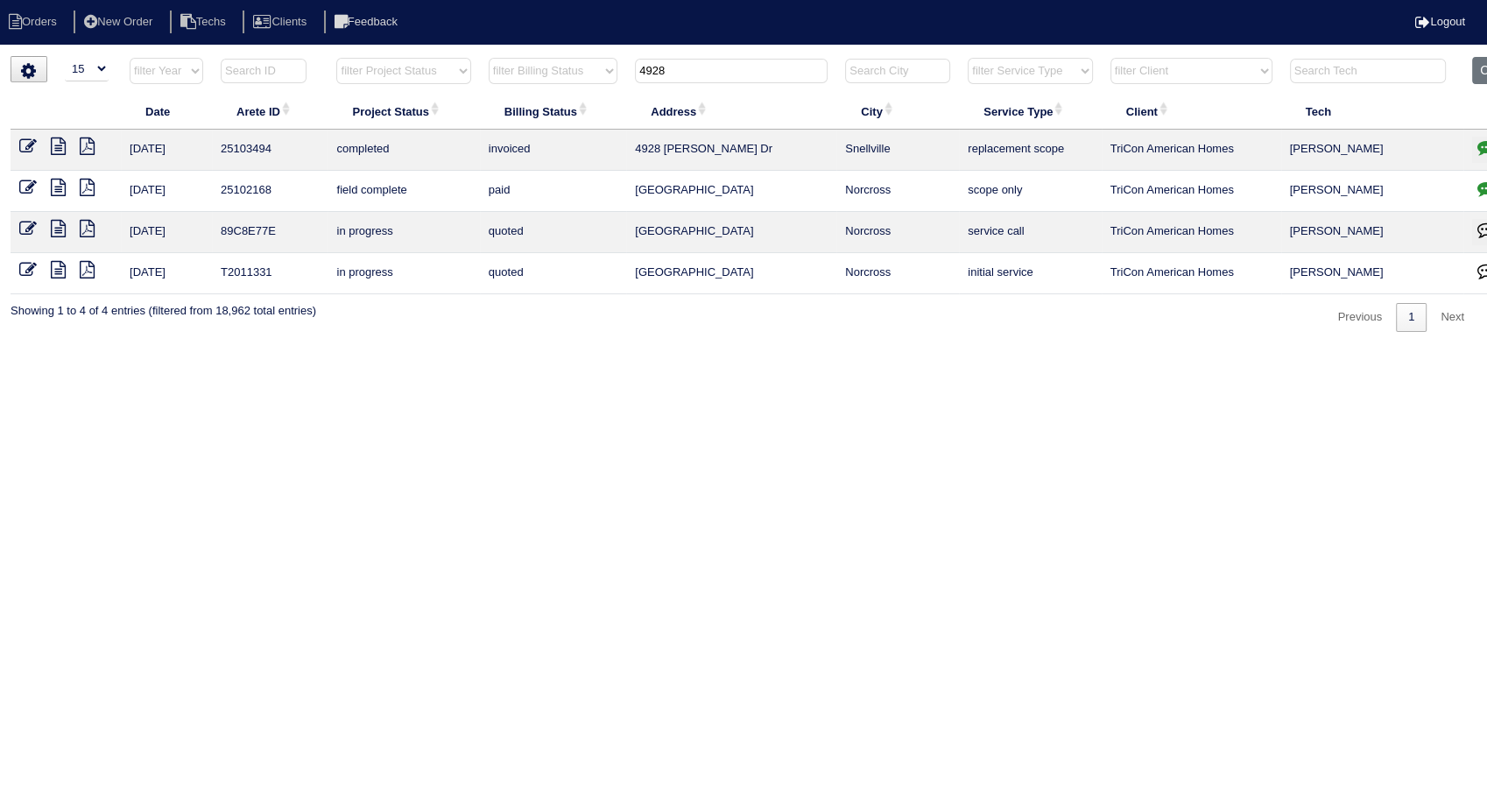
drag, startPoint x: 724, startPoint y: 75, endPoint x: 569, endPoint y: 243, distance: 228.0
click at [580, 88] on tr "filter Year -- Any Year -- 2025 2024 2023 2022 2021 2020 2019 filter Project St…" at bounding box center [770, 75] width 1518 height 36
type input "315"
